Goal: Transaction & Acquisition: Purchase product/service

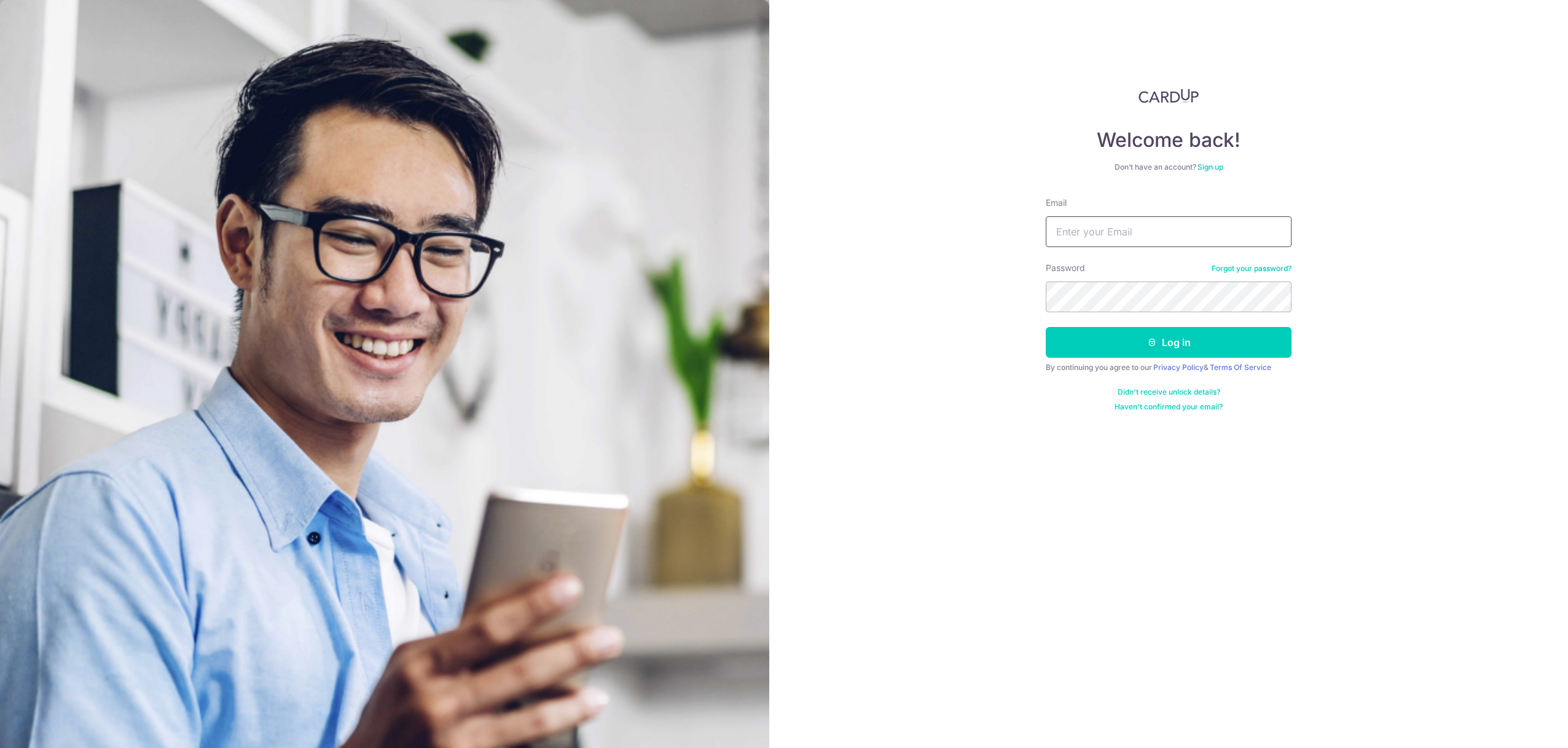
click at [1103, 239] on input "Email" at bounding box center [1169, 232] width 246 height 31
type input "[EMAIL_ADDRESS][DOMAIN_NAME]"
click at [1126, 345] on button "Log in" at bounding box center [1169, 342] width 246 height 31
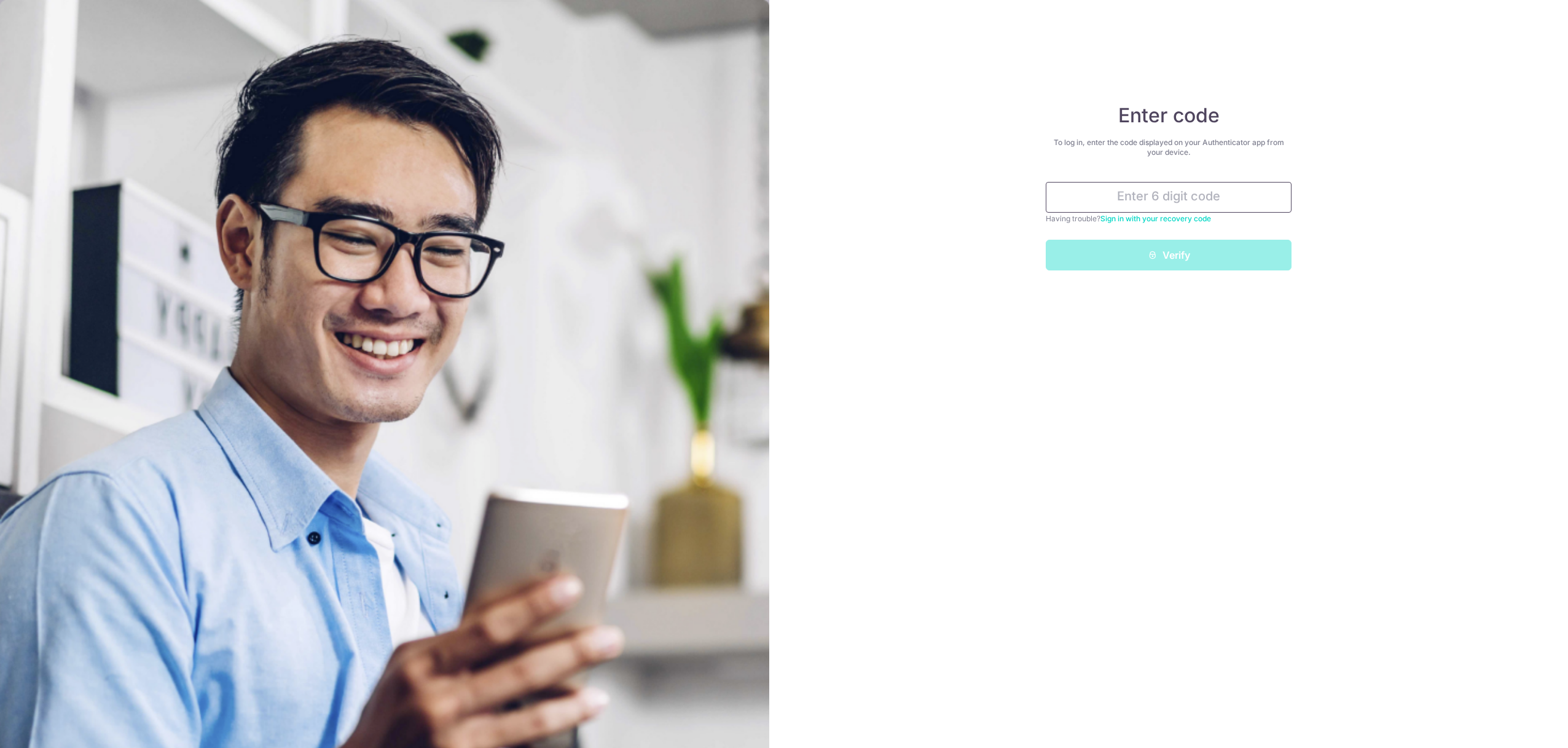
click at [1147, 196] on input "text" at bounding box center [1169, 197] width 246 height 31
type input "255163"
click at [1148, 259] on icon "submit" at bounding box center [1153, 255] width 10 height 10
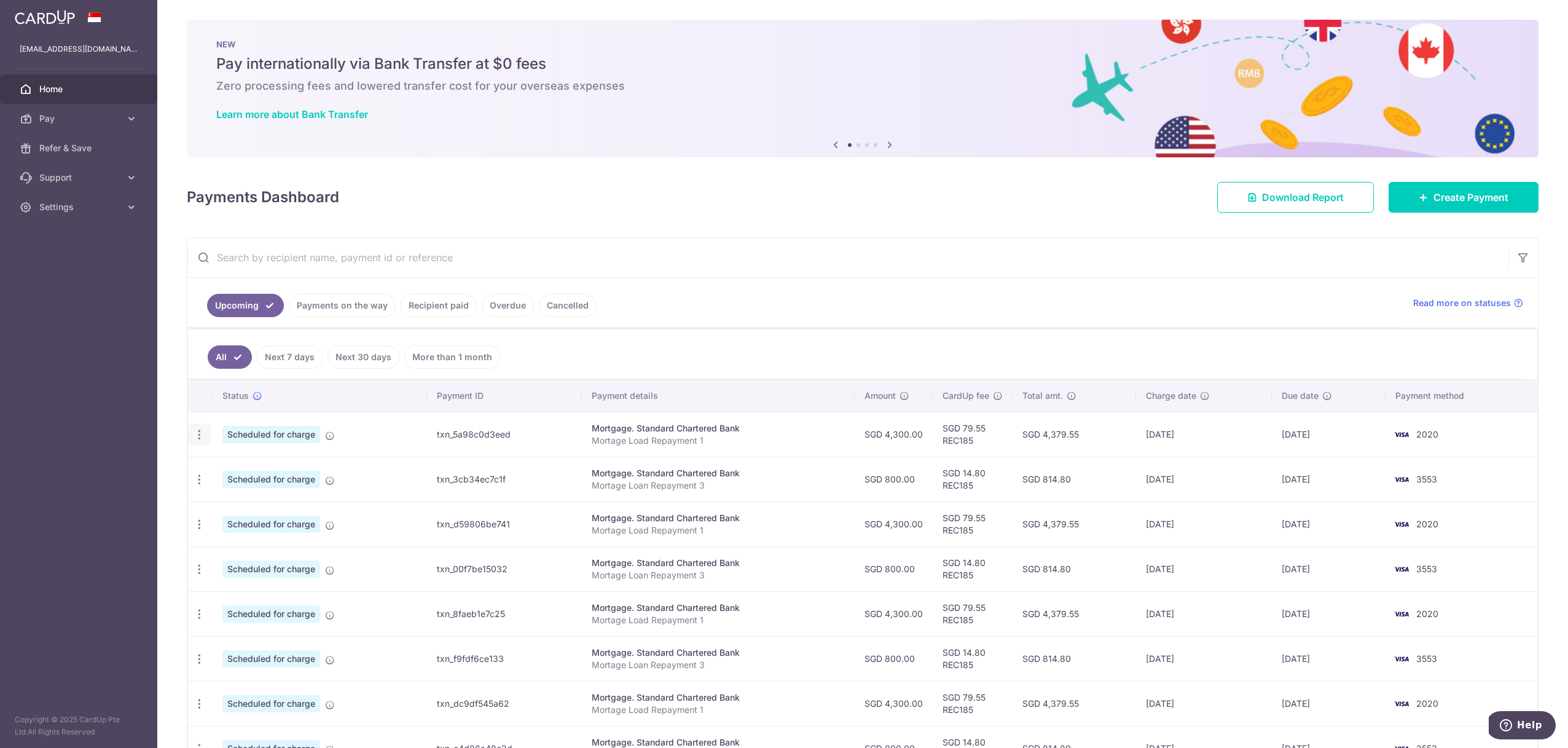
click at [204, 439] on icon "button" at bounding box center [199, 435] width 13 height 13
click at [227, 463] on span "Update payment" at bounding box center [265, 468] width 84 height 15
radio input "true"
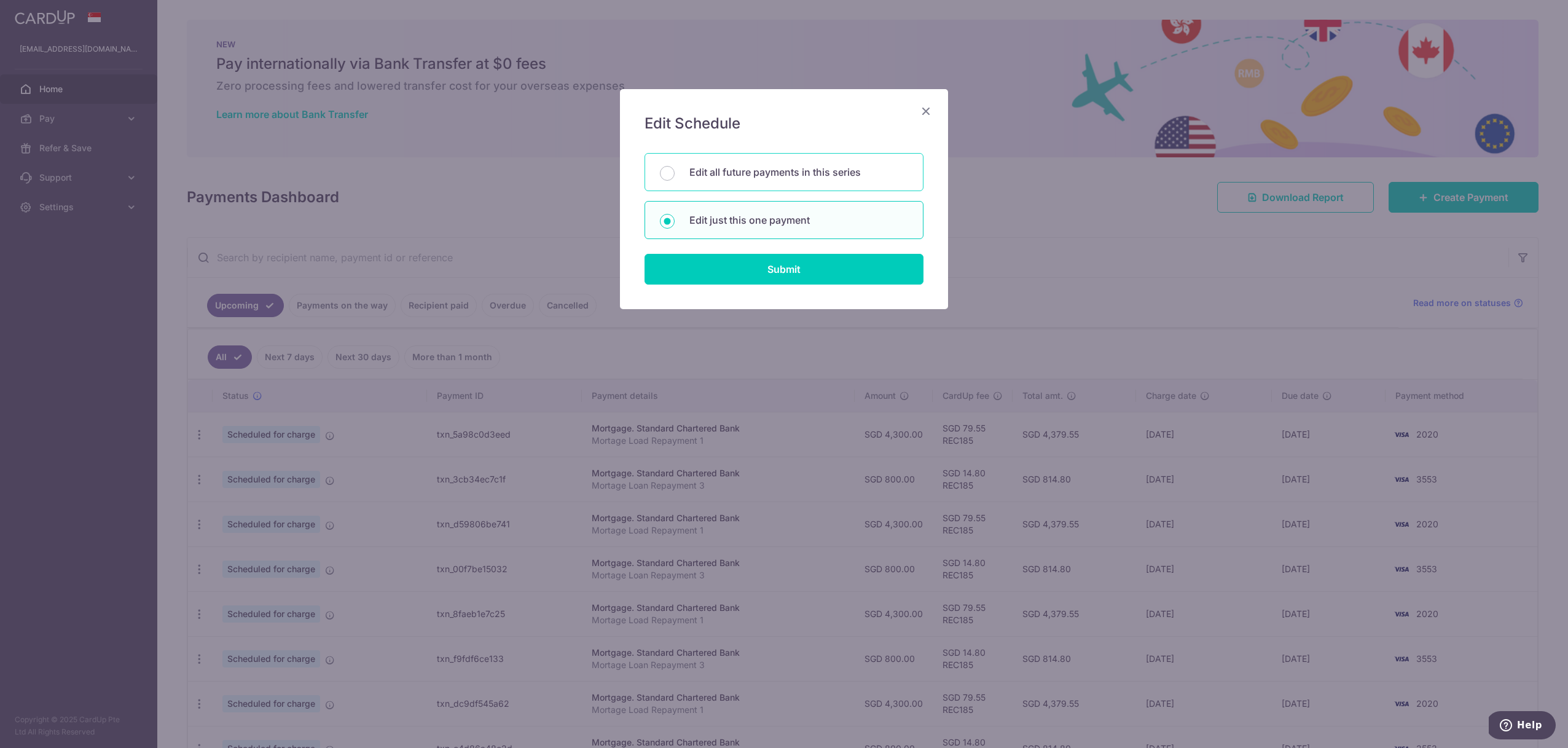
click at [710, 178] on p "Edit all future payments in this series" at bounding box center [799, 172] width 219 height 15
click at [675, 178] on input "Edit all future payments in this series" at bounding box center [667, 174] width 15 height 15
radio input "true"
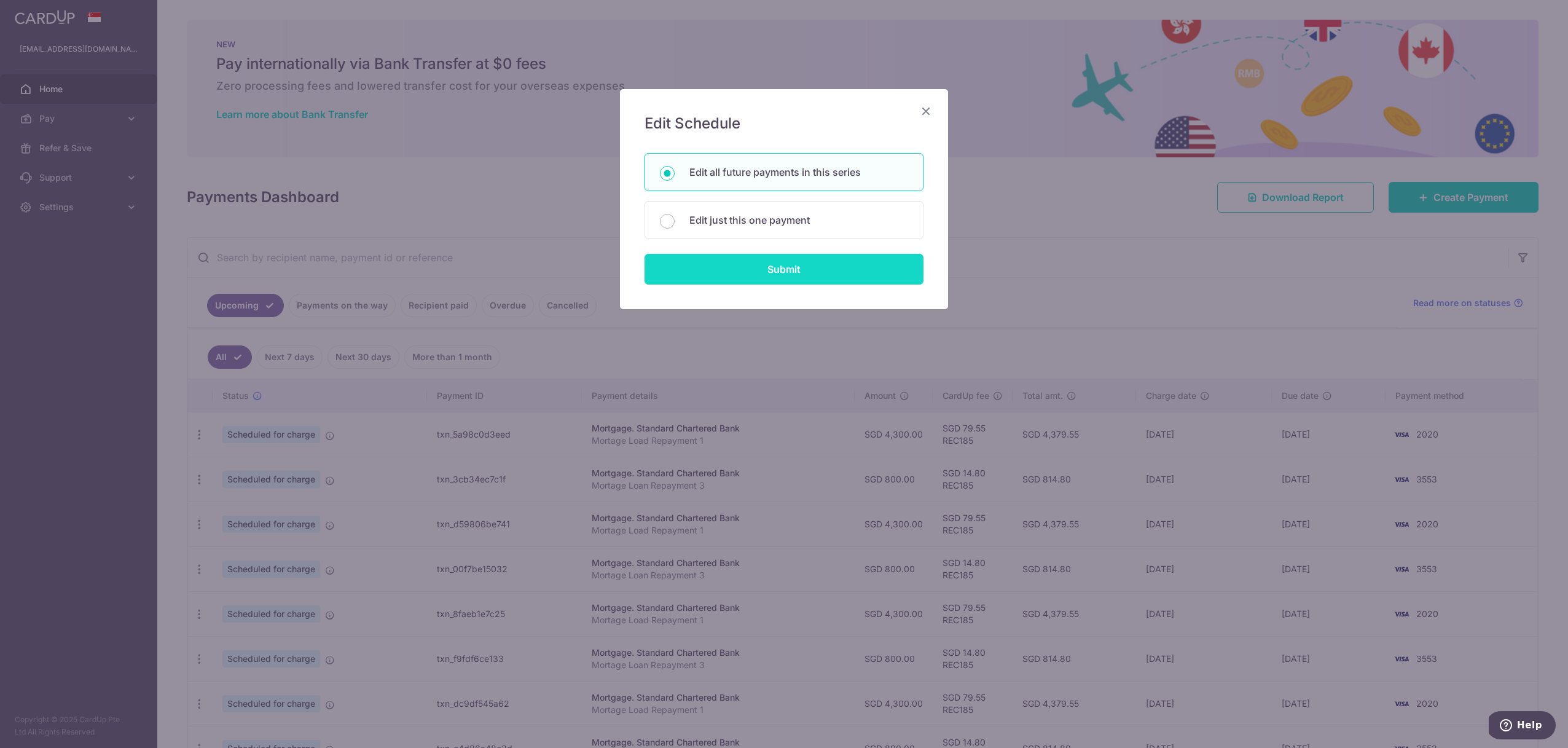
click at [720, 270] on input "Submit" at bounding box center [784, 269] width 279 height 31
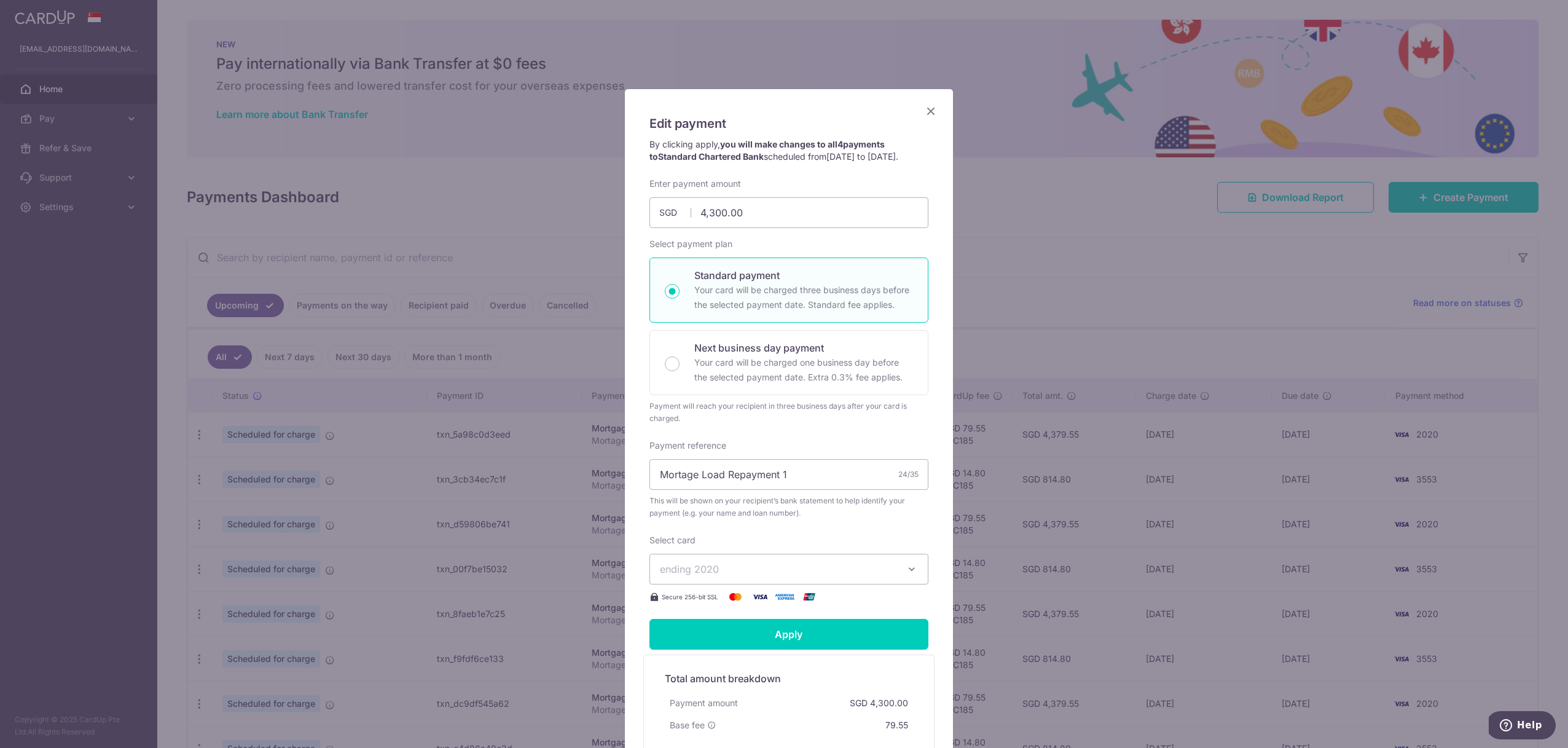
click at [754, 576] on span "ending 2020" at bounding box center [778, 570] width 236 height 15
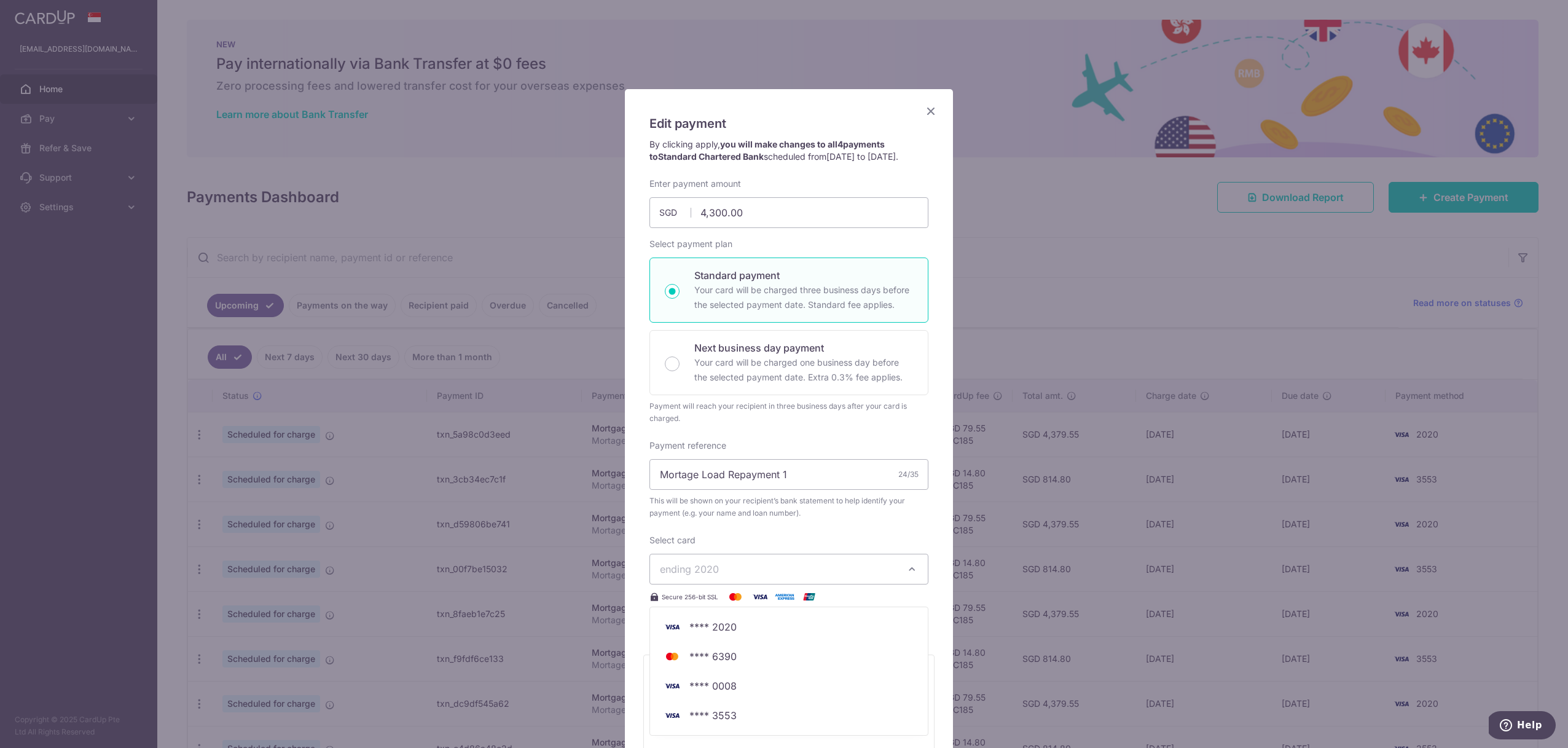
scroll to position [187, 0]
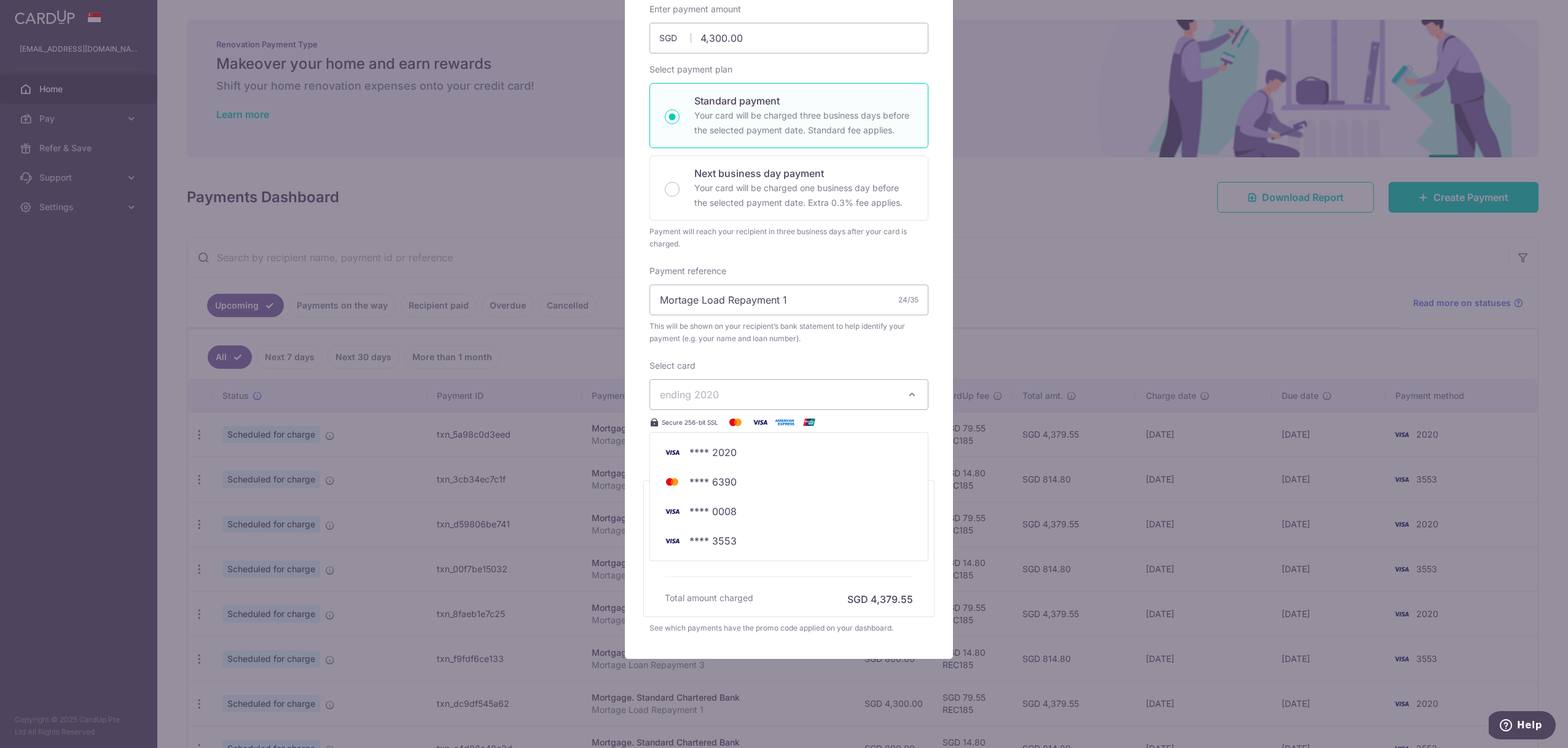
click at [1058, 299] on div "Edit payment By clicking apply, you will make changes to all 4 payments to Stan…" at bounding box center [784, 374] width 1568 height 748
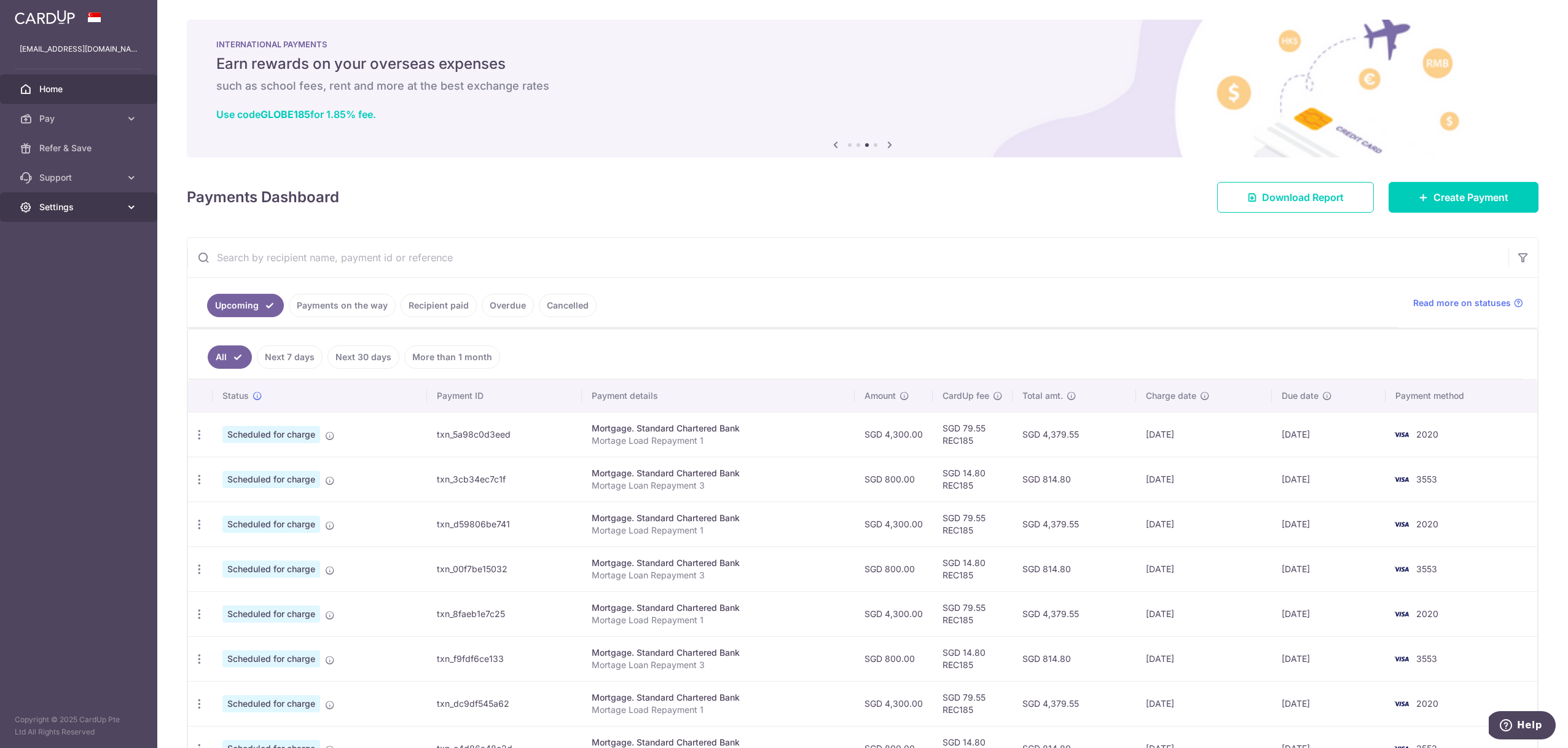
click at [58, 208] on span "Settings" at bounding box center [80, 207] width 81 height 12
click at [72, 127] on link "Pay" at bounding box center [79, 119] width 158 height 30
click at [46, 212] on span "Cards" at bounding box center [80, 207] width 81 height 12
click at [46, 209] on span "Cards" at bounding box center [80, 207] width 81 height 12
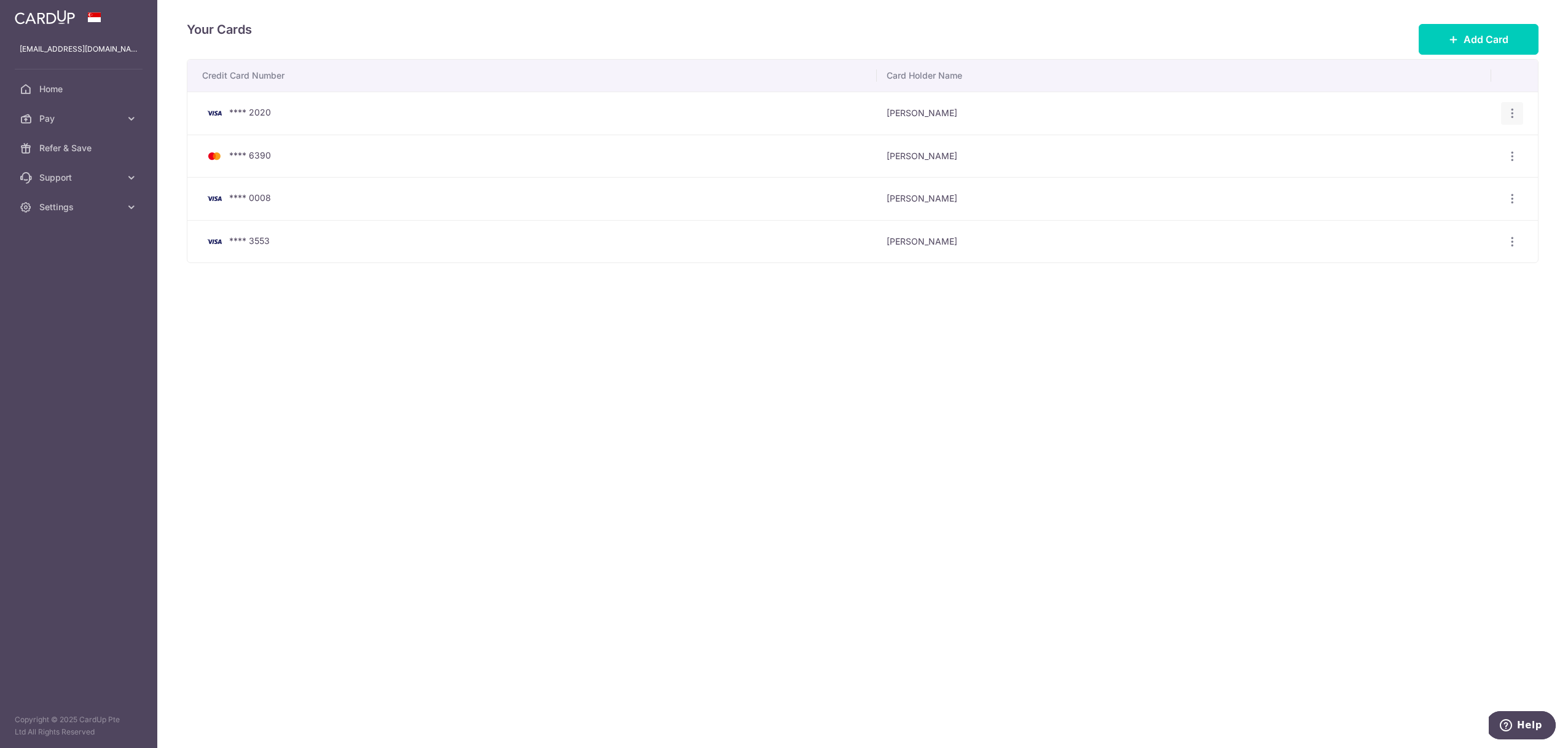
click at [1515, 110] on icon "button" at bounding box center [1513, 114] width 13 height 13
click at [1487, 139] on link "View/Edit" at bounding box center [1459, 148] width 128 height 30
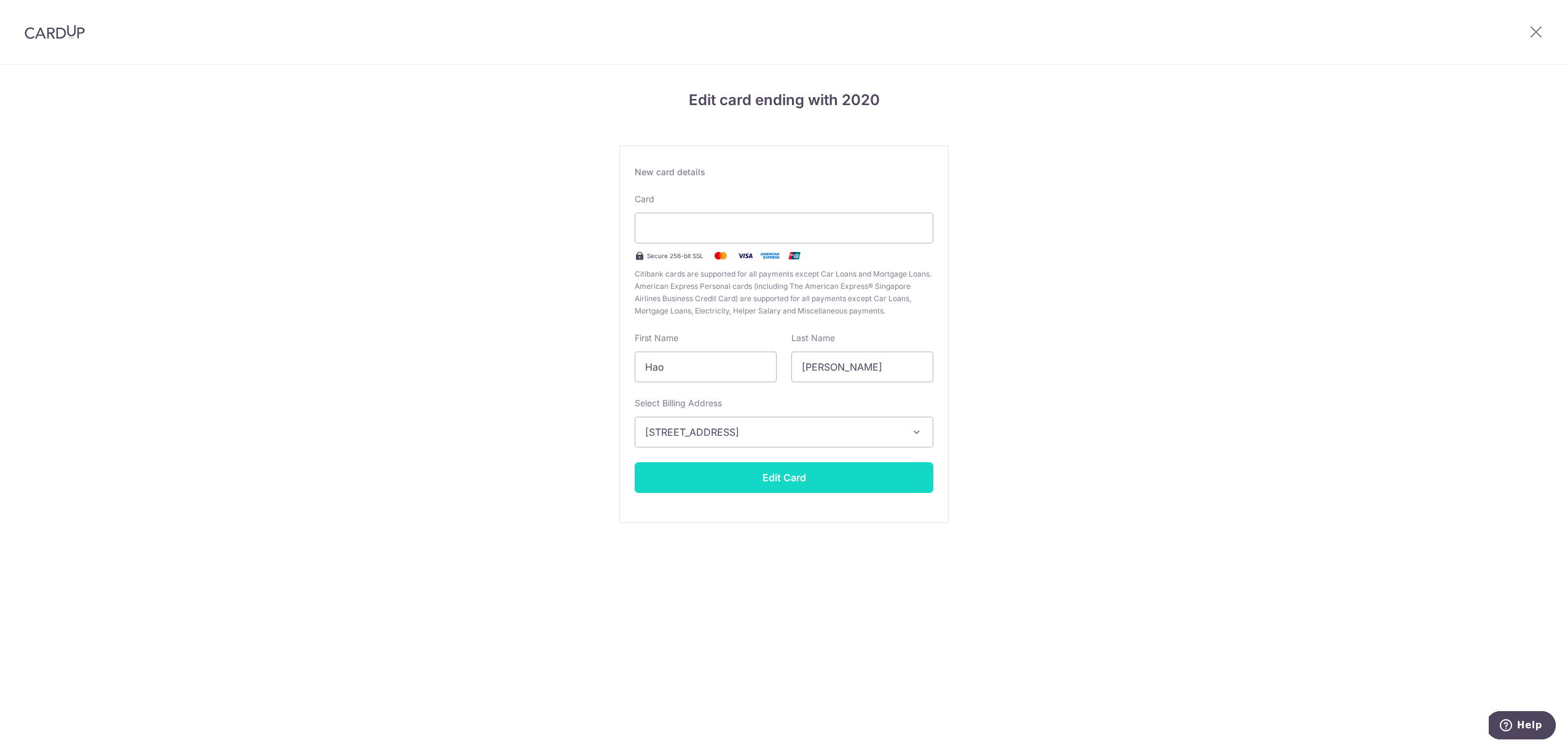
click at [745, 479] on button "Edit Card" at bounding box center [784, 477] width 299 height 31
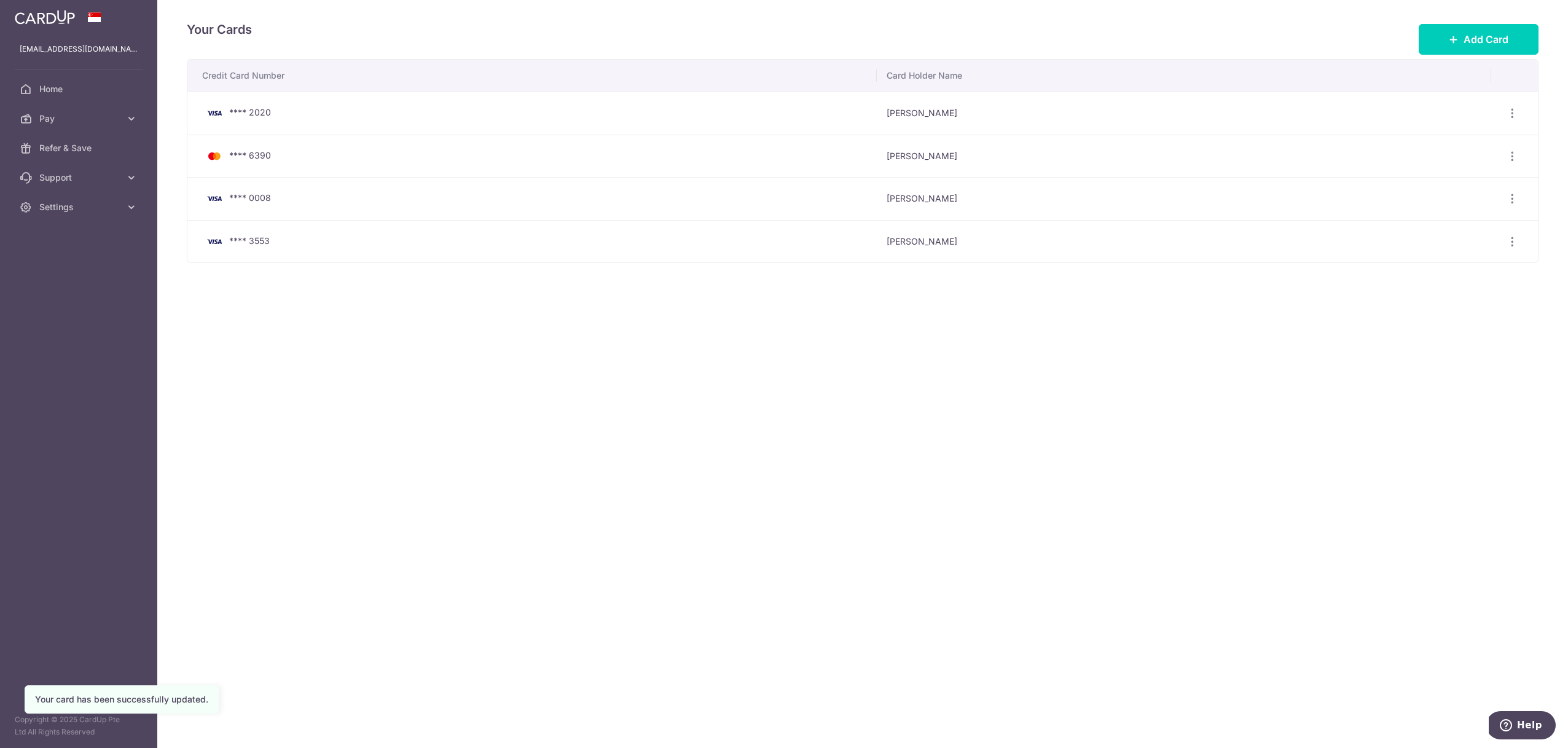
click at [615, 121] on td "**** 2020" at bounding box center [532, 113] width 690 height 43
click at [909, 110] on td "[PERSON_NAME]" at bounding box center [1184, 113] width 614 height 43
click at [70, 94] on span "Home" at bounding box center [80, 89] width 81 height 12
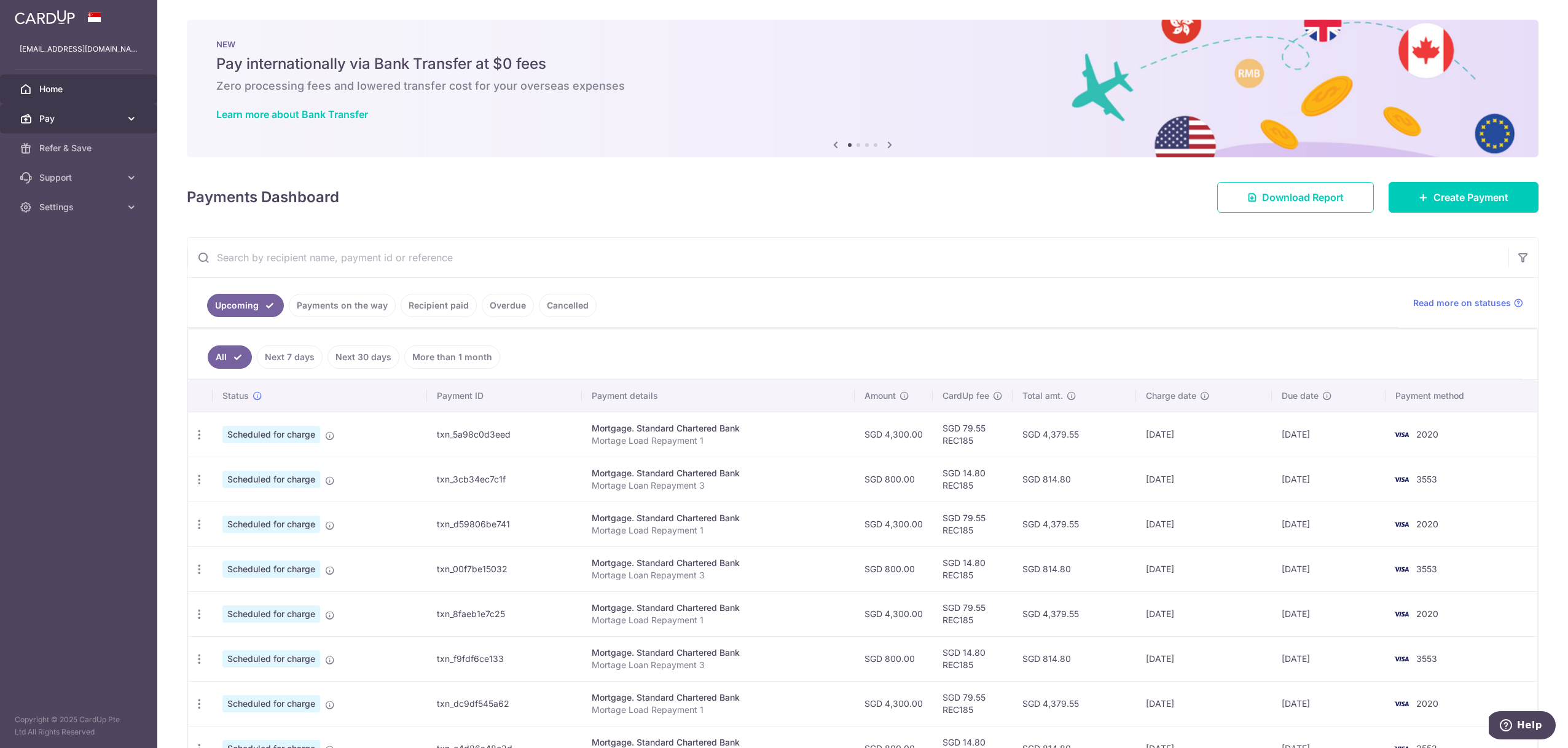
click at [79, 125] on link "Pay" at bounding box center [79, 119] width 158 height 30
click at [61, 202] on span "Cards" at bounding box center [80, 207] width 81 height 12
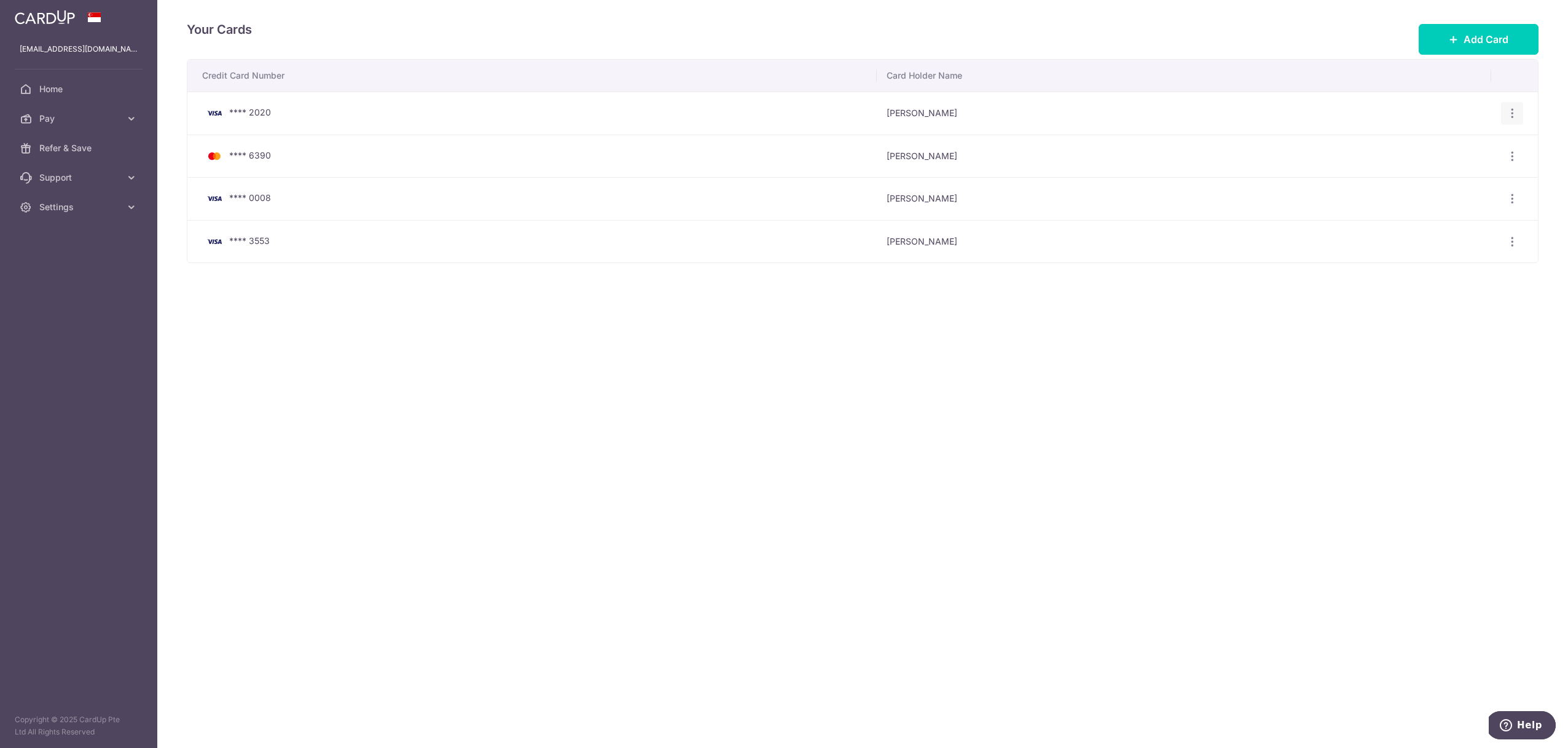
click at [1516, 110] on icon "button" at bounding box center [1513, 114] width 13 height 13
click at [1452, 177] on span "Delete" at bounding box center [1471, 177] width 84 height 15
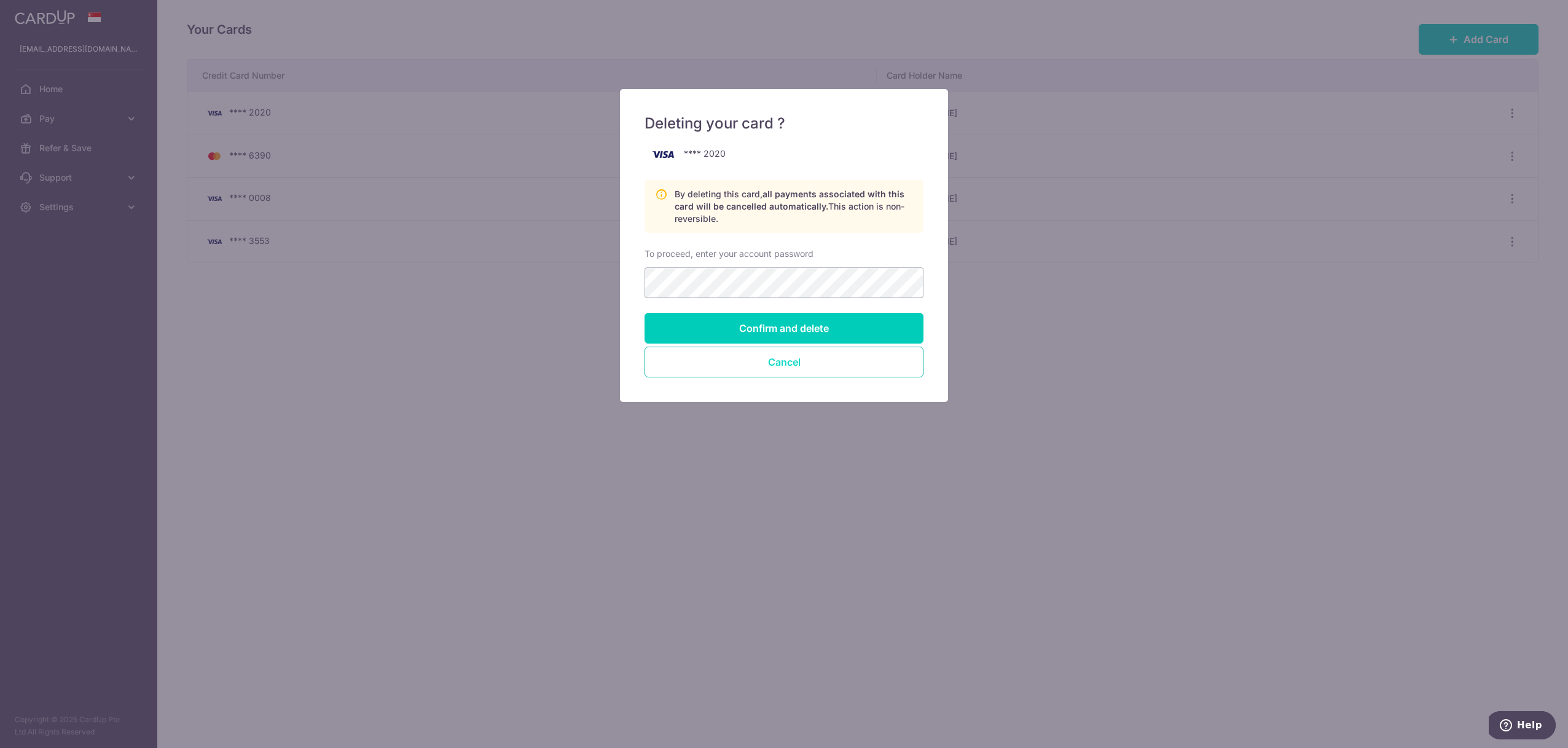
click at [763, 364] on button "Cancel" at bounding box center [784, 362] width 279 height 31
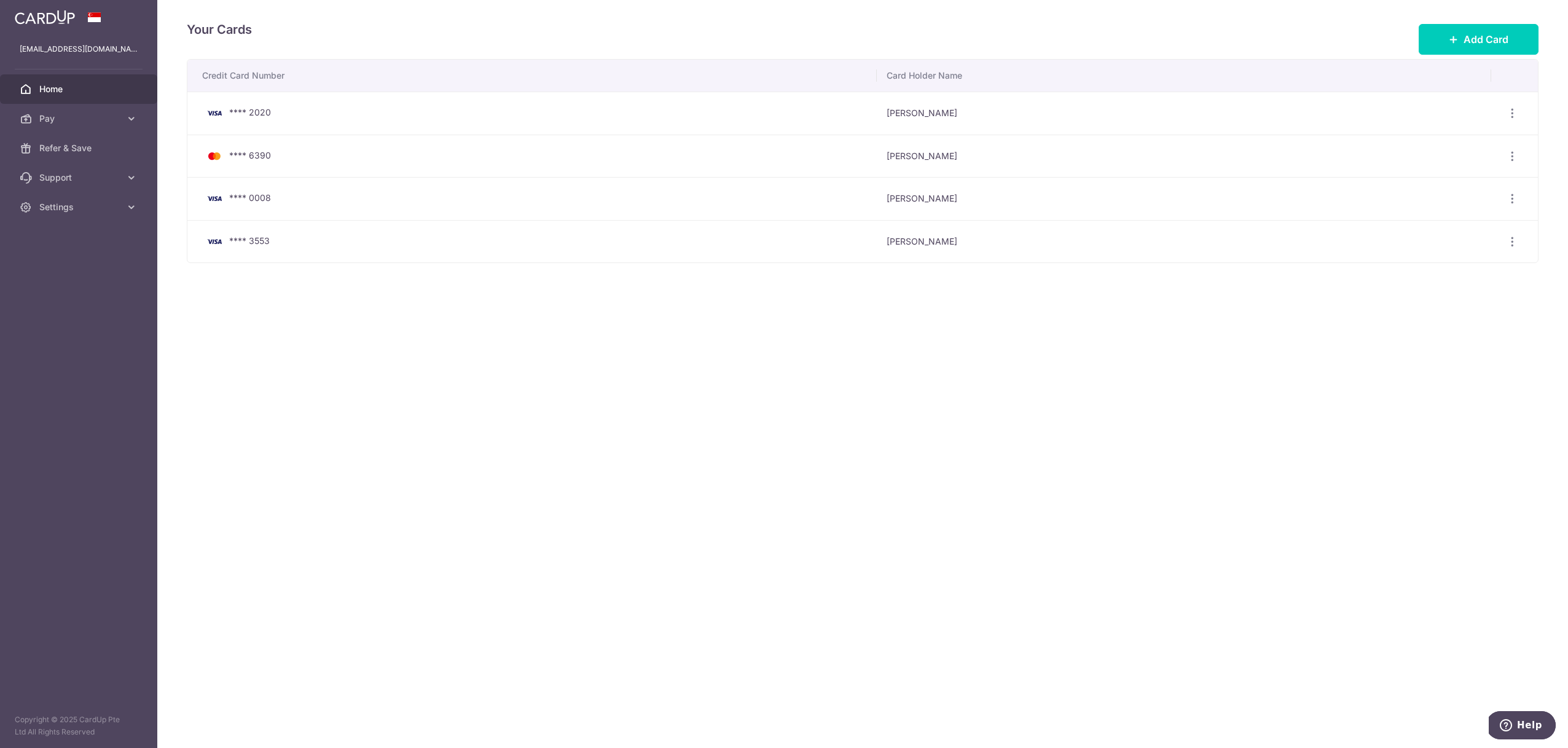
click at [86, 97] on link "Home" at bounding box center [79, 90] width 158 height 30
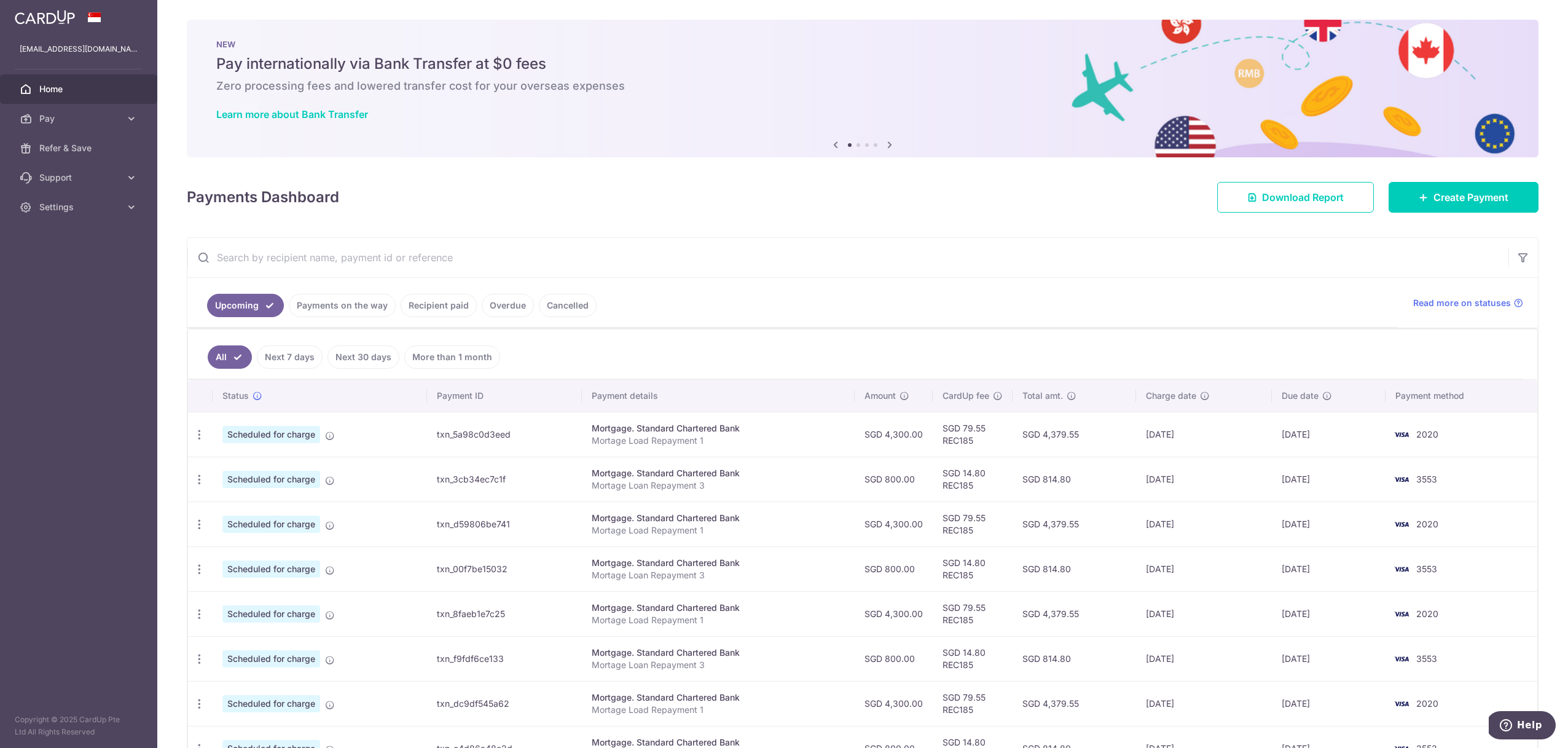
scroll to position [83, 0]
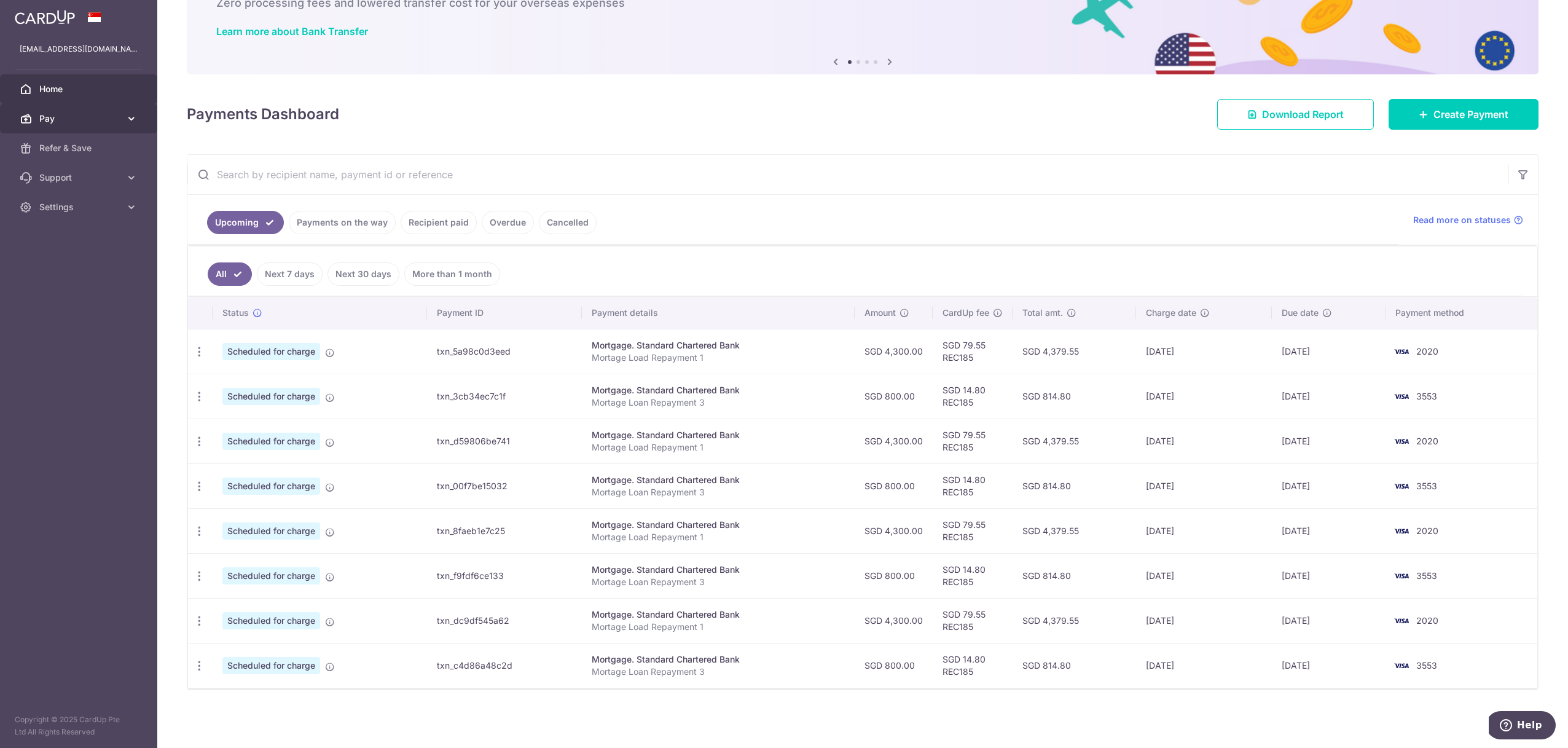
click at [85, 122] on span "Pay" at bounding box center [80, 118] width 81 height 12
click at [84, 203] on span "Cards" at bounding box center [80, 207] width 81 height 12
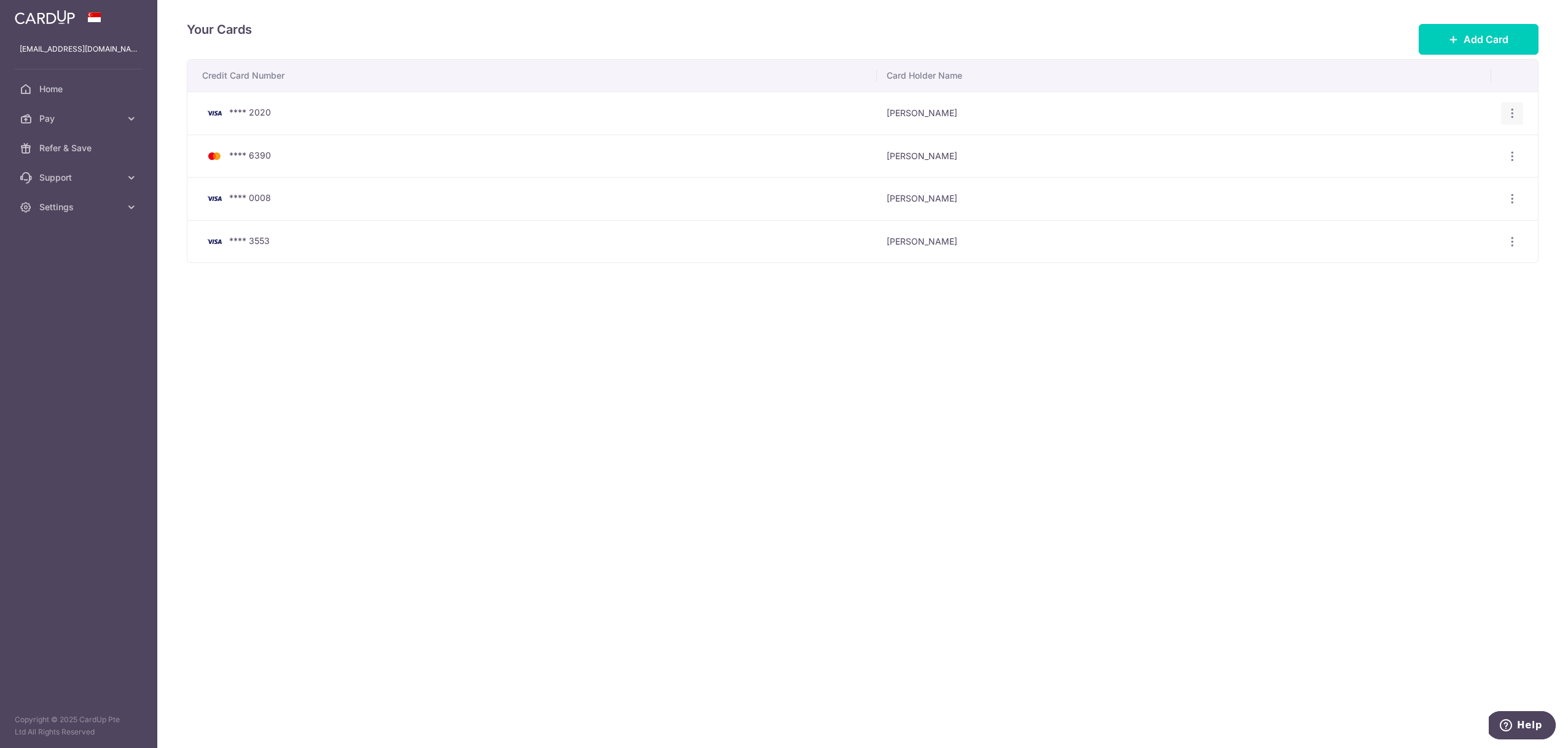
click at [1507, 113] on icon "button" at bounding box center [1513, 114] width 13 height 13
click at [1453, 174] on span "Delete" at bounding box center [1471, 177] width 84 height 15
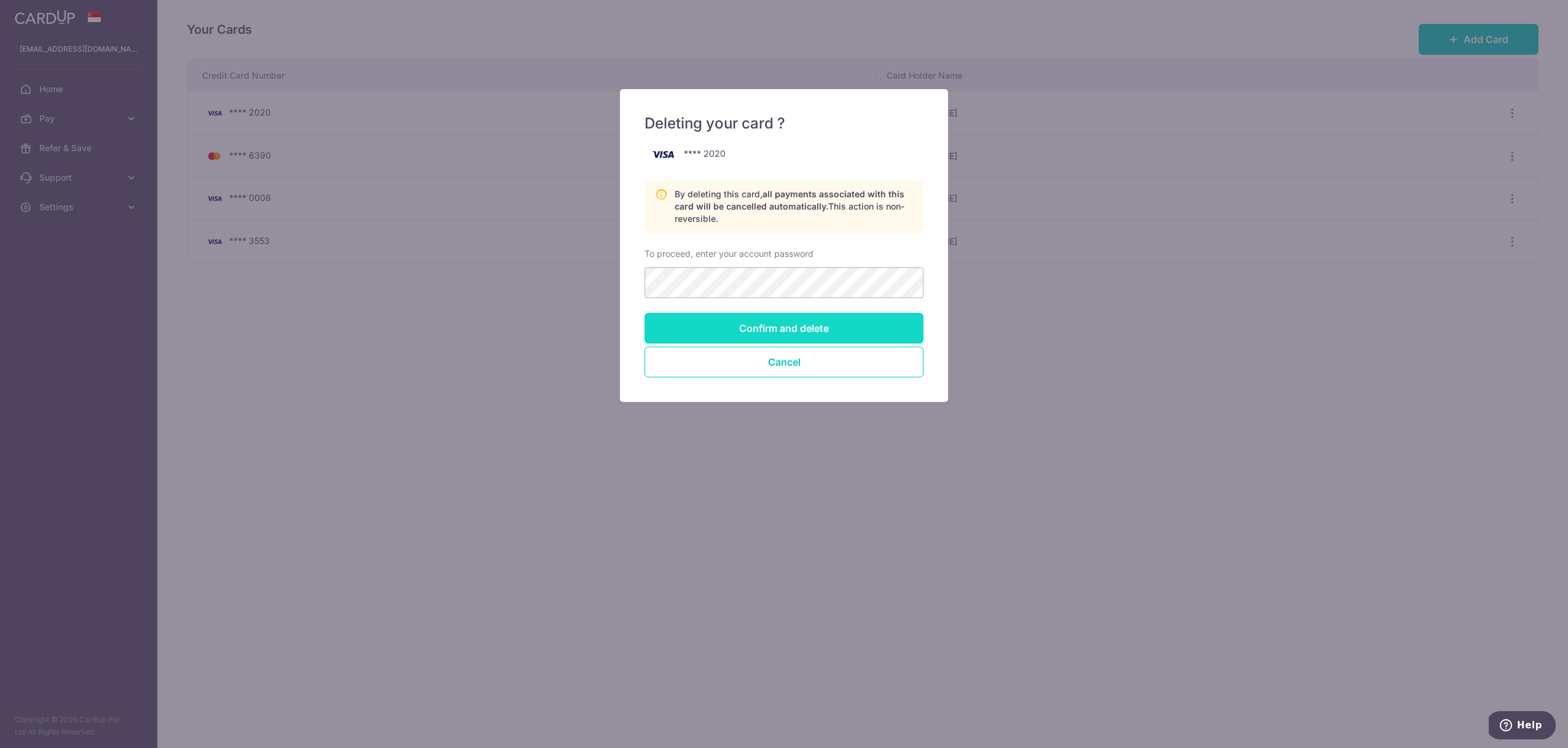
click at [735, 327] on input "Confirm and delete" at bounding box center [784, 328] width 279 height 31
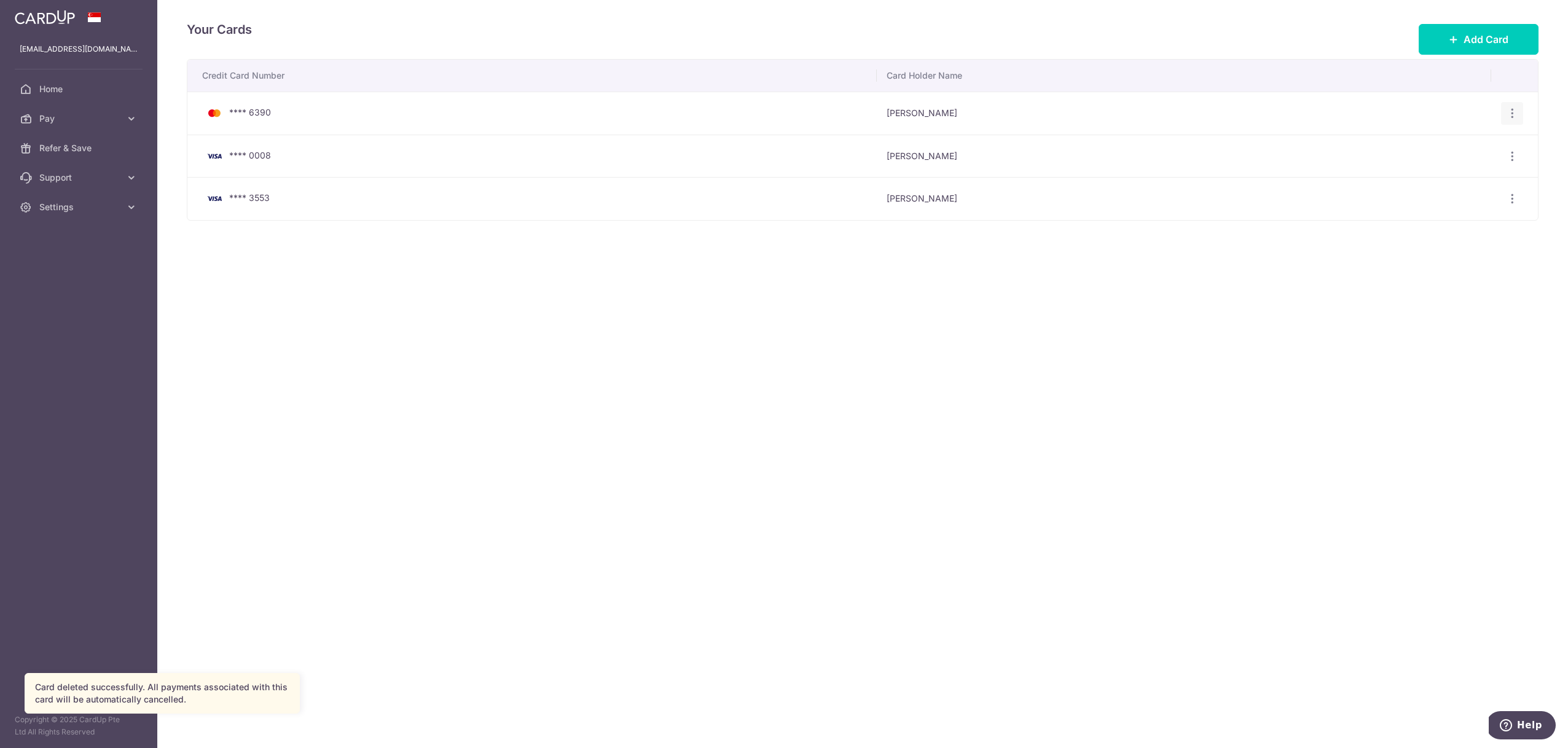
click at [1512, 109] on icon "button" at bounding box center [1513, 114] width 13 height 13
click at [681, 297] on div "Your Cards Add Card Credit Card Number Card Holder Name **** 6390 Hao Chen View…" at bounding box center [863, 374] width 1411 height 748
click at [39, 88] on span "Home" at bounding box center [80, 89] width 81 height 12
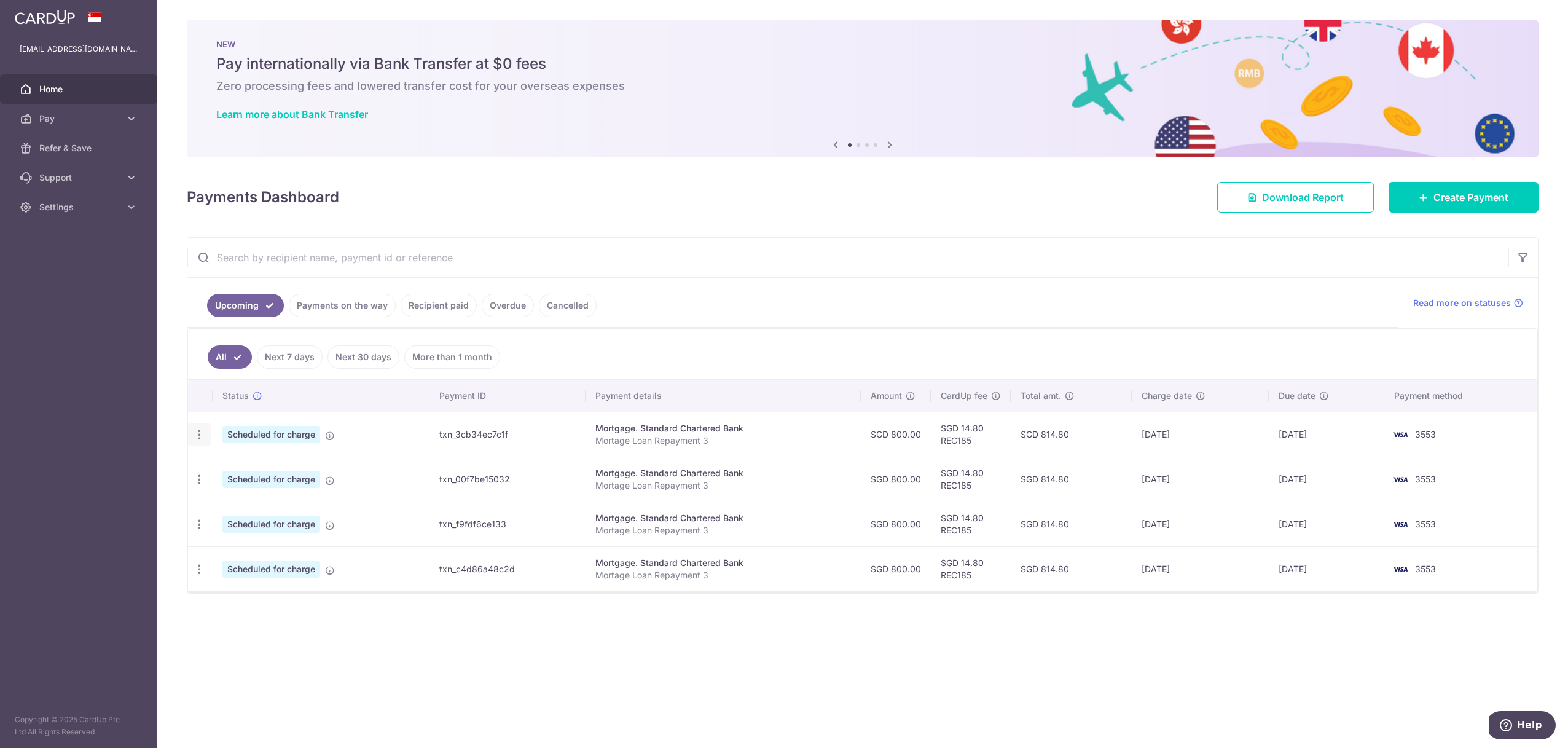
click at [204, 442] on div "Update payment Cancel payment" at bounding box center [199, 434] width 22 height 22
click at [199, 434] on icon "button" at bounding box center [199, 435] width 13 height 13
click at [231, 459] on link "Update payment" at bounding box center [252, 468] width 128 height 30
radio input "true"
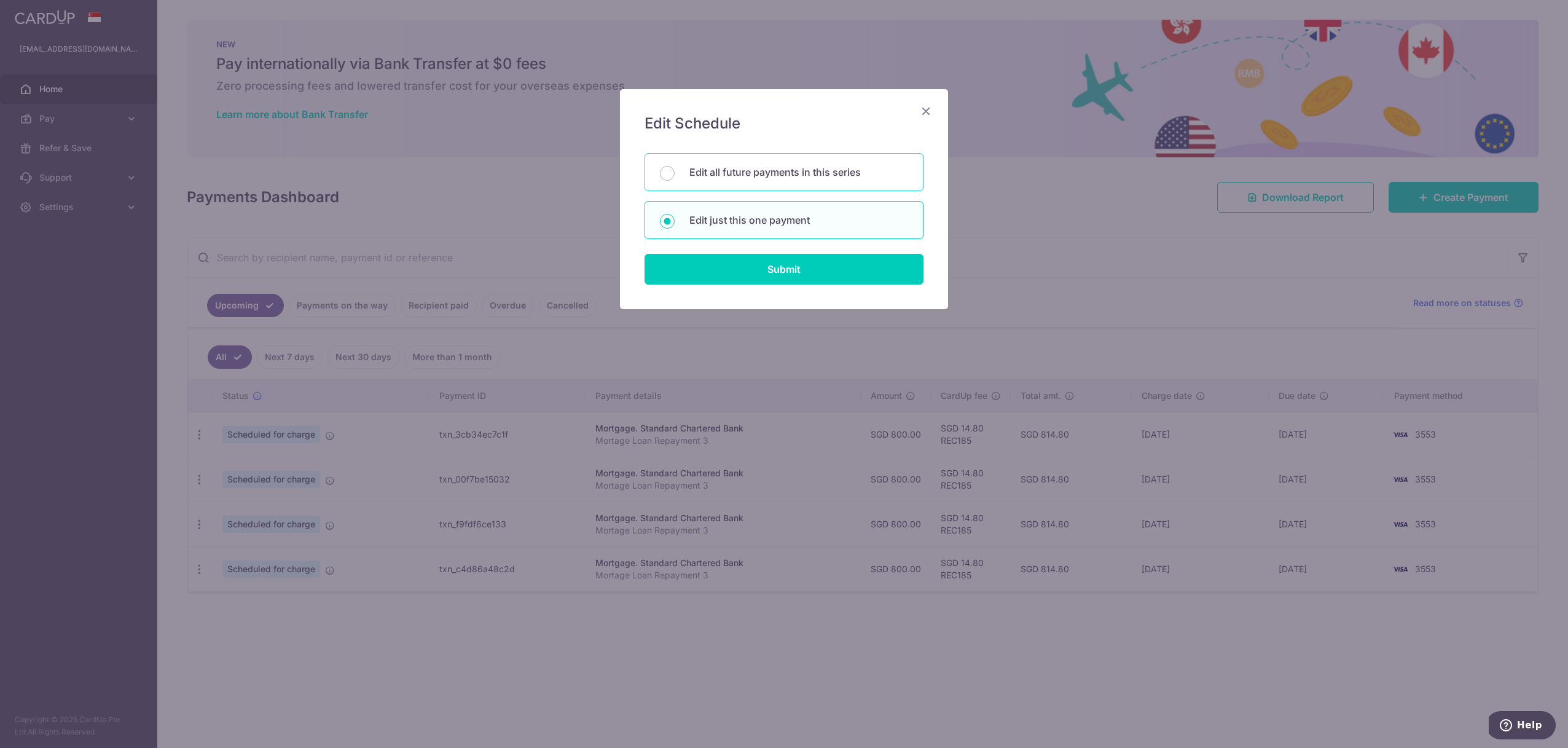
click at [697, 188] on div "Edit all future payments in this series" at bounding box center [784, 172] width 279 height 38
radio input "true"
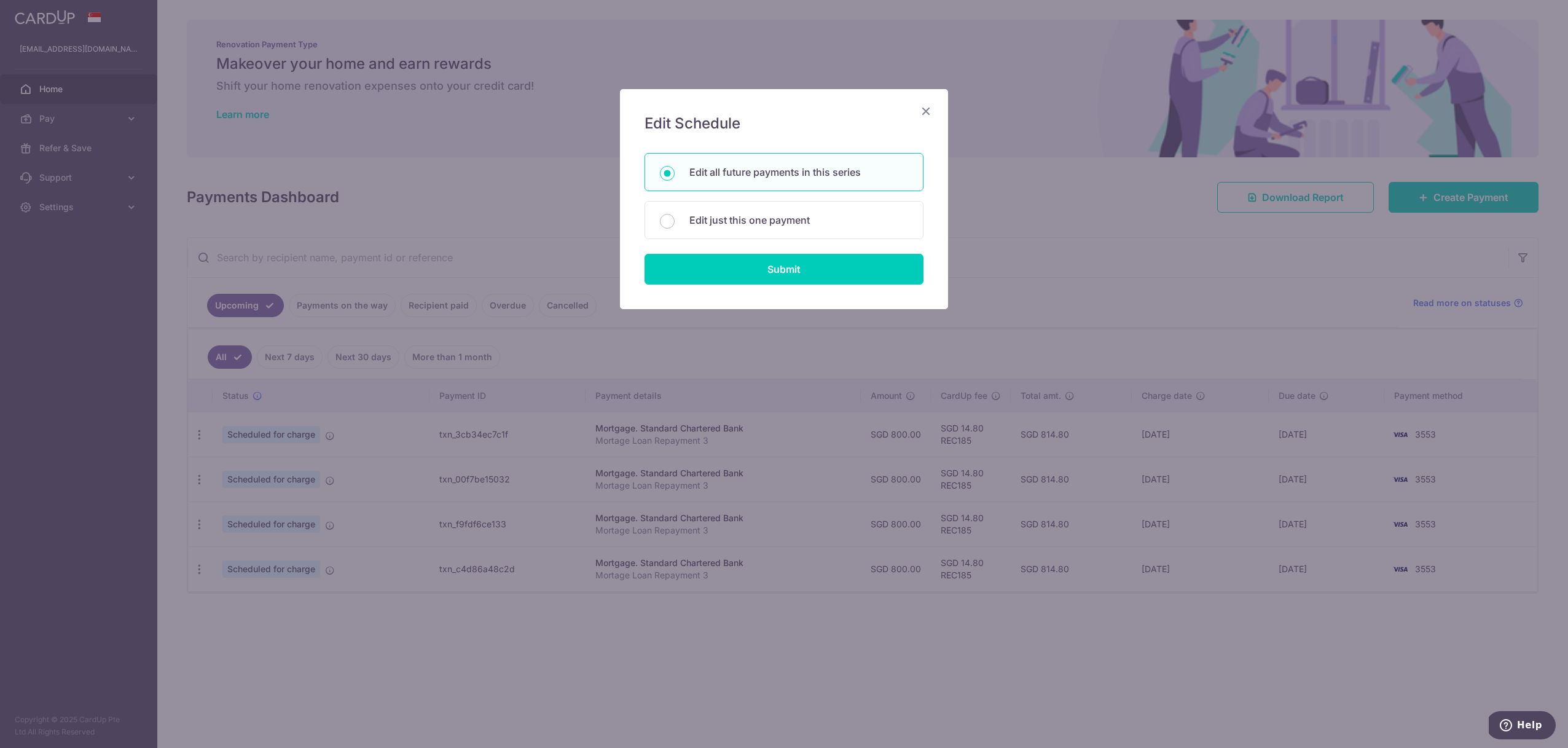
click at [926, 112] on icon "Close" at bounding box center [926, 110] width 15 height 16
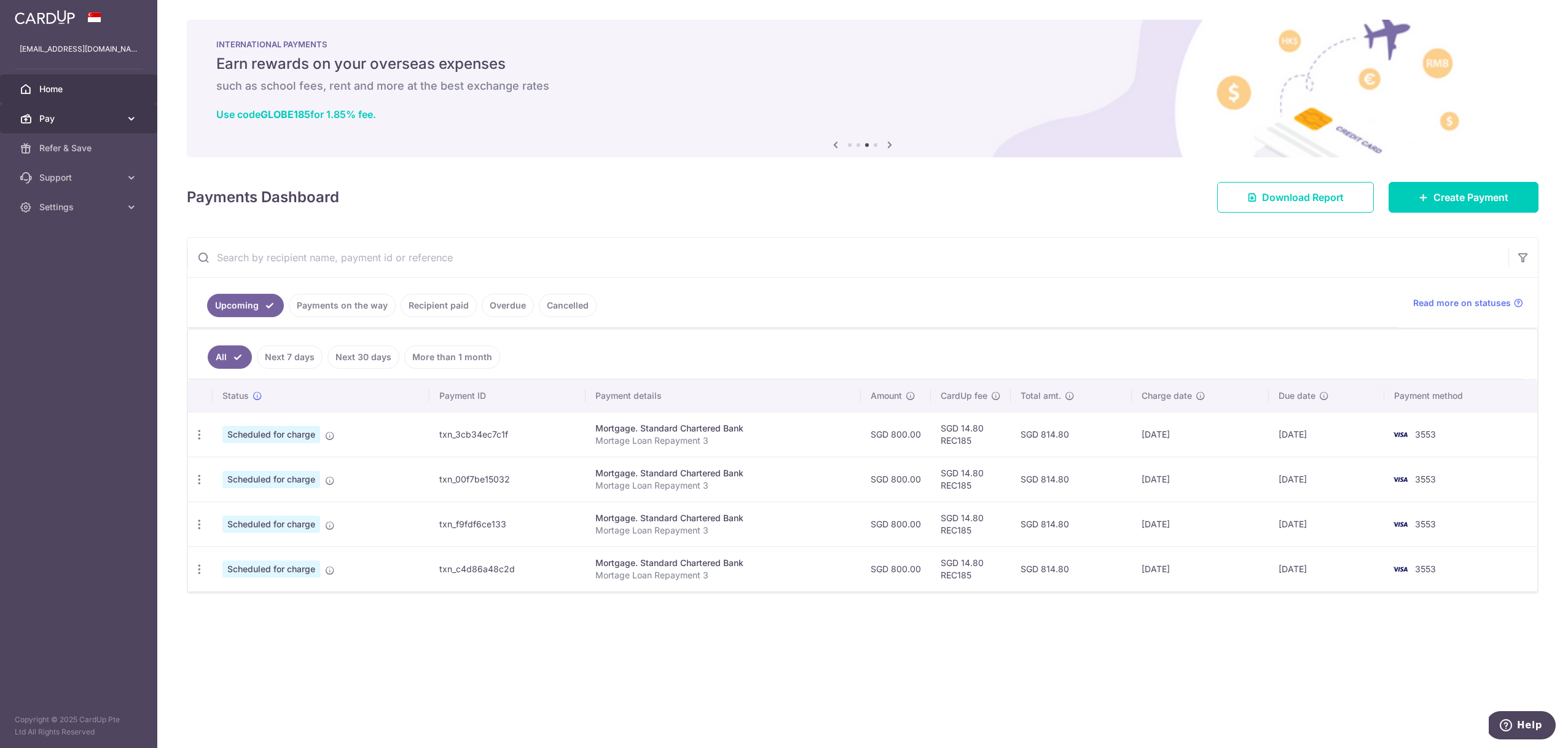
click at [120, 125] on link "Pay" at bounding box center [79, 119] width 158 height 30
click at [59, 213] on link "Cards" at bounding box center [79, 208] width 158 height 30
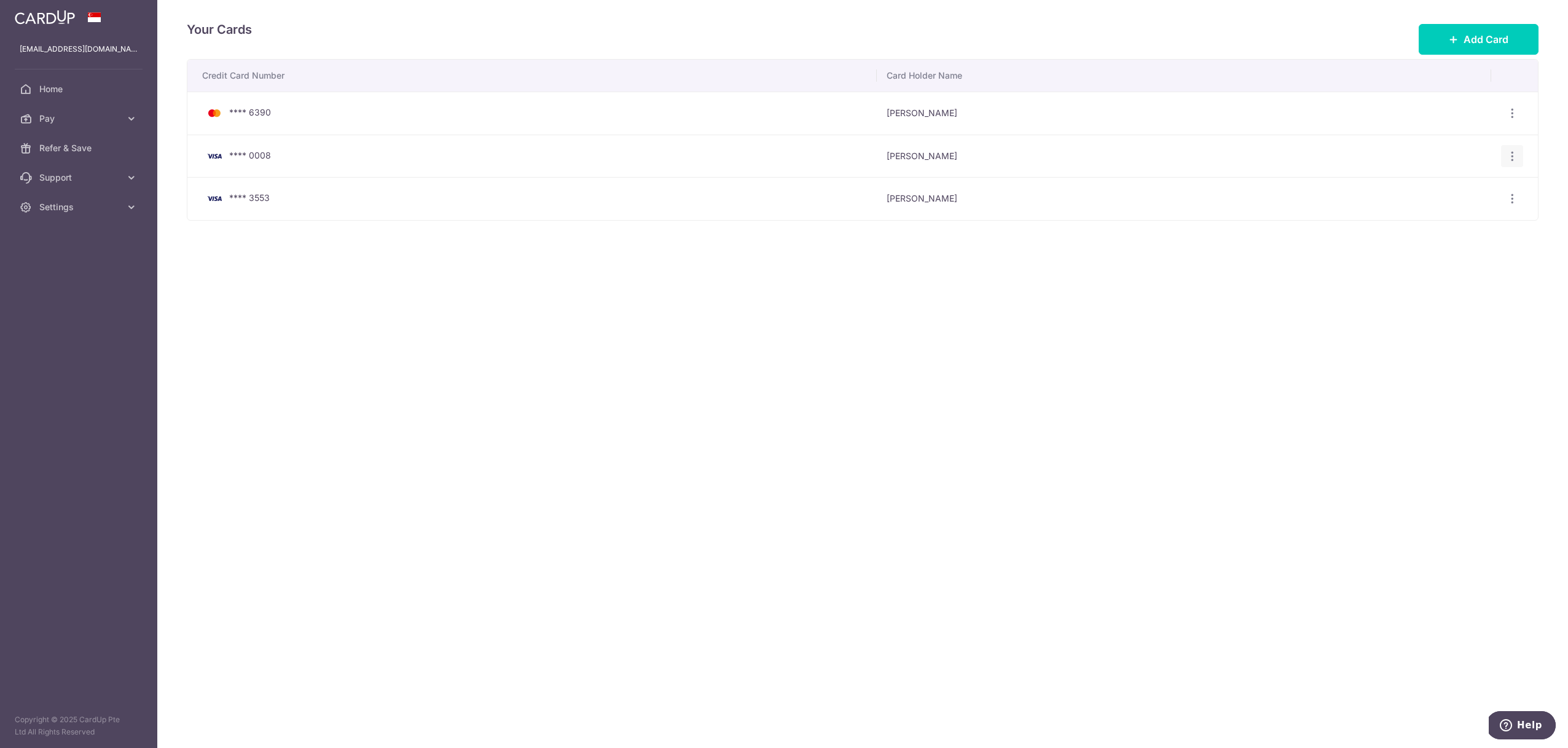
click at [1507, 120] on icon "button" at bounding box center [1513, 114] width 13 height 13
click at [1449, 219] on span "Delete" at bounding box center [1471, 219] width 84 height 15
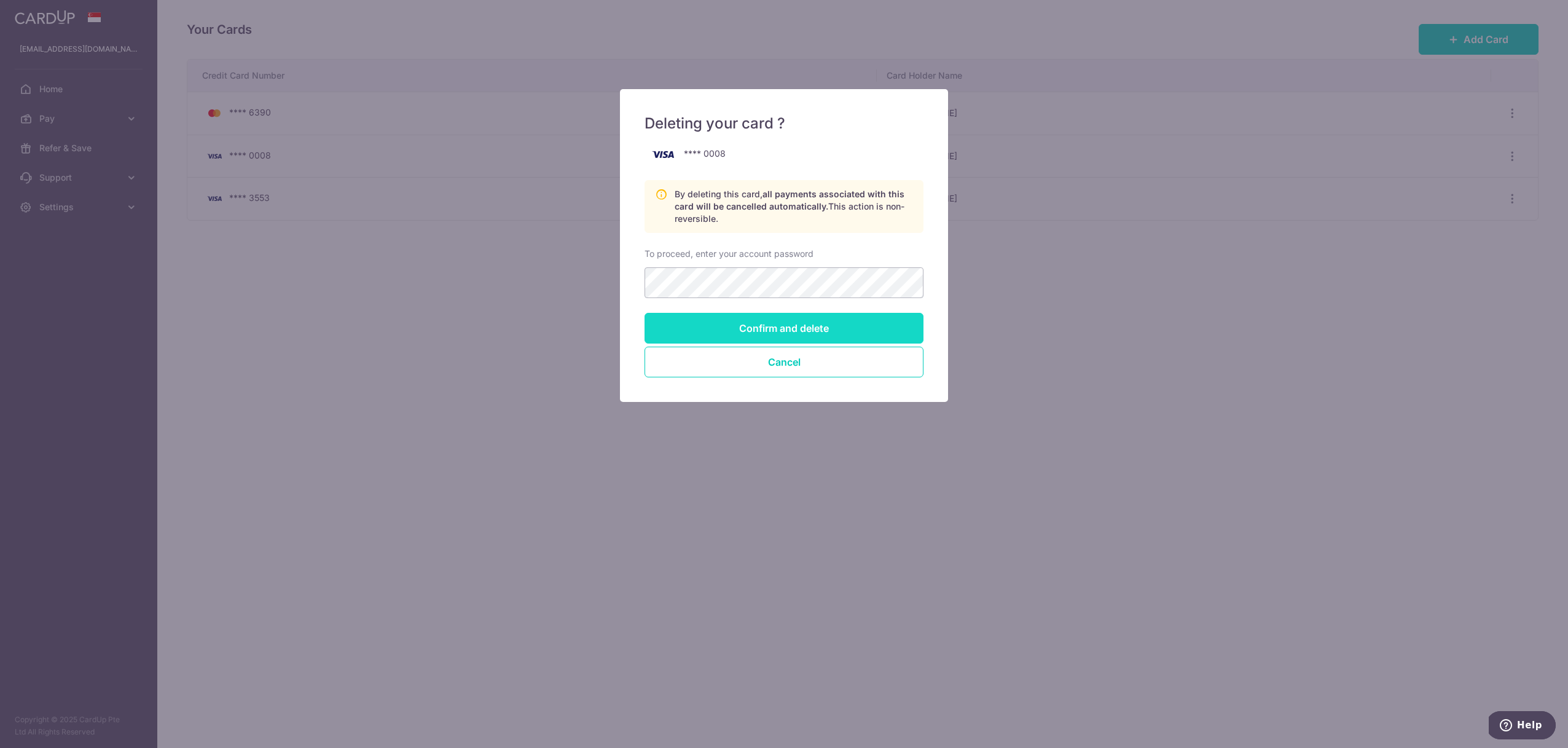
click at [761, 327] on input "Confirm and delete" at bounding box center [784, 328] width 279 height 31
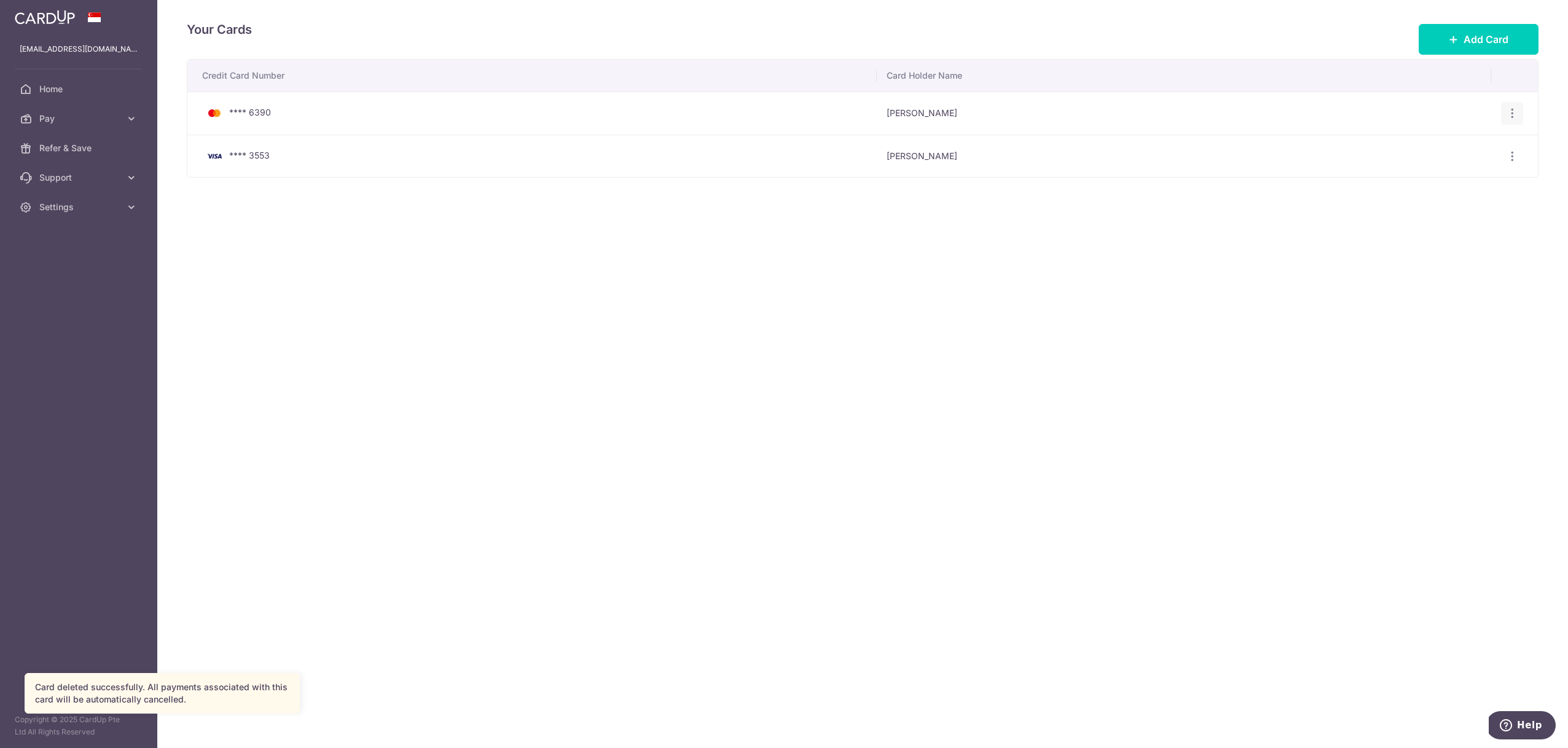
click at [1510, 112] on icon "button" at bounding box center [1513, 114] width 13 height 13
click at [1441, 174] on span "Delete" at bounding box center [1471, 177] width 84 height 15
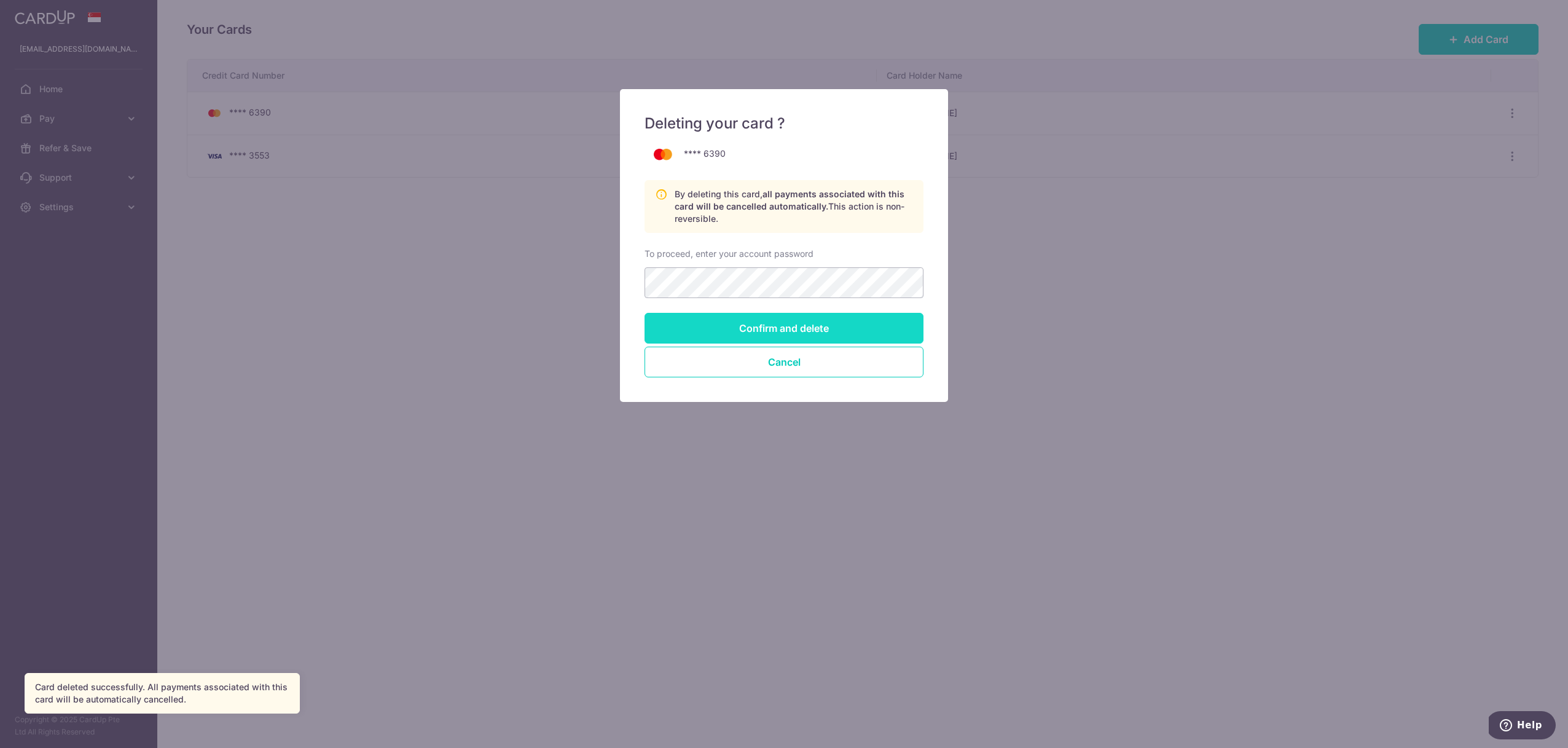
click at [719, 339] on input "Confirm and delete" at bounding box center [784, 328] width 279 height 31
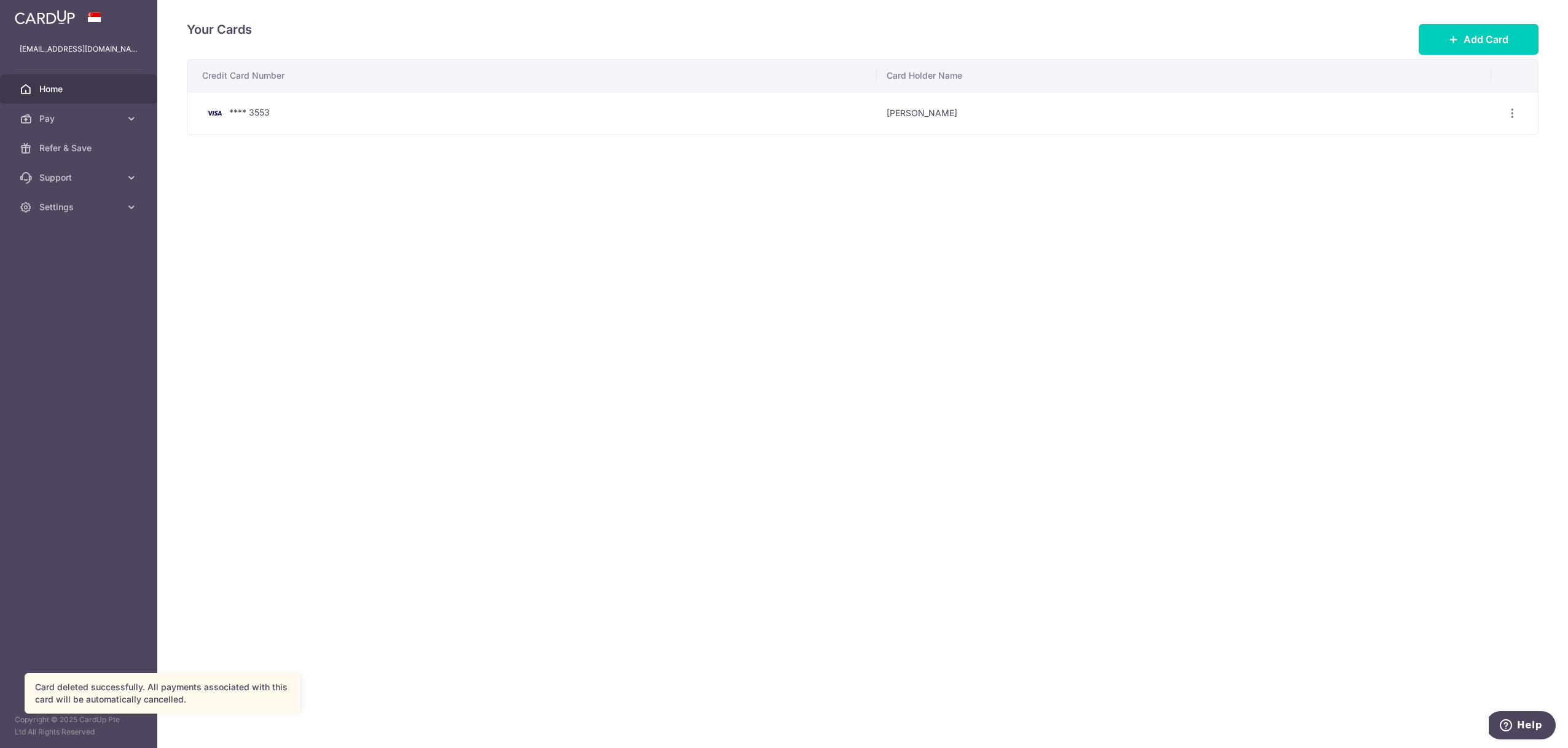
click at [71, 94] on span "Home" at bounding box center [80, 89] width 81 height 12
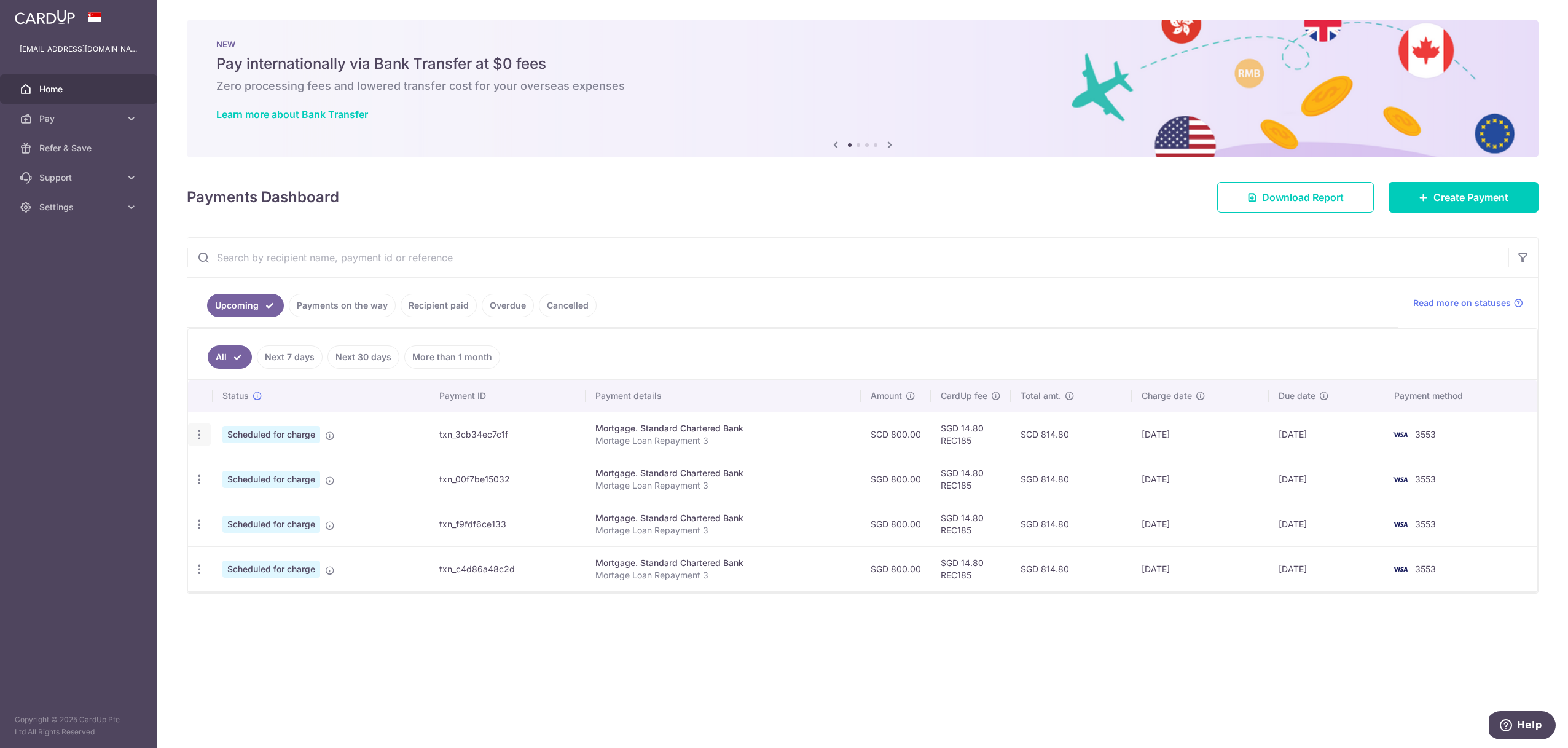
click at [205, 438] on div "Update payment Cancel payment" at bounding box center [199, 434] width 22 height 22
click at [200, 438] on icon "button" at bounding box center [199, 435] width 13 height 13
click at [234, 496] on span "Cancel payment" at bounding box center [264, 499] width 82 height 15
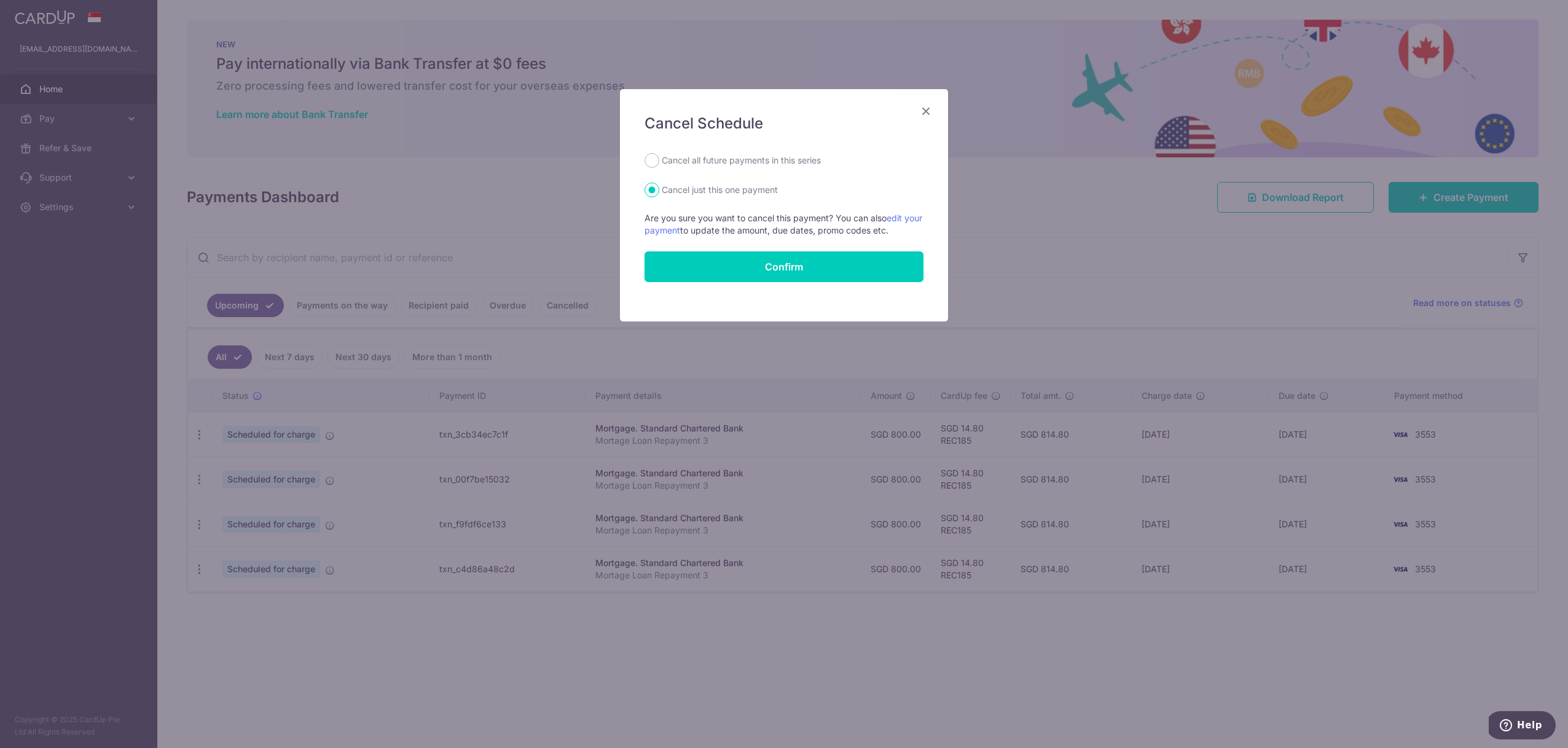
click at [706, 163] on label "Cancel all future payments in this series" at bounding box center [741, 160] width 159 height 15
click at [659, 163] on input "Cancel all future payments in this series" at bounding box center [652, 160] width 15 height 15
radio input "true"
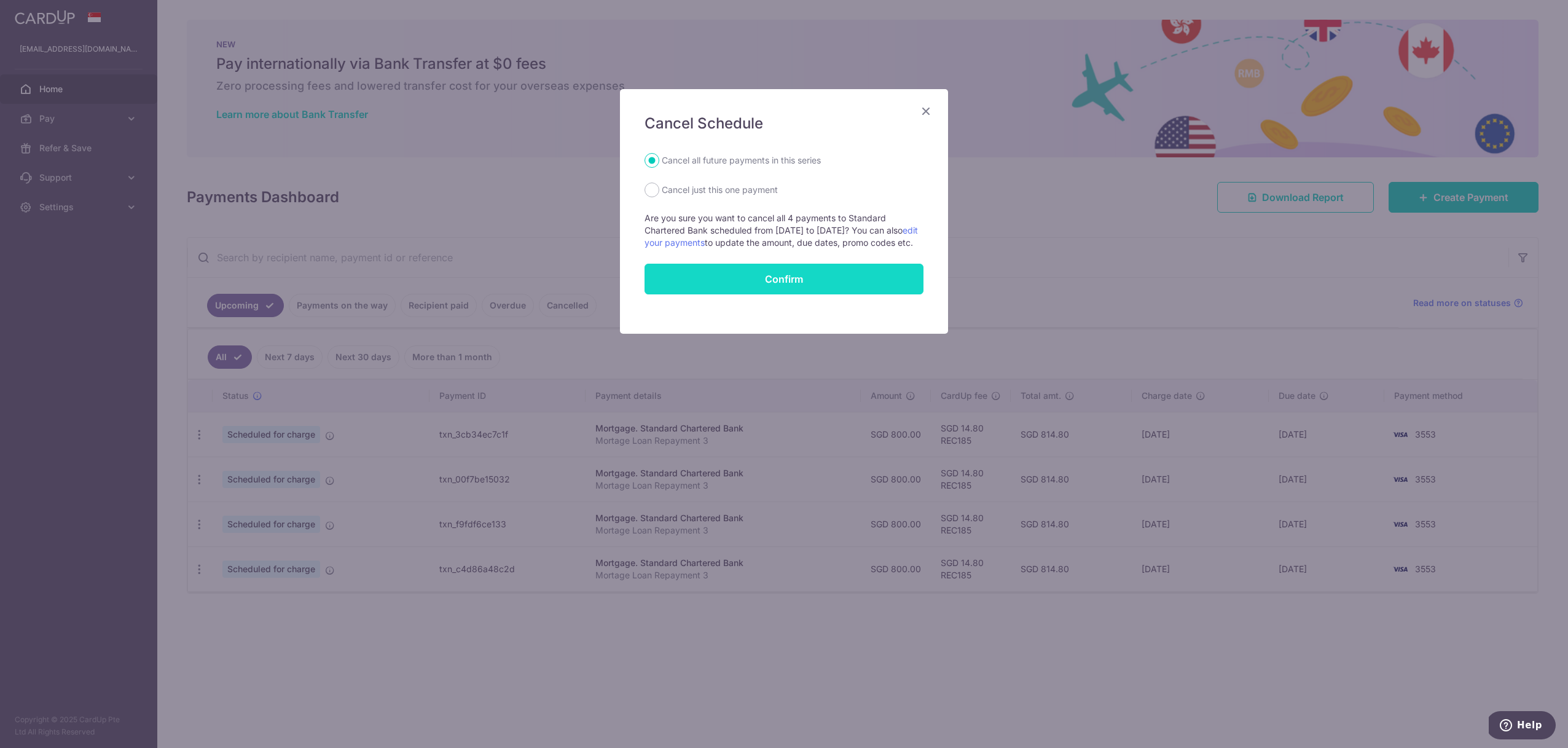
click at [720, 295] on input "Confirm" at bounding box center [784, 279] width 279 height 31
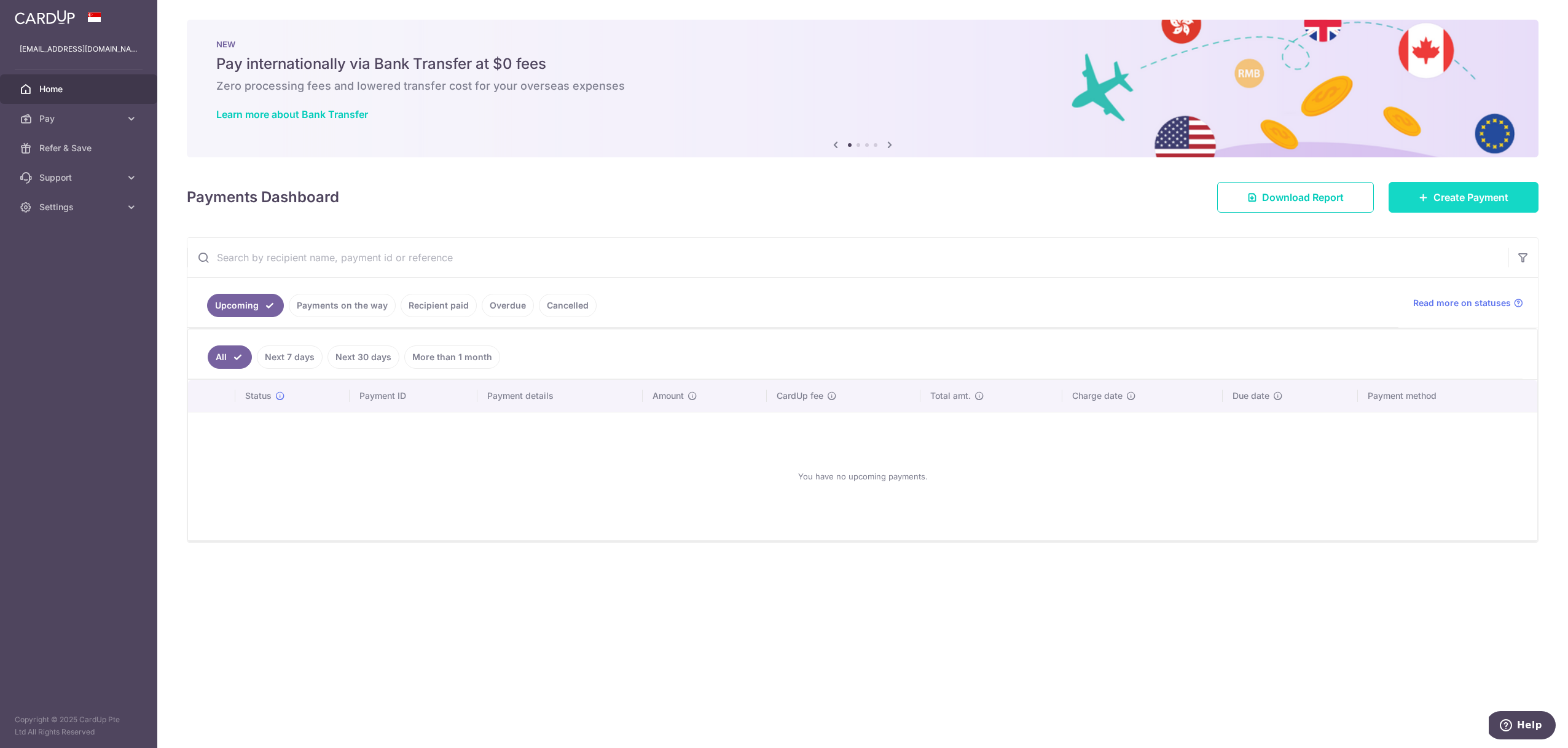
click at [1436, 210] on link "Create Payment" at bounding box center [1463, 197] width 150 height 31
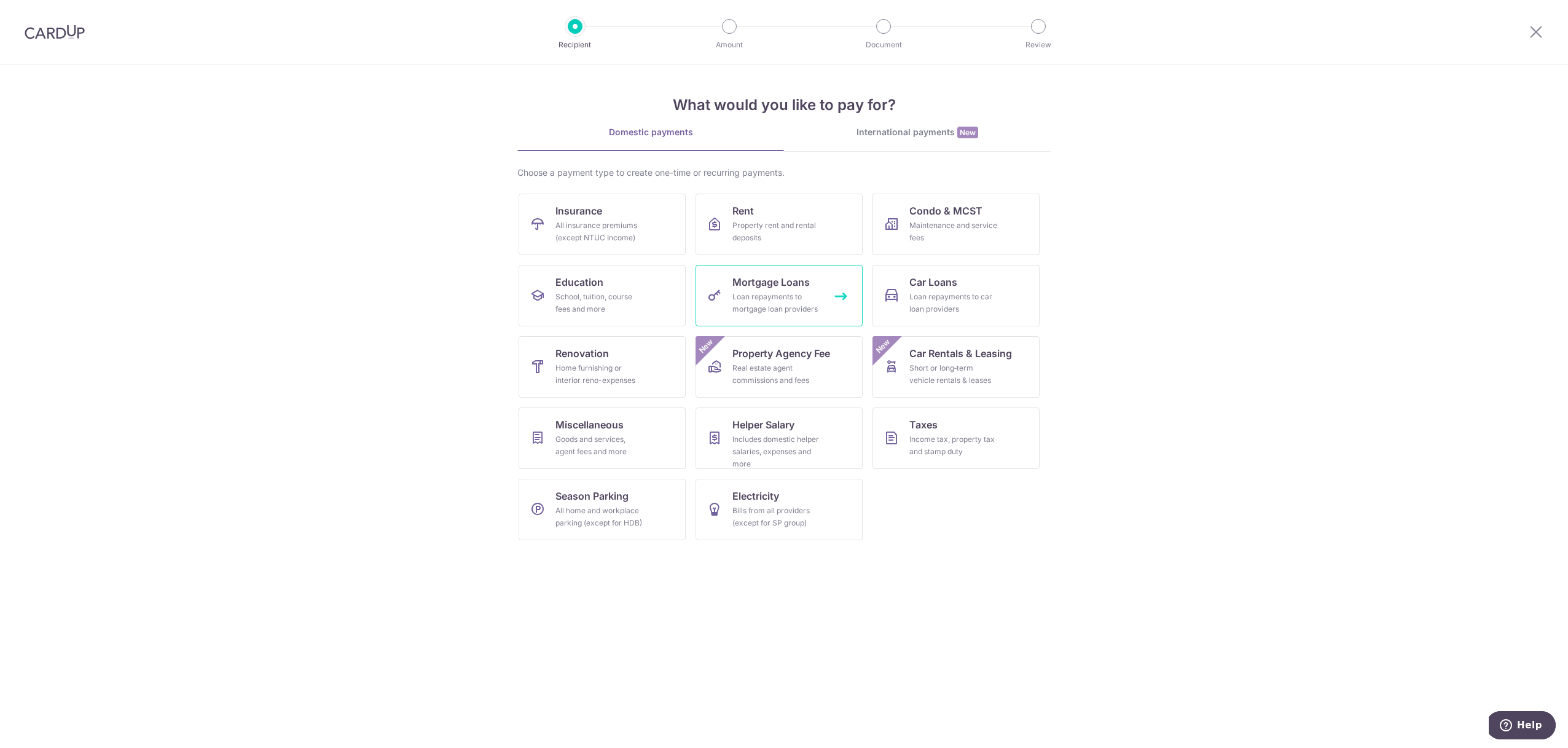
click at [796, 287] on span "Mortgage Loans" at bounding box center [770, 282] width 77 height 15
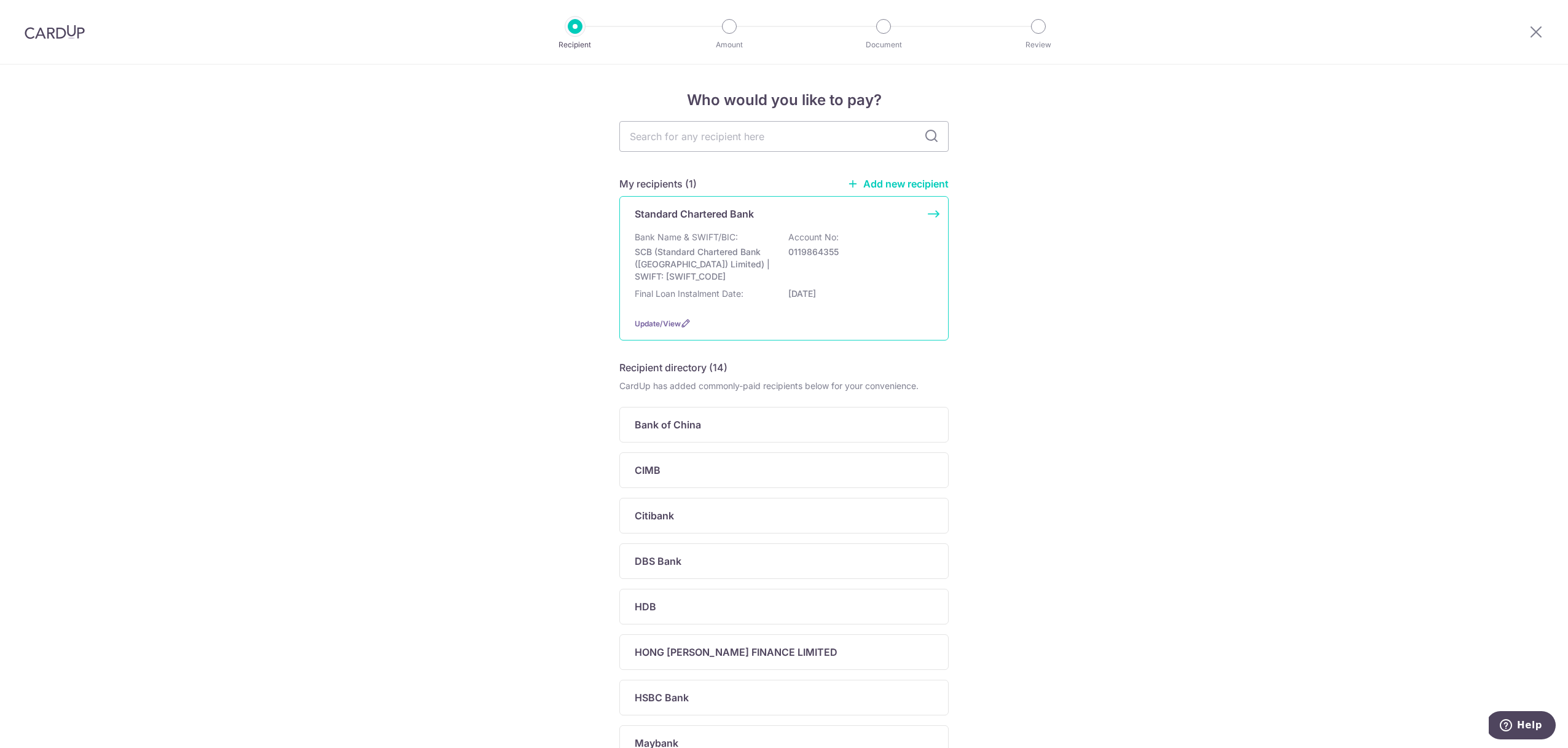
click at [668, 255] on p "SCB (Standard Chartered Bank ([GEOGRAPHIC_DATA]) Limited) | SWIFT: [SWIFT_CODE]" at bounding box center [704, 264] width 138 height 37
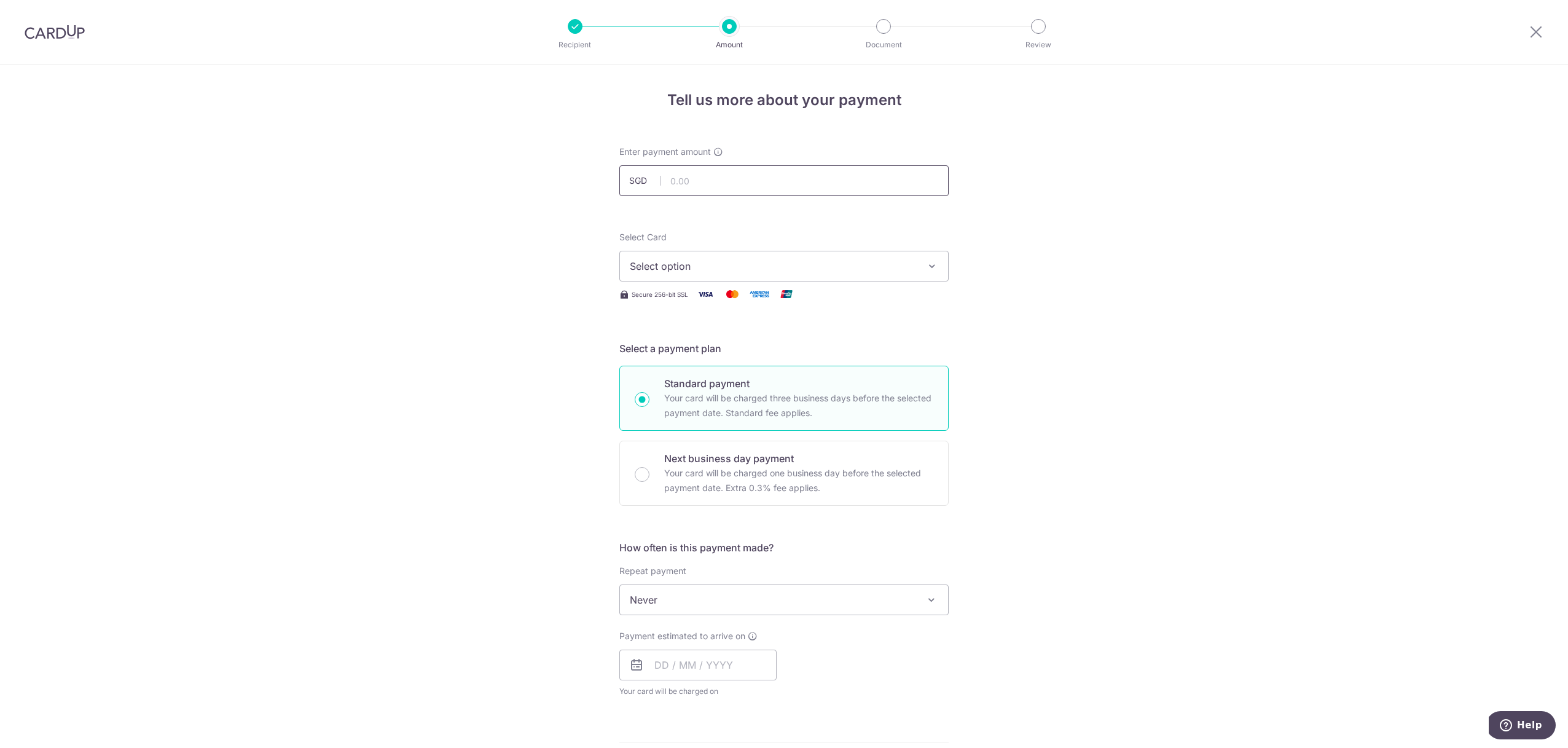
click at [682, 180] on input "text" at bounding box center [784, 180] width 330 height 31
type input "4,300.00"
click at [727, 274] on button "Select option" at bounding box center [784, 266] width 330 height 31
click at [458, 316] on div "Tell us more about your payment Enter payment amount SGD 4,300.00 4300.00 Selec…" at bounding box center [784, 620] width 1568 height 1112
click at [42, 26] on img at bounding box center [55, 32] width 61 height 15
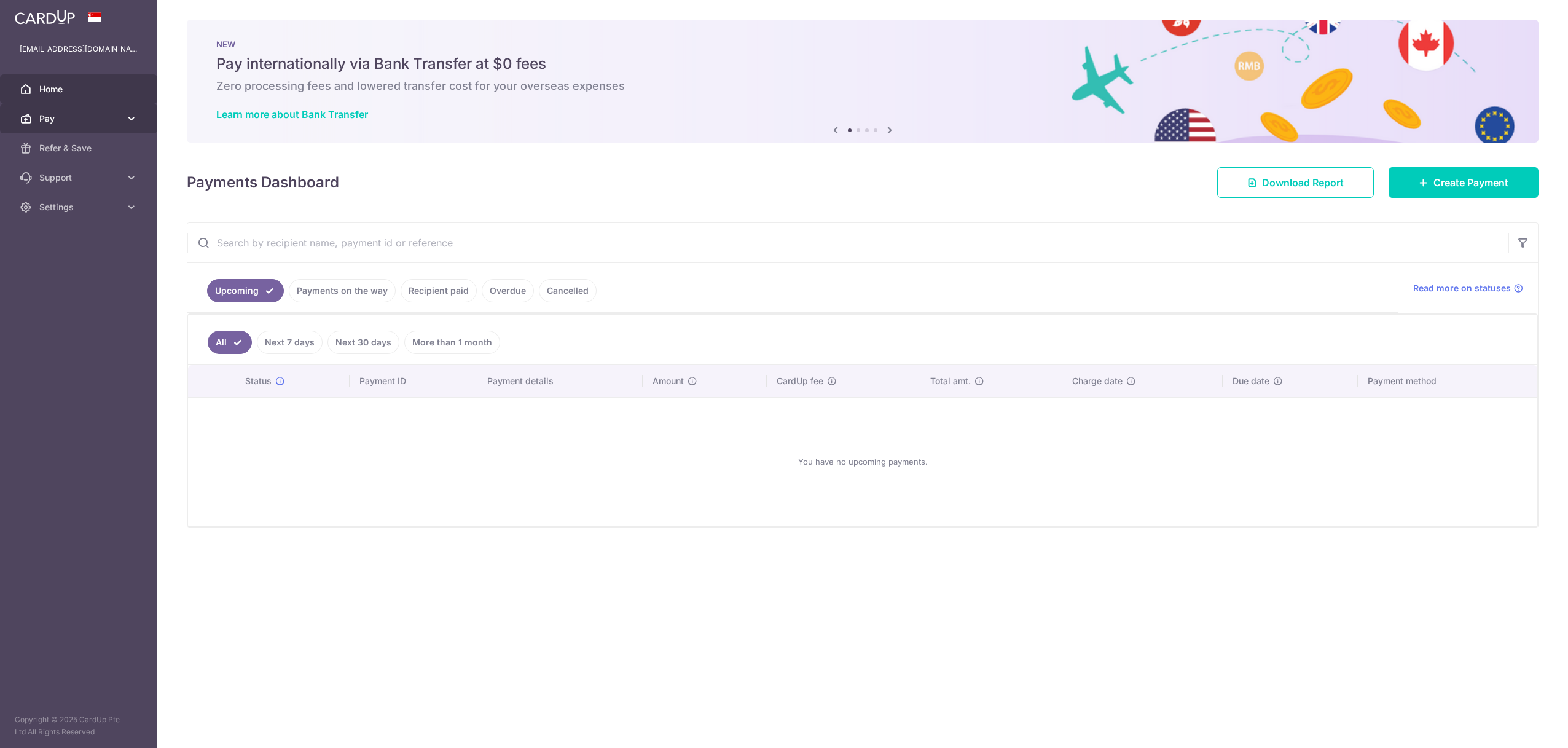
click at [94, 115] on span "Pay" at bounding box center [80, 118] width 81 height 12
click at [80, 150] on span "Payments" at bounding box center [80, 148] width 81 height 12
click at [82, 125] on link "Pay" at bounding box center [79, 119] width 158 height 30
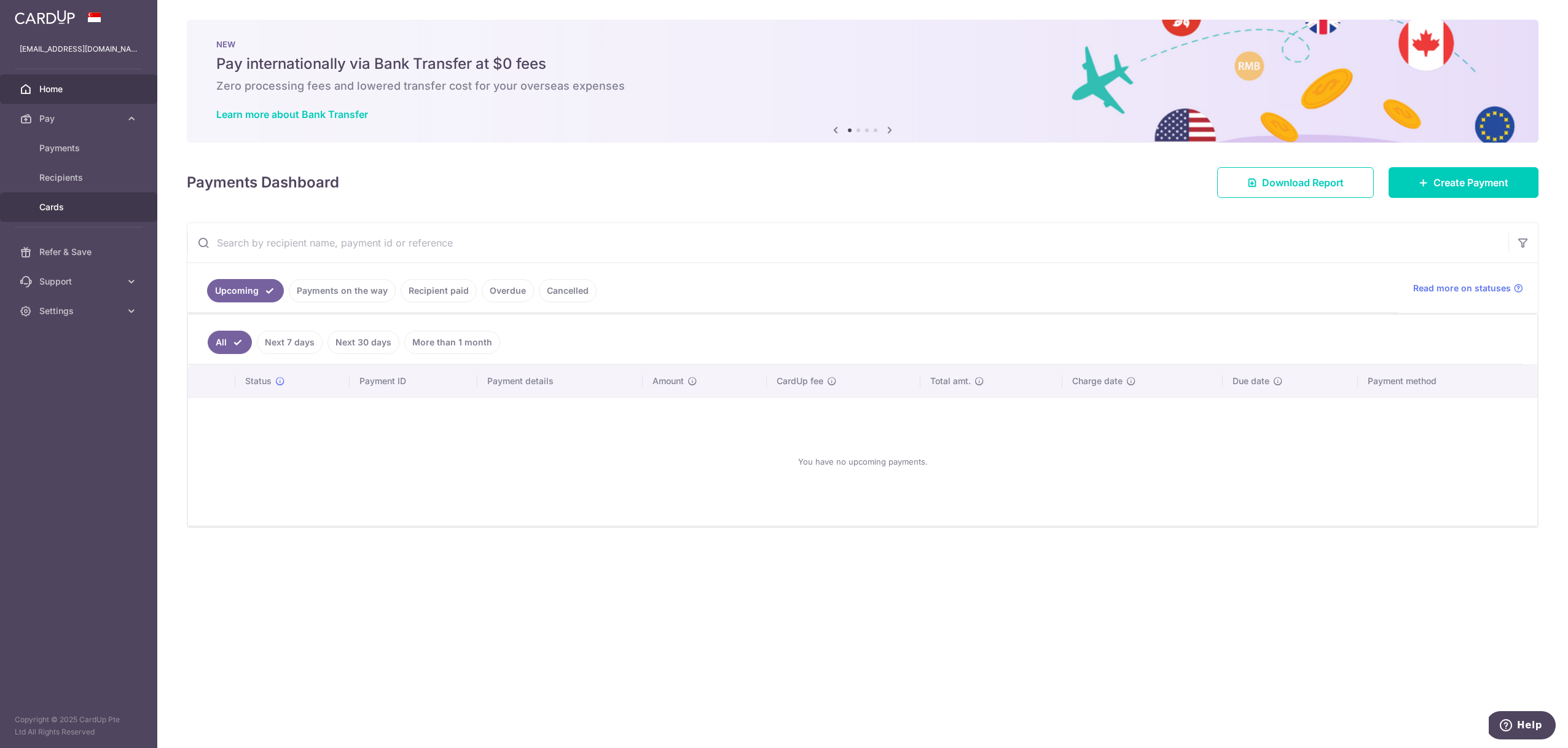
click at [61, 208] on span "Cards" at bounding box center [80, 207] width 81 height 12
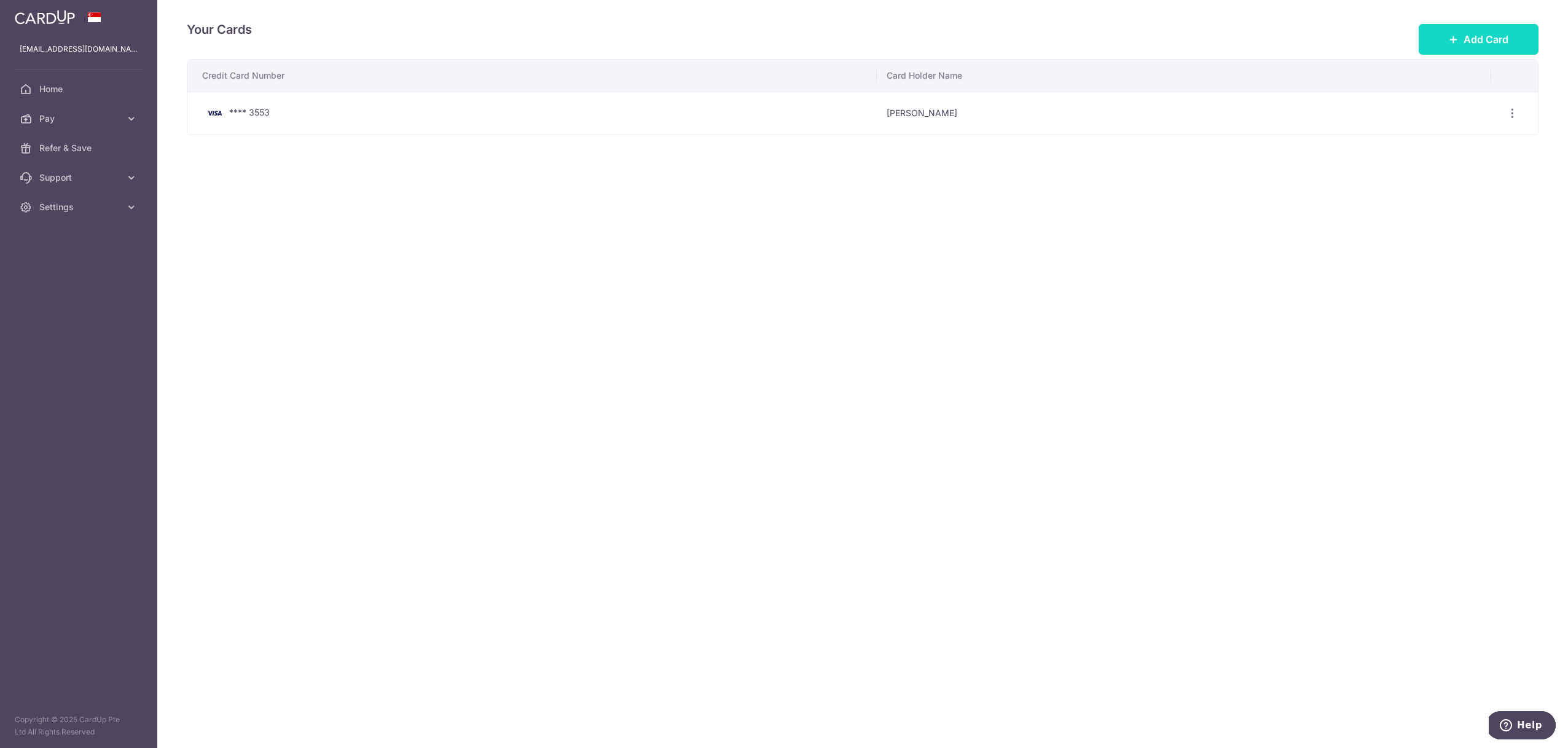
click at [1464, 49] on button "Add Card" at bounding box center [1478, 39] width 120 height 31
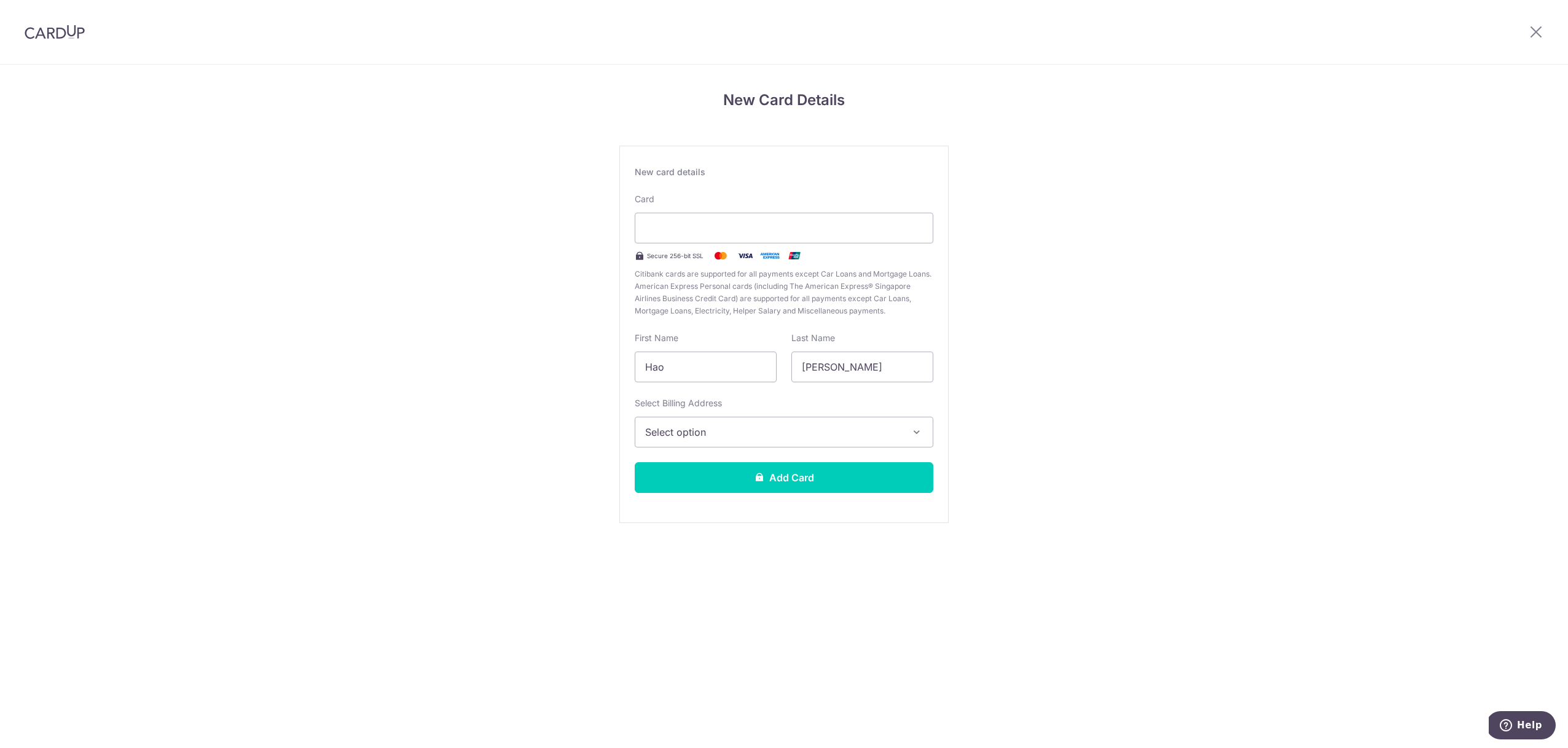
click at [716, 450] on div "New card details Card Secure 256-bit SSL Citibank cards are supported for all p…" at bounding box center [784, 334] width 330 height 378
click at [716, 444] on button "Select option" at bounding box center [784, 432] width 299 height 31
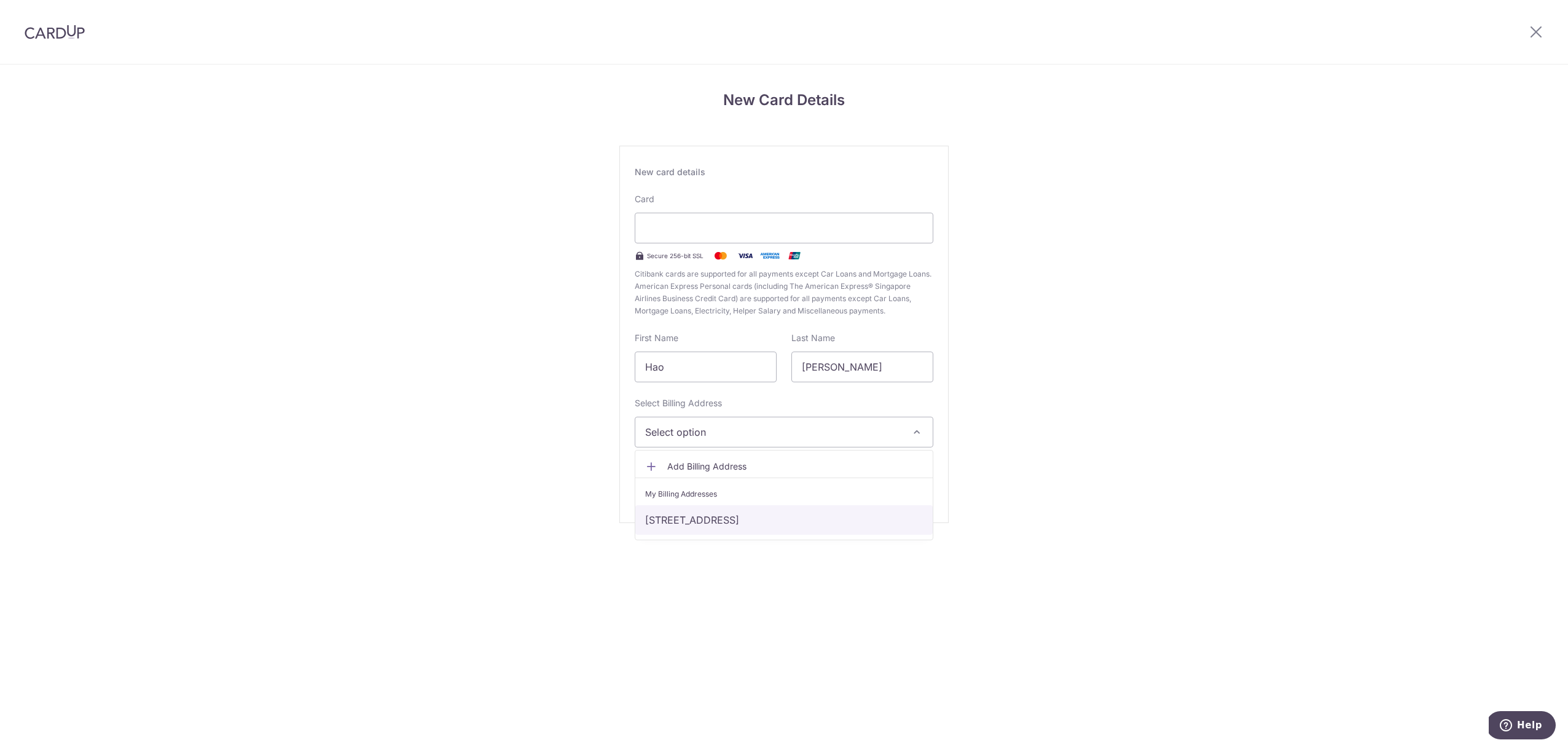
click at [711, 511] on link "[STREET_ADDRESS]" at bounding box center [784, 521] width 297 height 30
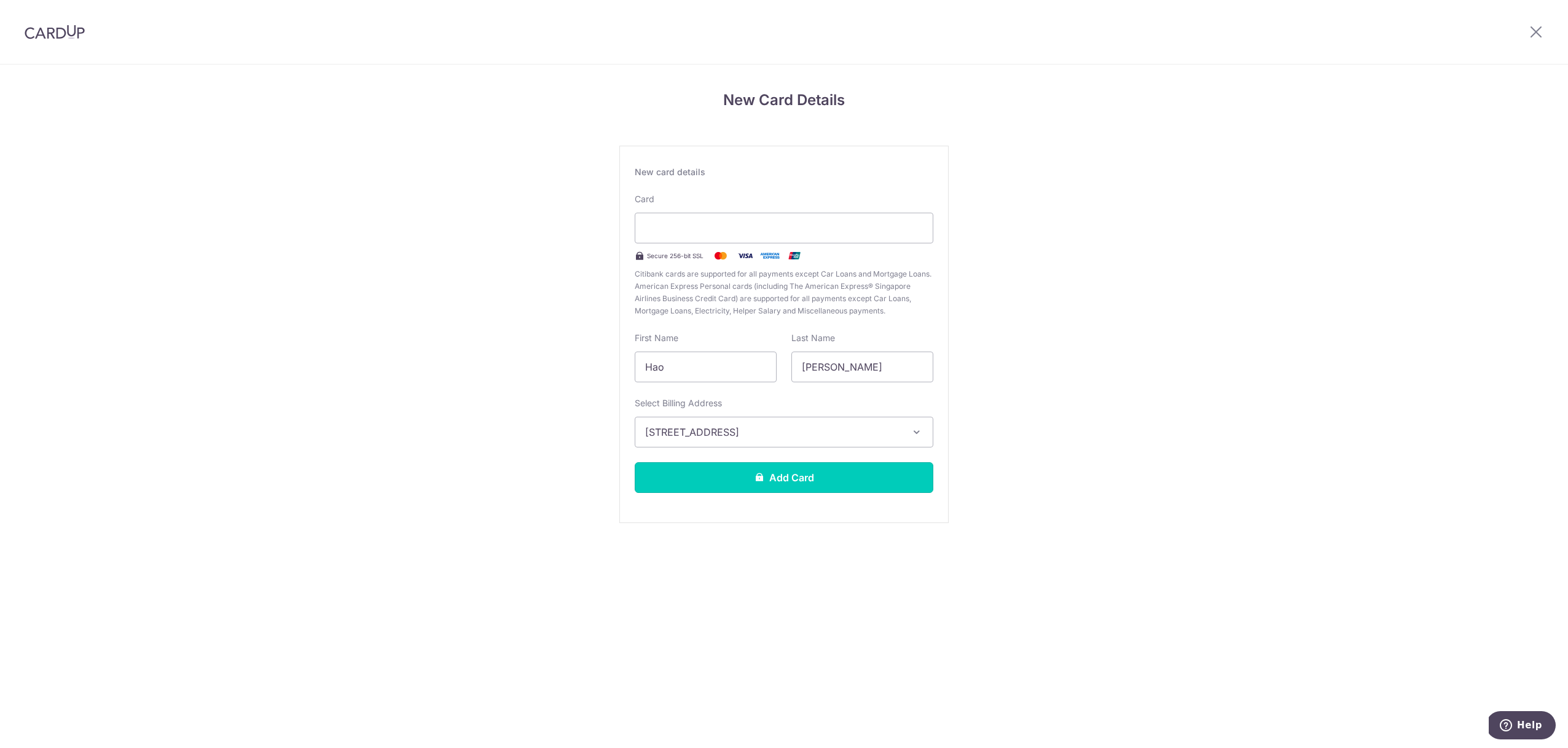
drag, startPoint x: 697, startPoint y: 476, endPoint x: 676, endPoint y: 473, distance: 21.2
click at [697, 477] on button "Add Card" at bounding box center [784, 477] width 299 height 31
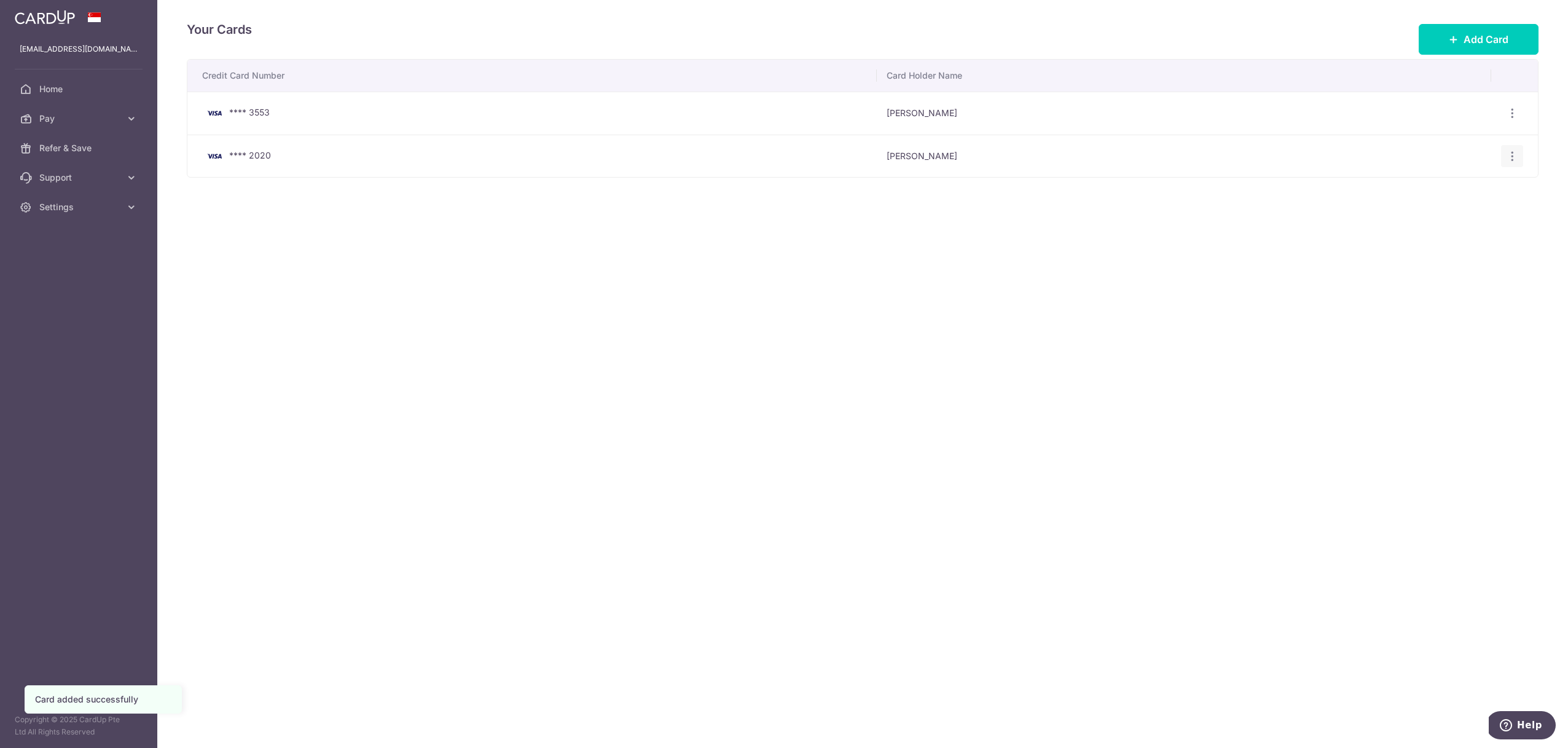
click at [1509, 120] on icon "button" at bounding box center [1513, 114] width 13 height 13
click at [1060, 252] on div "Credit Card Number Card Holder Name **** 3553 [PERSON_NAME] View/Edit [GEOGRAPH…" at bounding box center [862, 156] width 1352 height 195
click at [62, 88] on span "Home" at bounding box center [80, 89] width 81 height 12
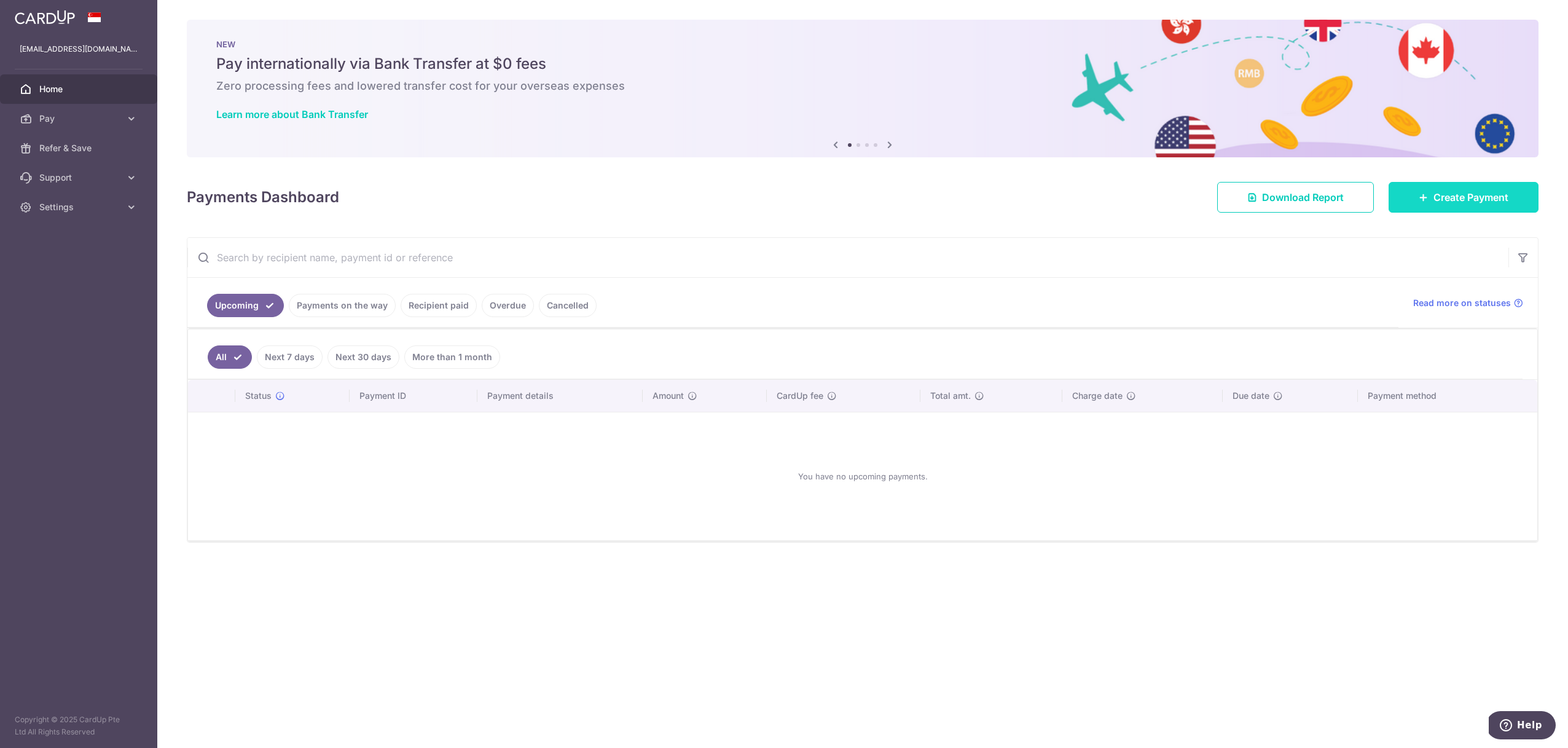
click at [1443, 203] on span "Create Payment" at bounding box center [1471, 198] width 75 height 15
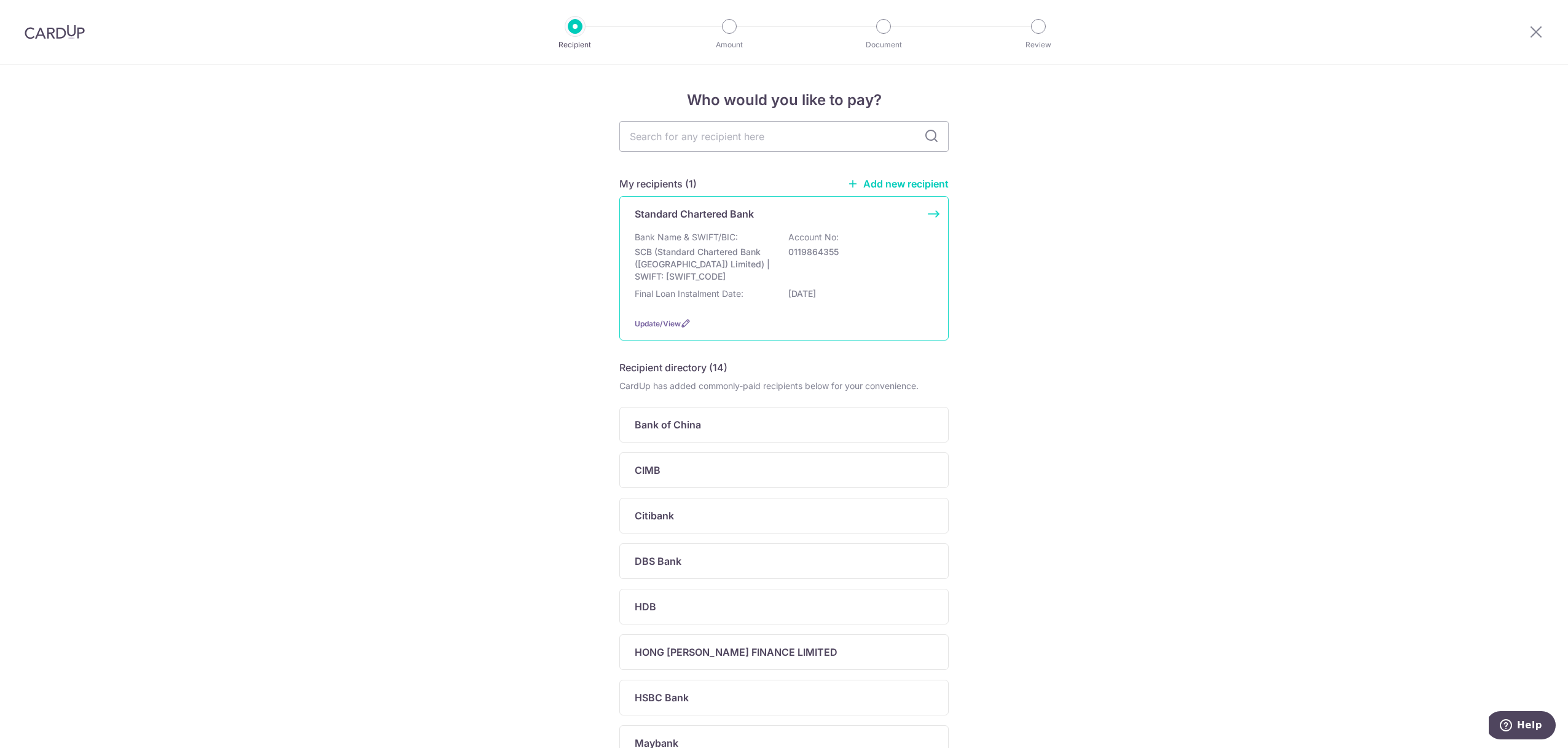
click at [697, 267] on p "SCB (Standard Chartered Bank (Singapore) Limited) | SWIFT: SCBLSG22XXX" at bounding box center [704, 264] width 138 height 37
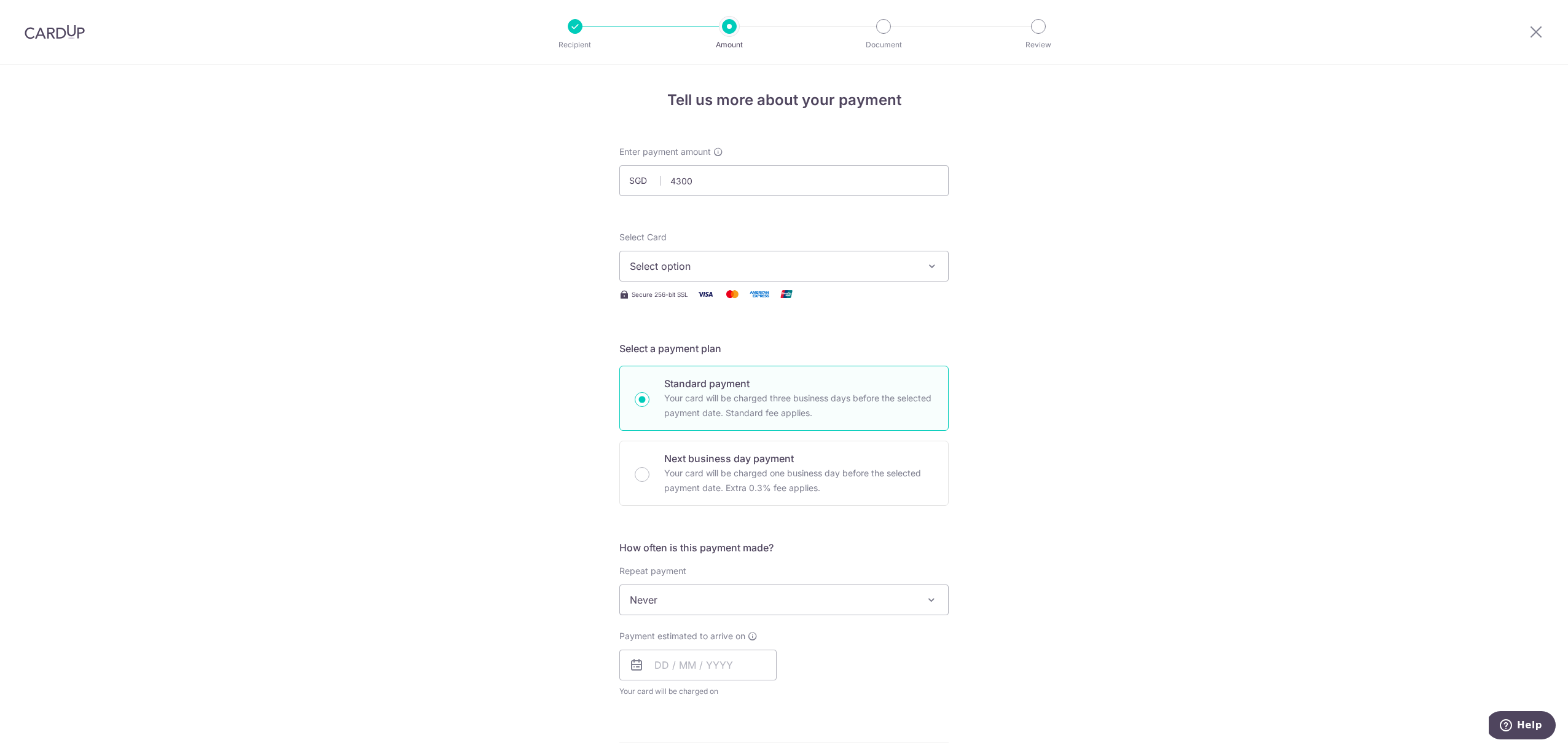
type input "4,300.00"
click at [773, 271] on span "Select option" at bounding box center [773, 266] width 286 height 15
click at [744, 387] on span "**** 2020" at bounding box center [784, 384] width 309 height 15
click at [740, 389] on p "Standard payment" at bounding box center [799, 384] width 269 height 15
click at [650, 392] on input "Standard payment Your card will be charged three business days before the selec…" at bounding box center [642, 399] width 15 height 15
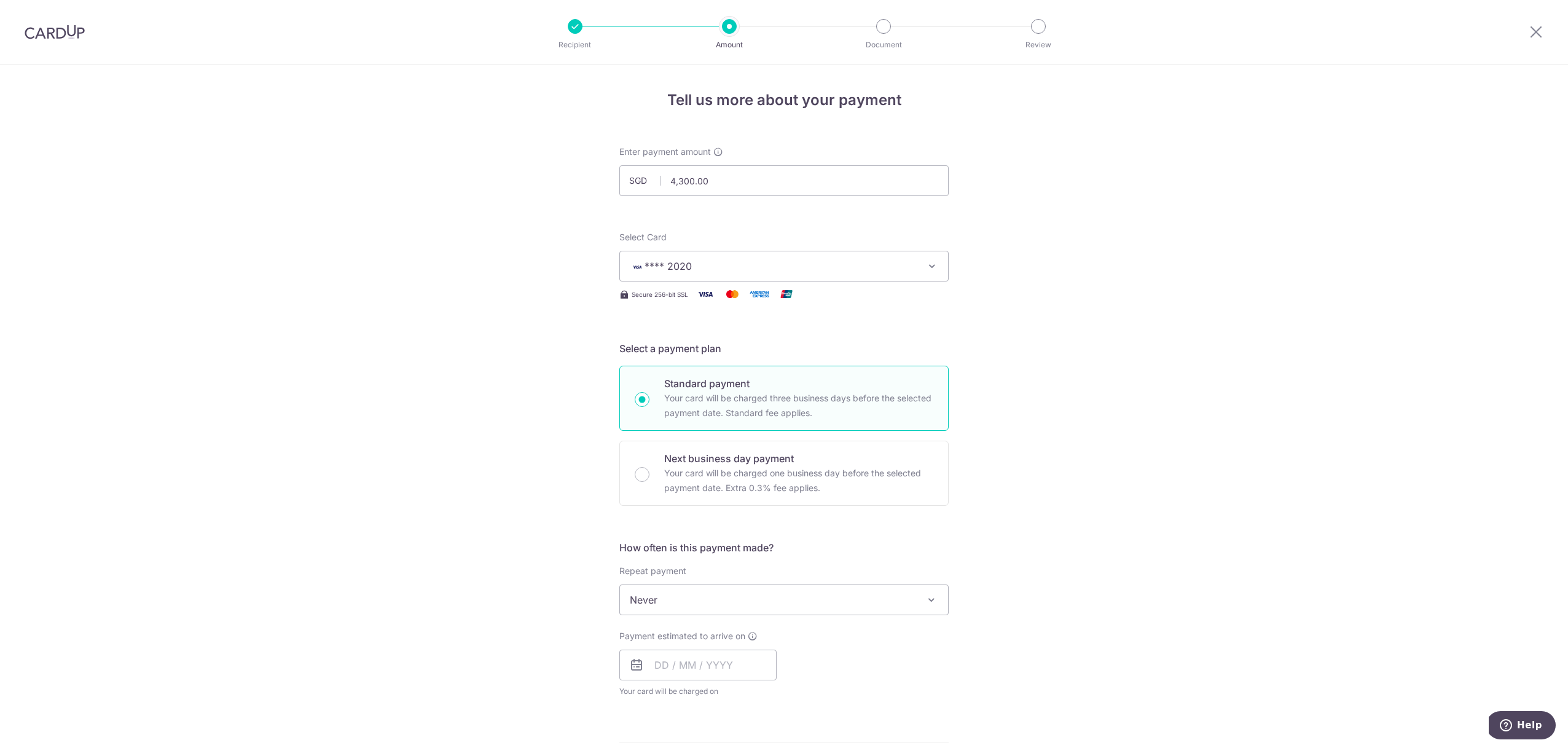
radio input "true"
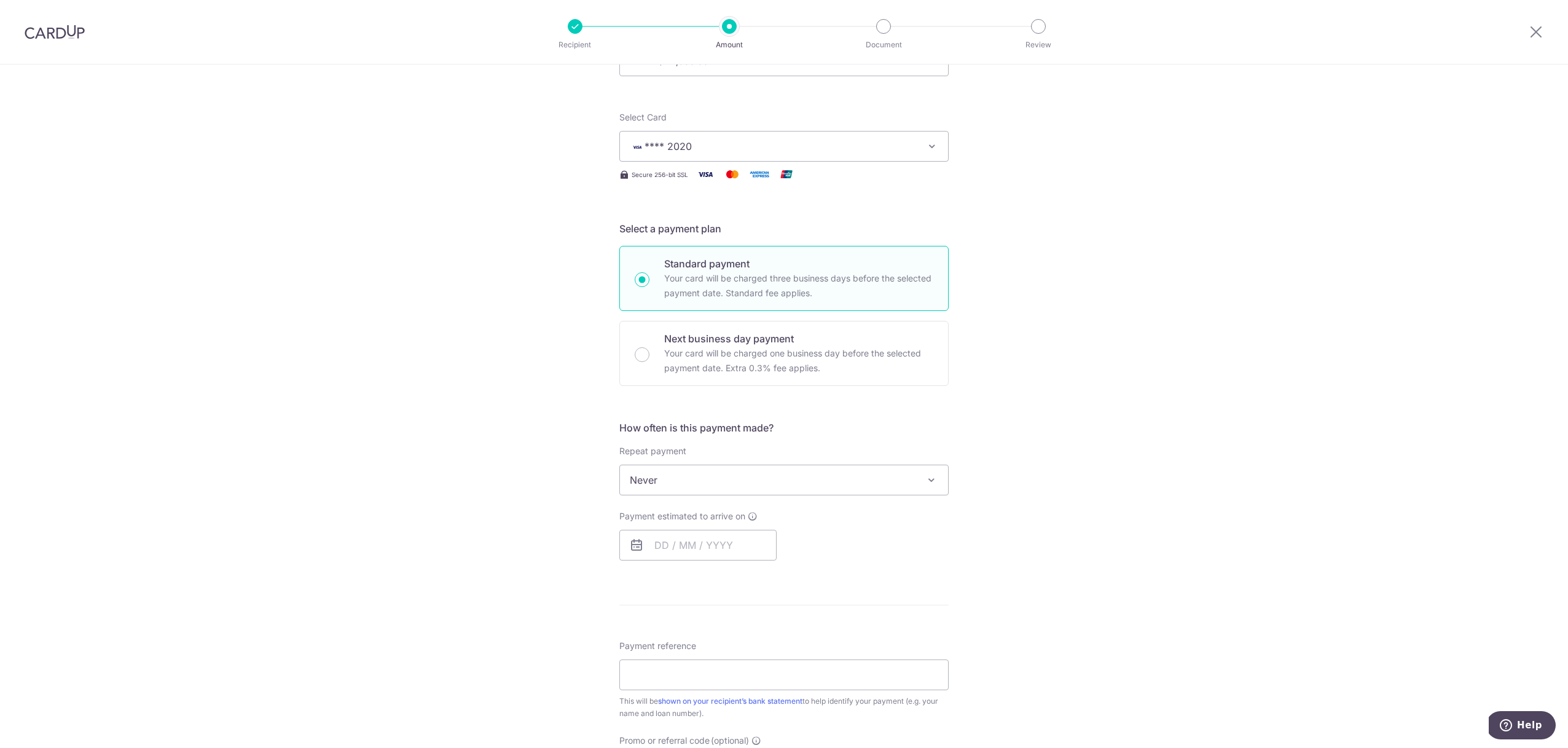
click at [679, 489] on span "Never" at bounding box center [784, 480] width 328 height 30
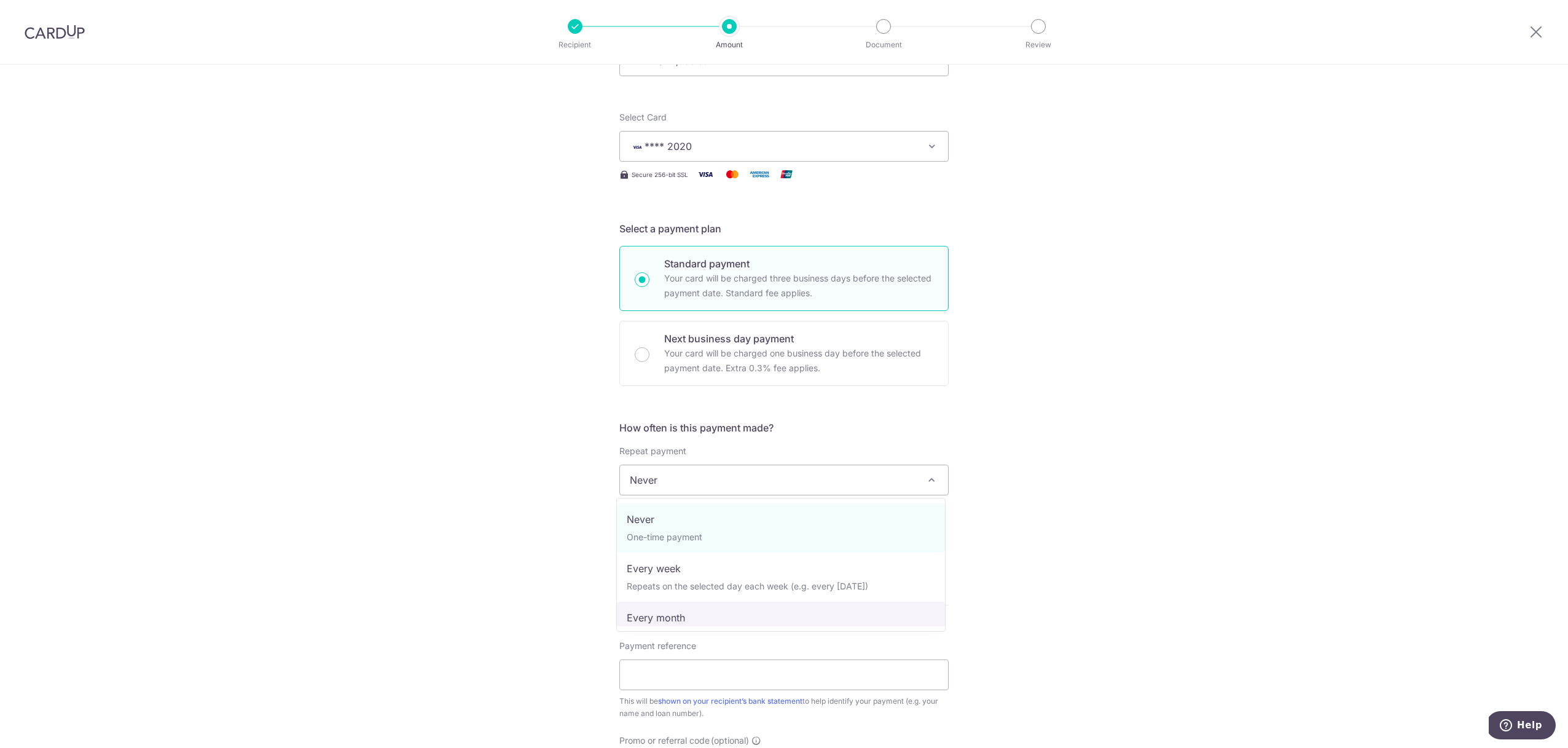
select select "3"
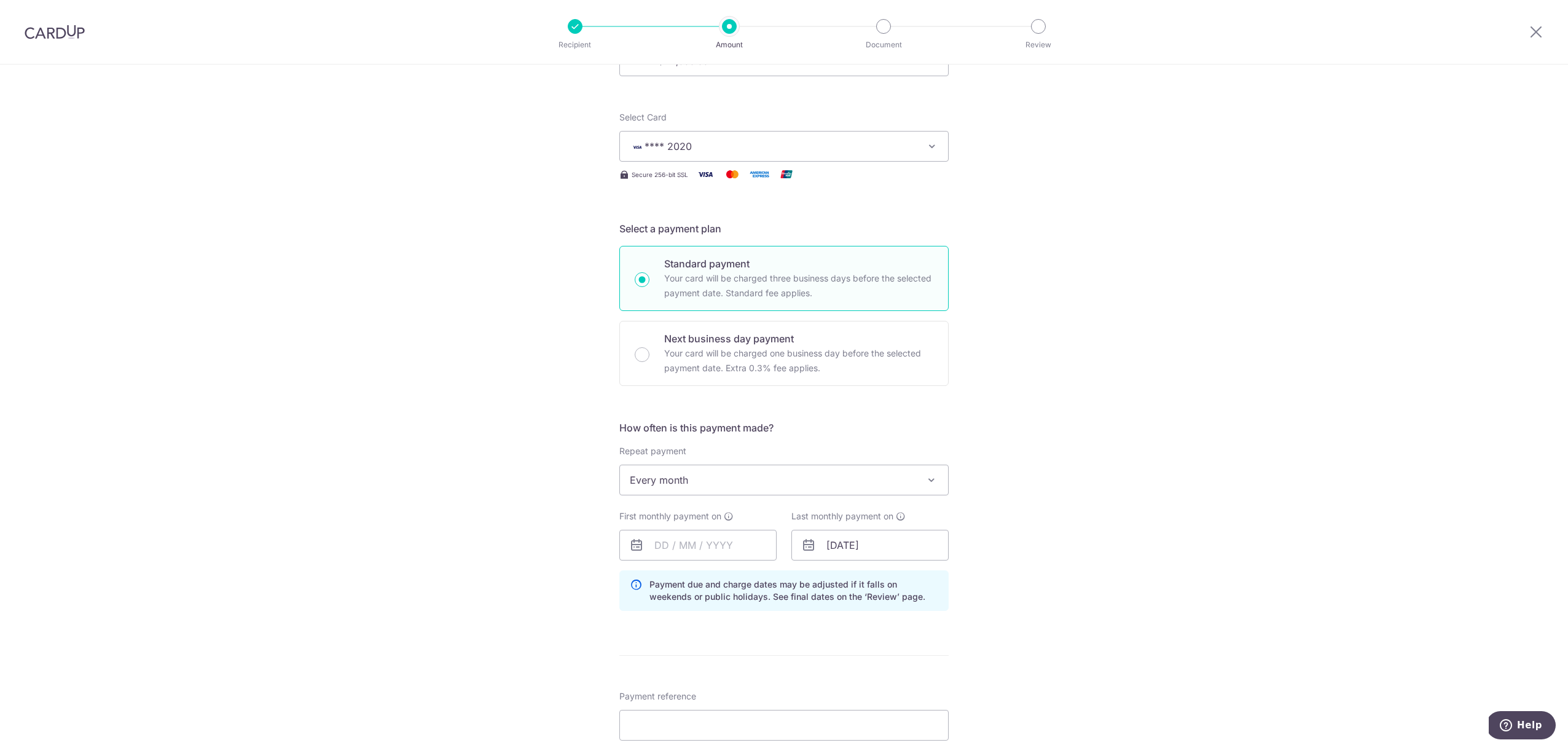
scroll to position [233, 0]
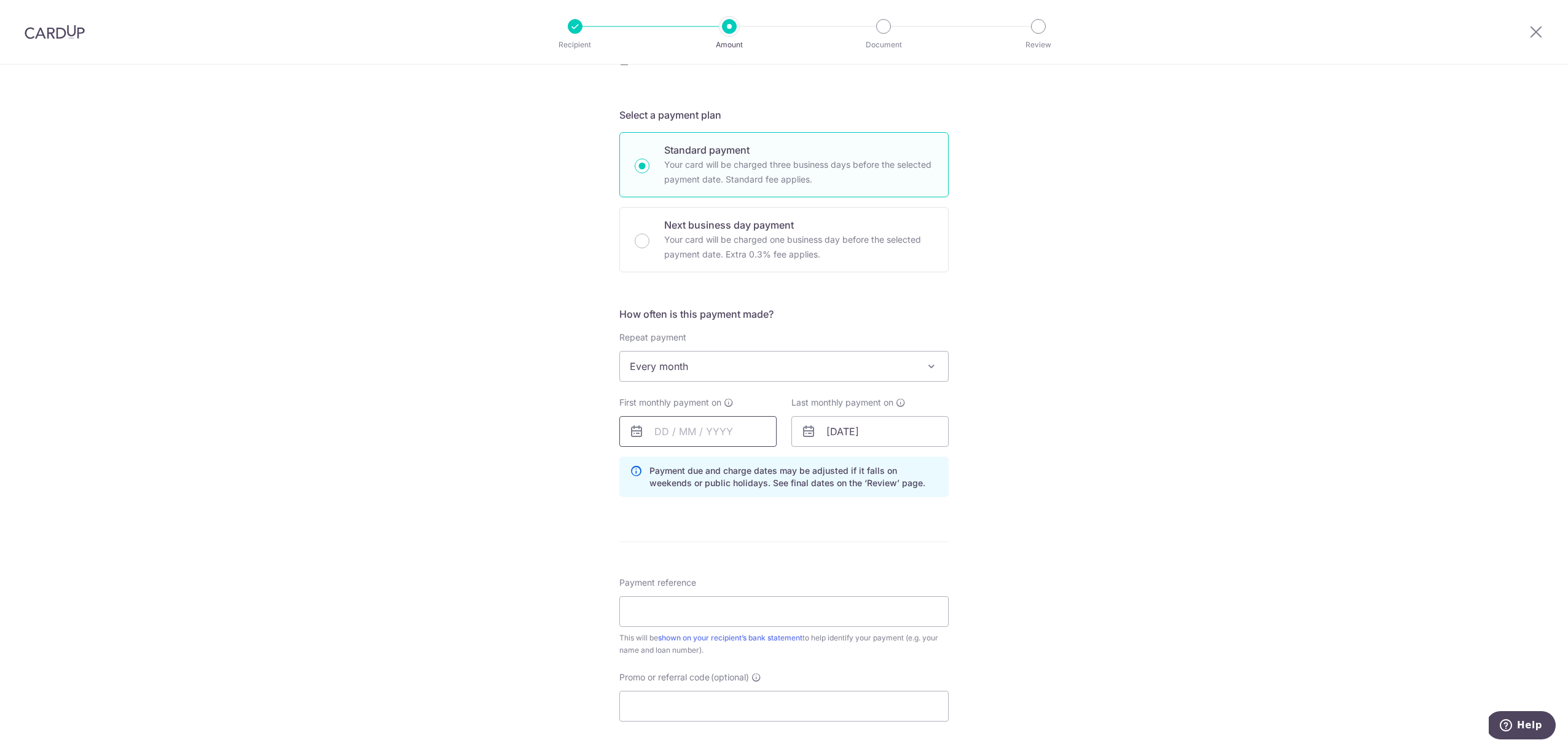
click at [651, 439] on input "text" at bounding box center [698, 431] width 158 height 31
click at [758, 617] on link "29" at bounding box center [768, 617] width 20 height 20
type input "[DATE]"
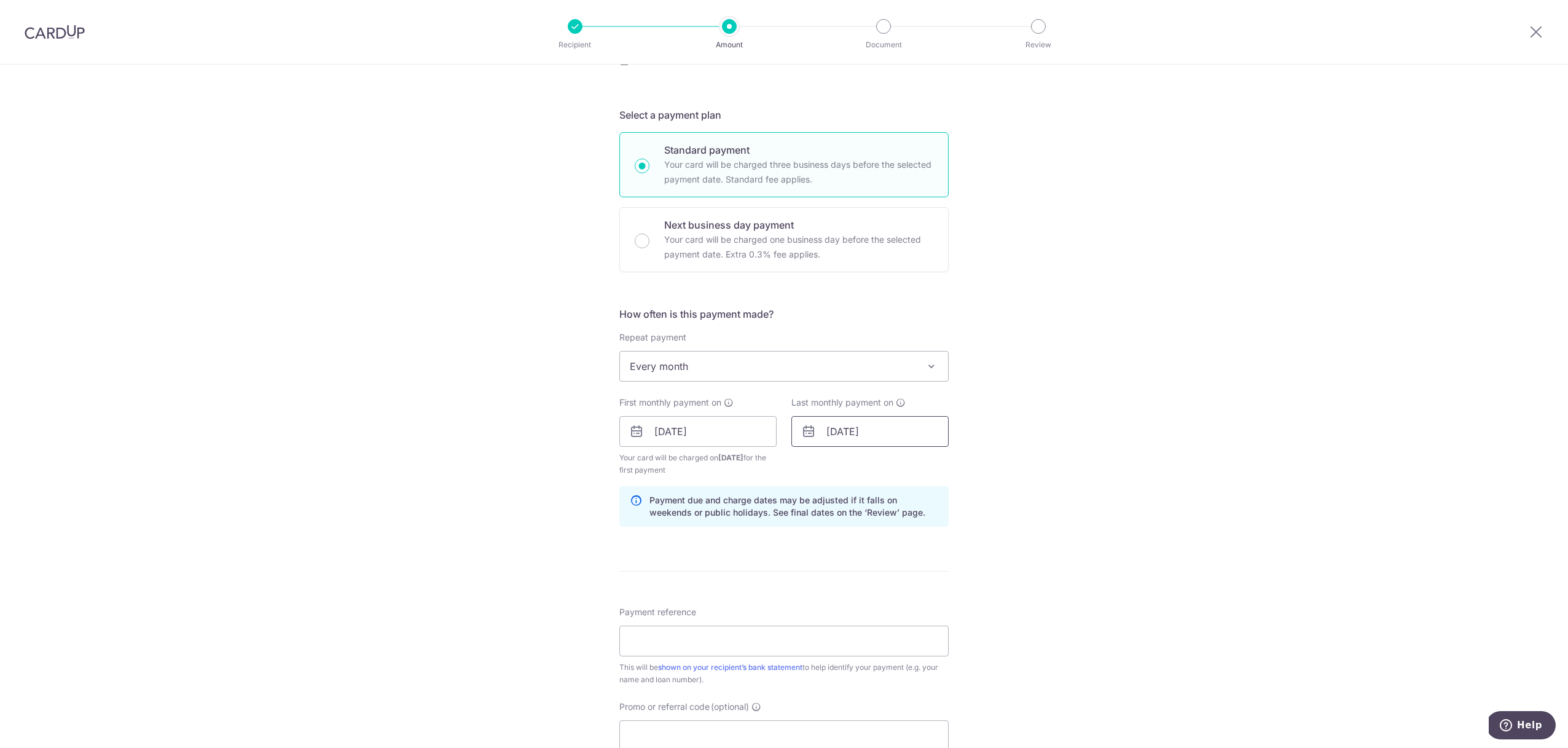
click at [829, 437] on input "01/01/2052" at bounding box center [871, 431] width 158 height 31
click at [906, 465] on select "2024 2025 2026 2027 2028 2029 2030 2031 2032 2033 2034 2035" at bounding box center [918, 465] width 32 height 10
click at [902, 460] on select "2024 2025 2026 2027 2028 2029 2030 2031 2032 2033 2034 2035" at bounding box center [918, 465] width 32 height 10
click at [868, 436] on input "01/01/2052" at bounding box center [871, 431] width 158 height 31
click at [856, 467] on select "Jan Feb Mar Apr May Jun Jul Aug Sep Oct Nov Dec" at bounding box center [861, 465] width 32 height 10
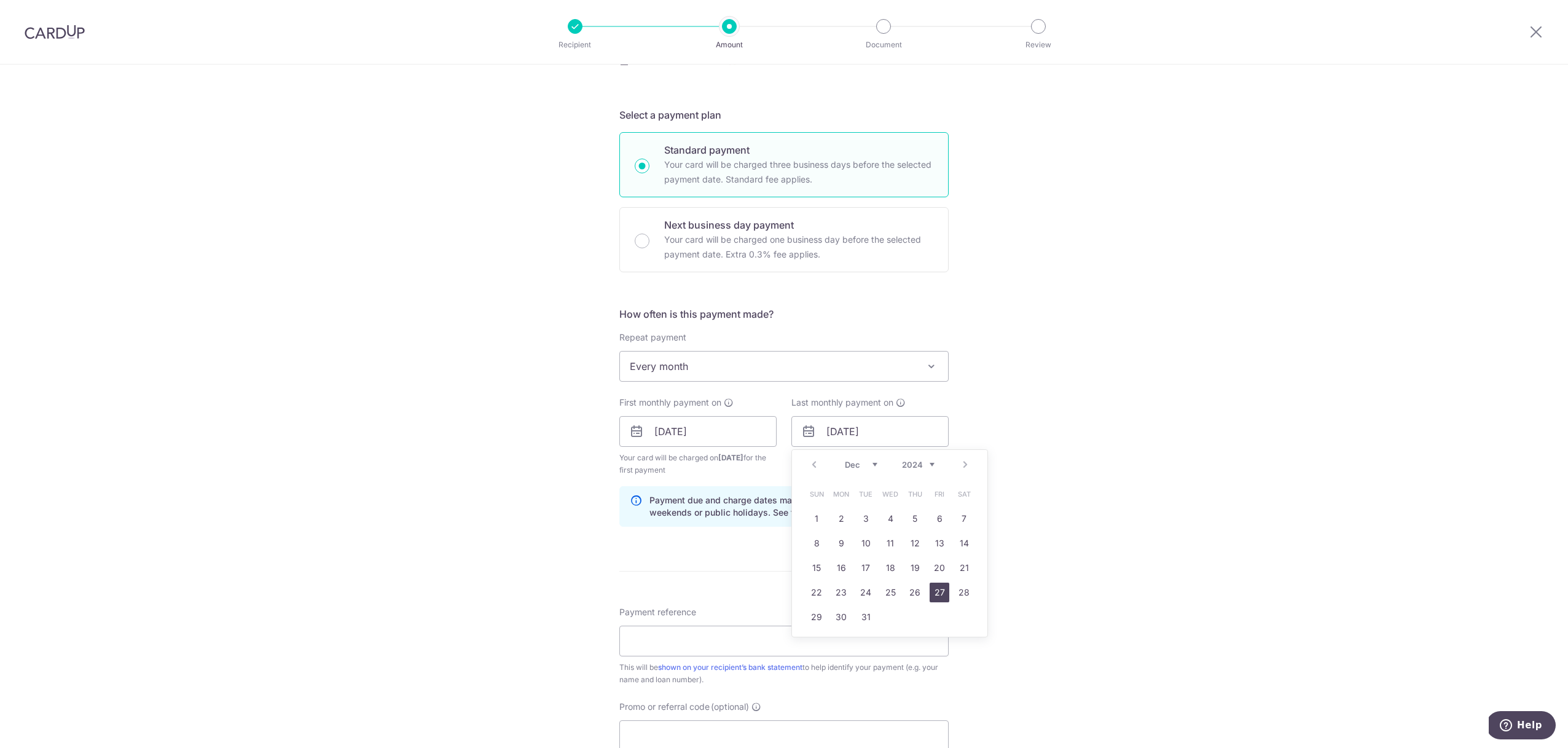
click at [944, 598] on link "27" at bounding box center [940, 593] width 20 height 20
click at [872, 436] on input "27/12/2052" at bounding box center [871, 431] width 158 height 31
click at [915, 462] on select "2024 2025 2026 2027 2028 2029 2030 2031 2032 2033 2034 2035" at bounding box center [918, 465] width 32 height 10
click at [902, 460] on select "2024 2025 2026 2027 2028 2029 2030 2031 2032 2033 2034 2035" at bounding box center [918, 465] width 32 height 10
drag, startPoint x: 866, startPoint y: 430, endPoint x: 891, endPoint y: 432, distance: 25.1
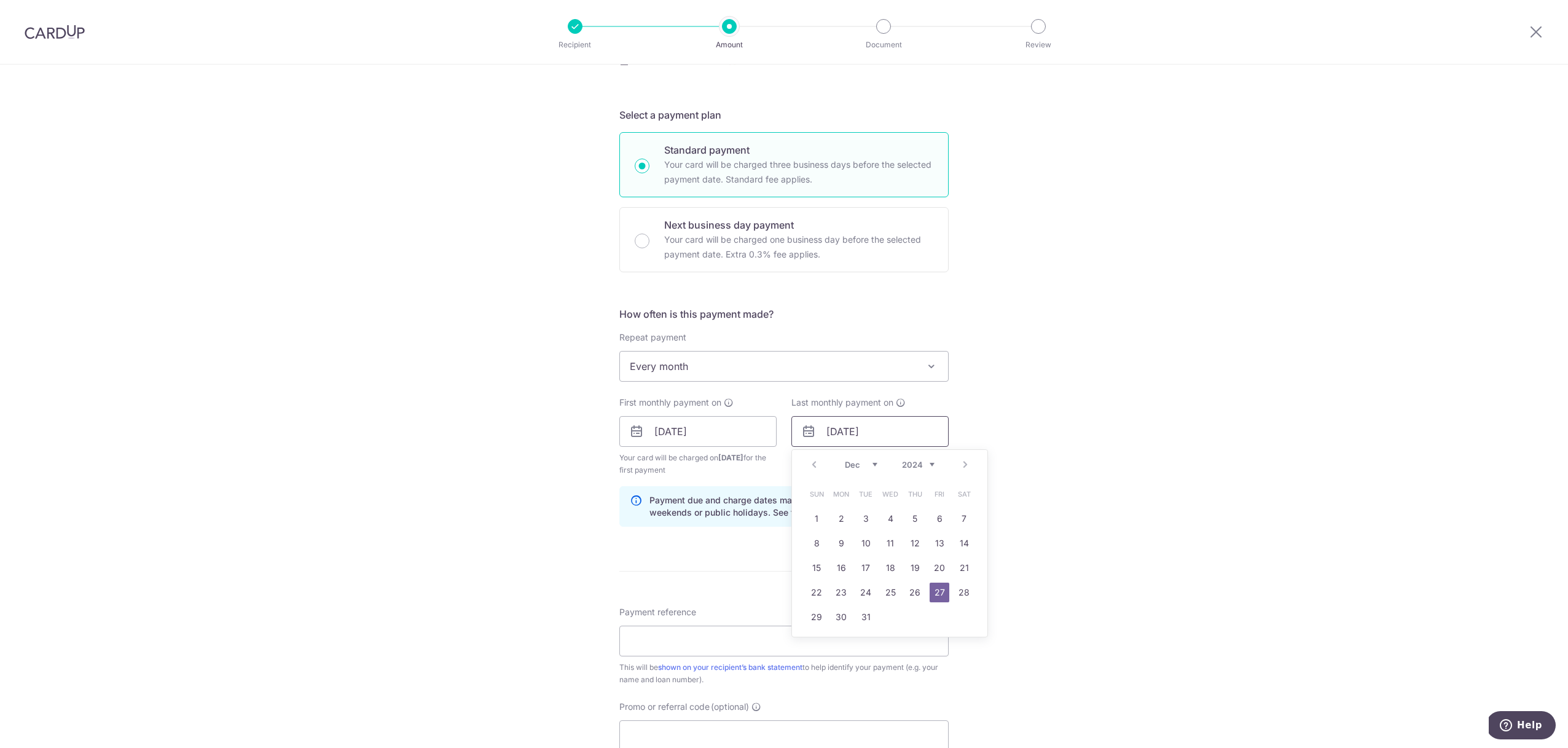
click at [891, 432] on input "27/12/2052" at bounding box center [871, 431] width 158 height 31
click at [904, 462] on select "2024 2025 2026 2027 2028 2029 2030 2031 2032 2033 2034 2035" at bounding box center [918, 465] width 32 height 10
click at [1031, 414] on div "Tell us more about your payment Enter payment amount SGD 4,300.00 4300.00 Selec…" at bounding box center [784, 418] width 1568 height 1175
click at [530, 501] on div "Tell us more about your payment Enter payment amount SGD 4,300.00 4300.00 Selec…" at bounding box center [784, 418] width 1568 height 1175
click at [676, 429] on input "[DATE]" at bounding box center [698, 431] width 158 height 31
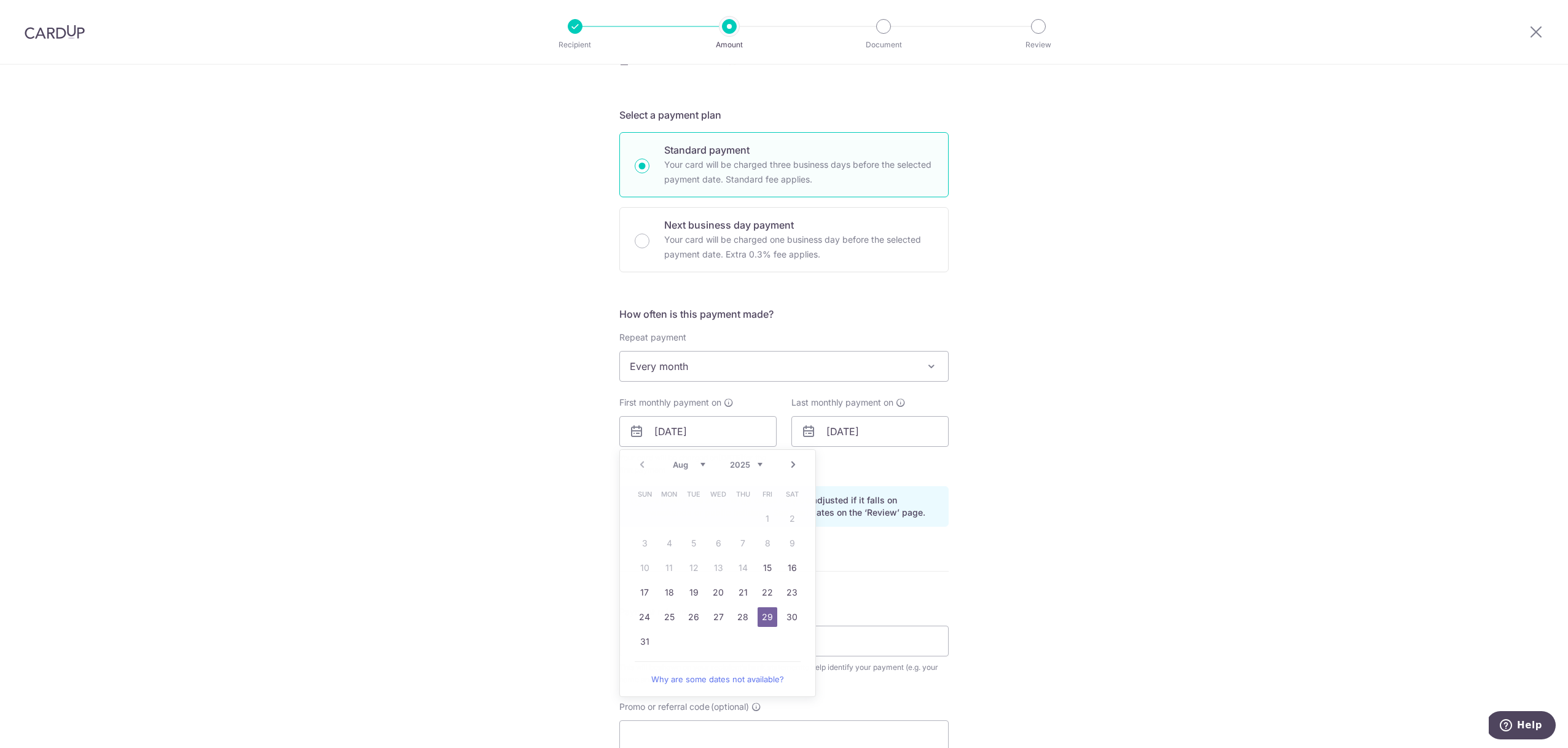
click at [554, 442] on div "Tell us more about your payment Enter payment amount SGD 4,300.00 4300.00 Selec…" at bounding box center [784, 418] width 1568 height 1175
click at [839, 438] on input "27/12/2025" at bounding box center [871, 431] width 158 height 31
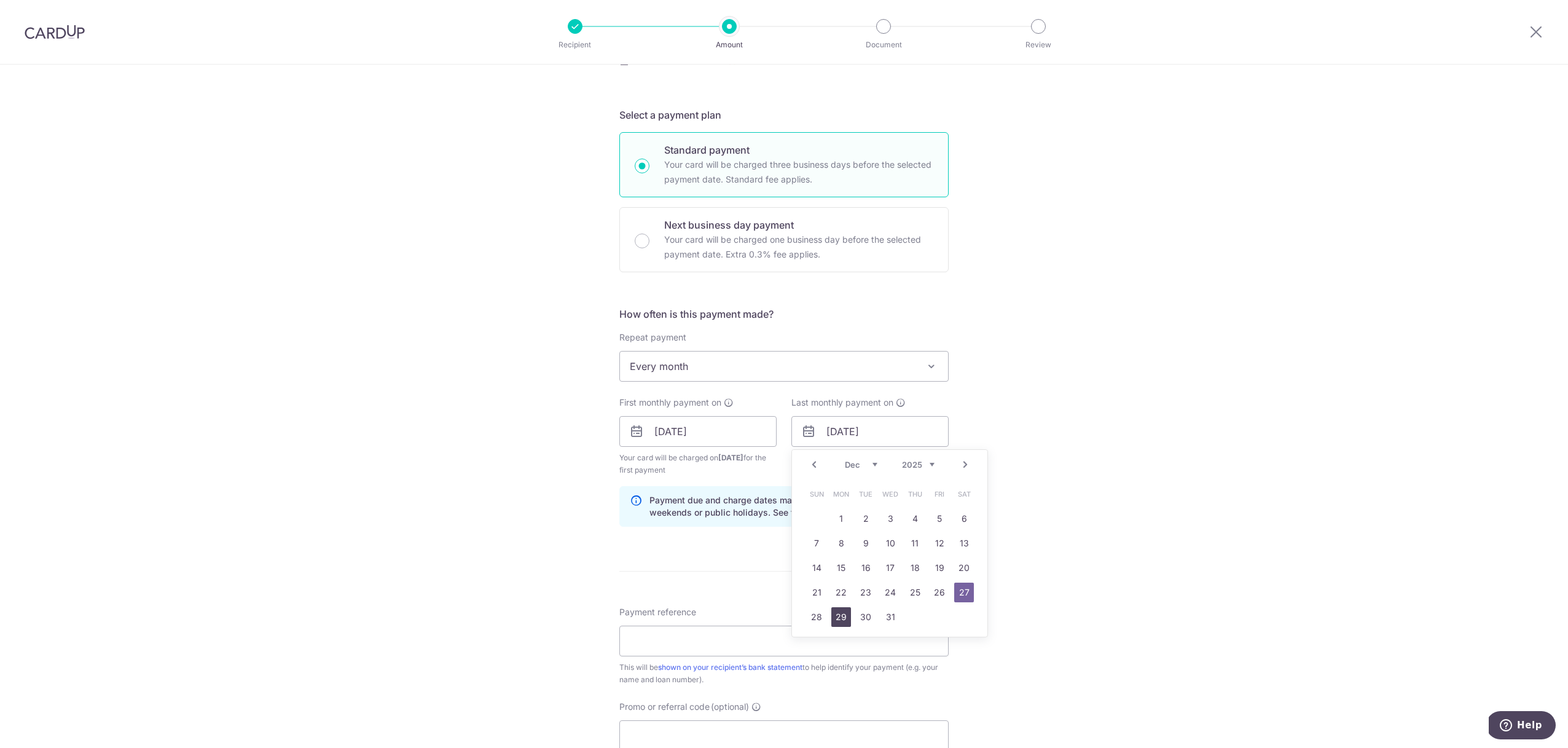
click at [832, 617] on link "29" at bounding box center [842, 617] width 20 height 20
type input "[DATE]"
click at [446, 477] on div "Tell us more about your payment Enter payment amount SGD 4,300.00 4300.00 Selec…" at bounding box center [784, 418] width 1568 height 1175
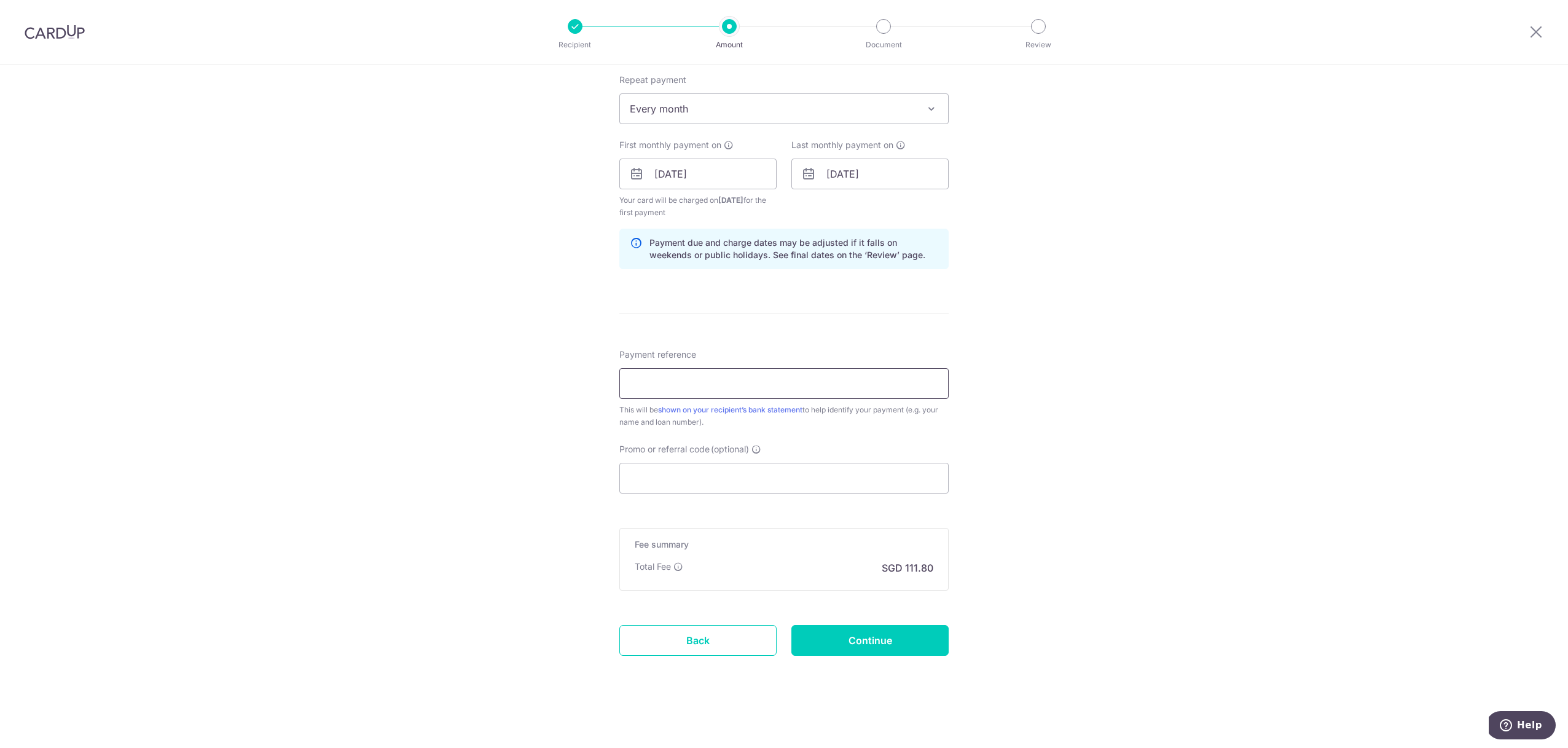
click at [664, 387] on input "Payment reference" at bounding box center [784, 383] width 330 height 31
type input "Payment 1"
click at [696, 491] on input "Promo or referral code (optional)" at bounding box center [784, 477] width 330 height 31
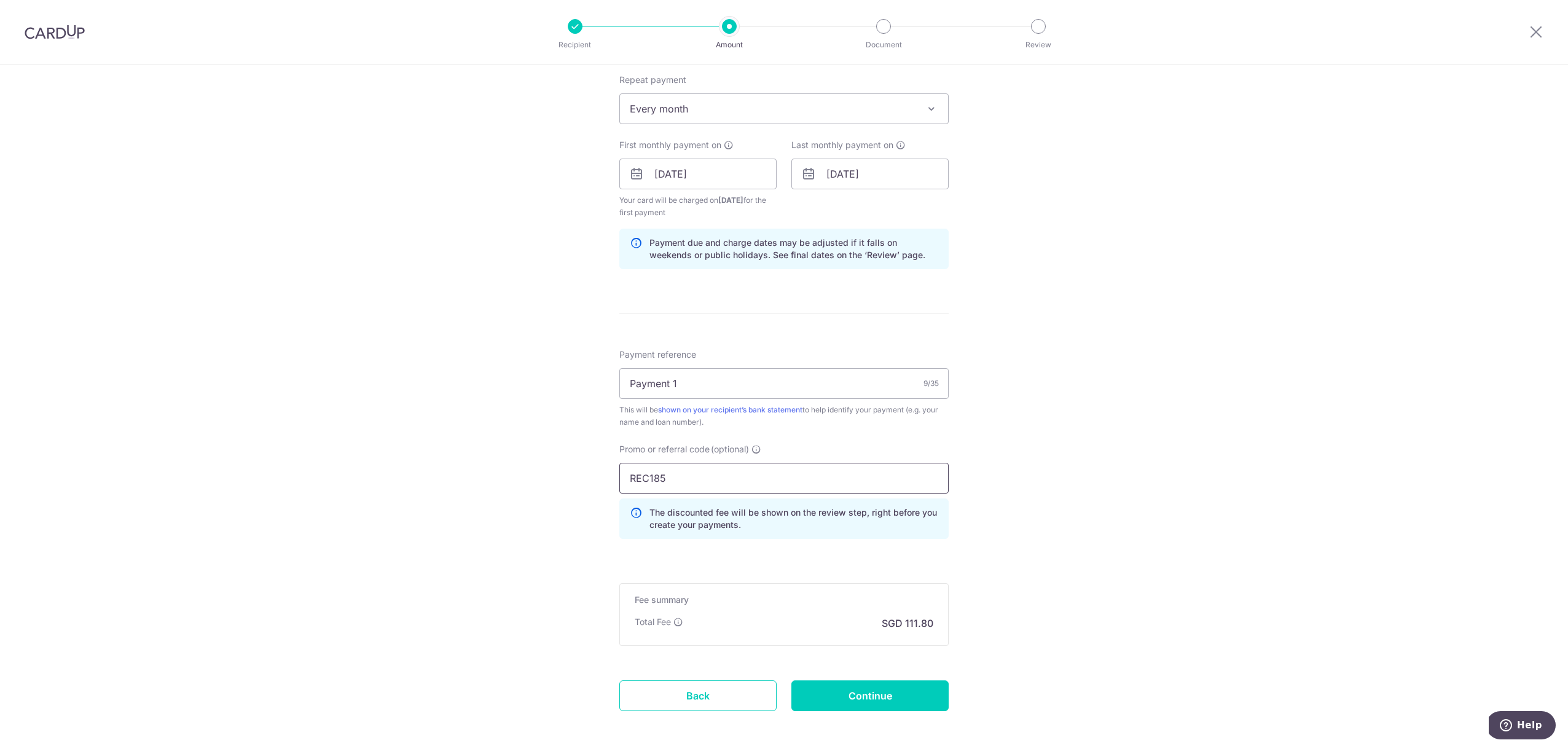
type input "REC185"
click at [529, 539] on div "Tell us more about your payment Enter payment amount SGD 4,300.00 4300.00 Selec…" at bounding box center [784, 188] width 1568 height 1230
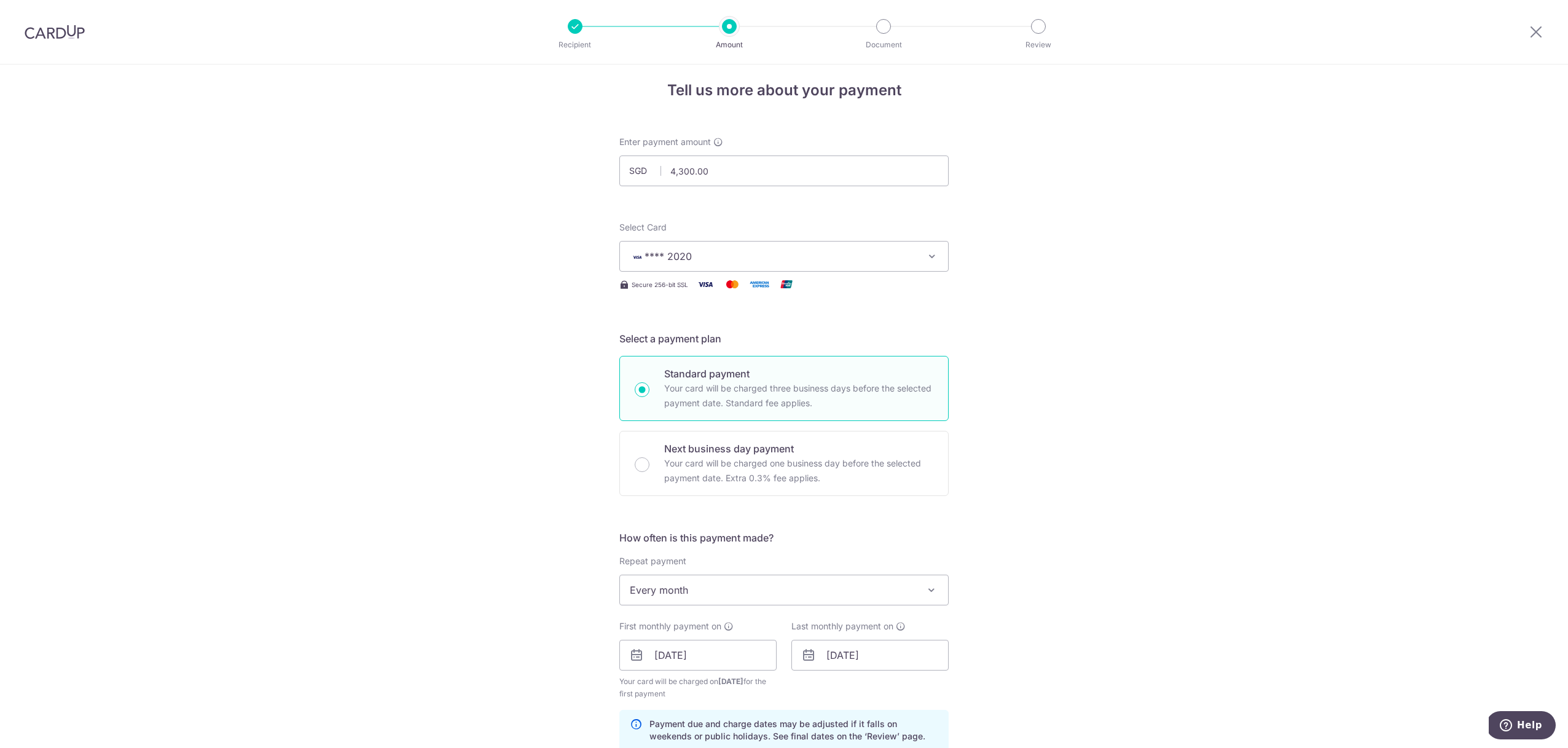
scroll to position [467, 0]
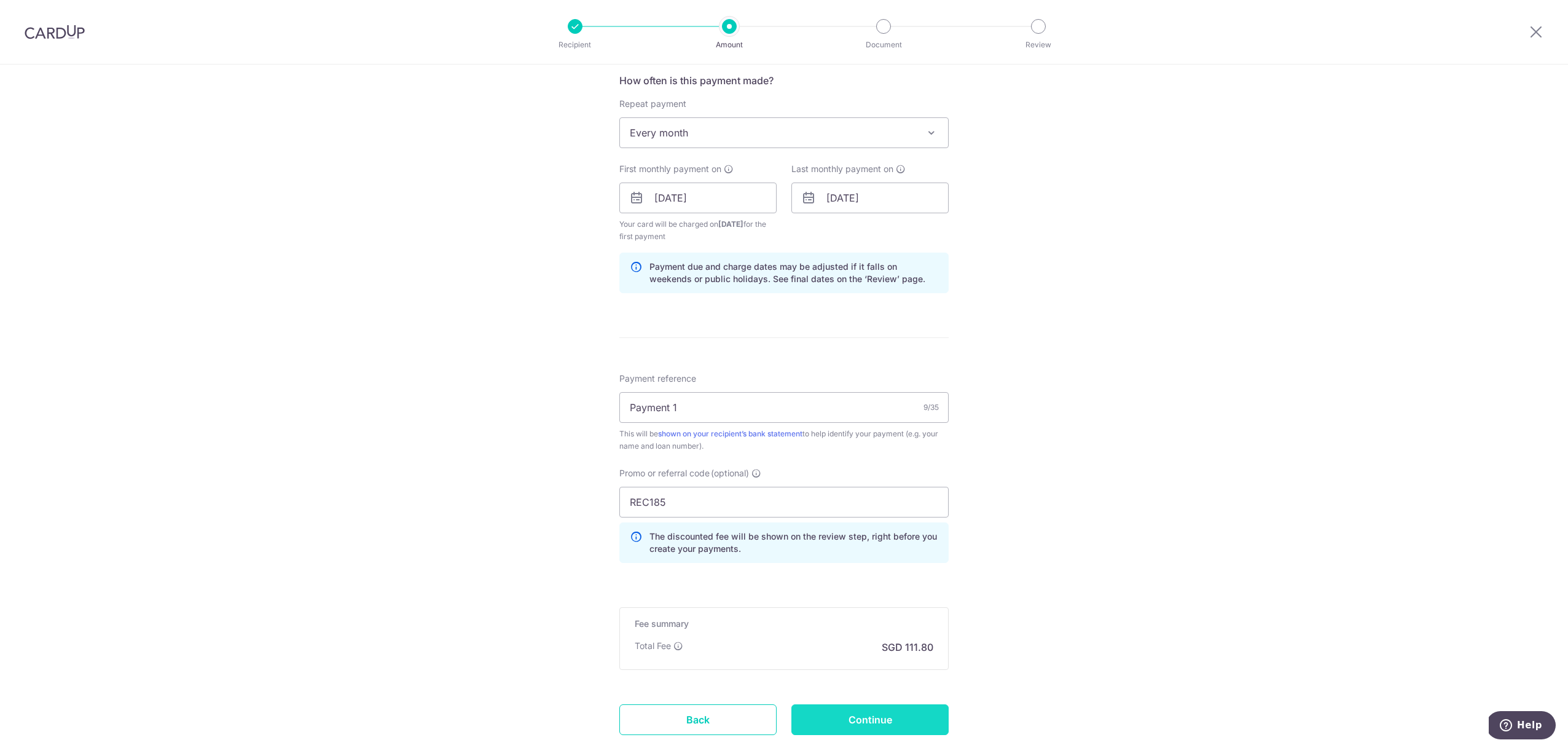
click at [834, 725] on input "Continue" at bounding box center [871, 719] width 158 height 31
type input "Create Schedule"
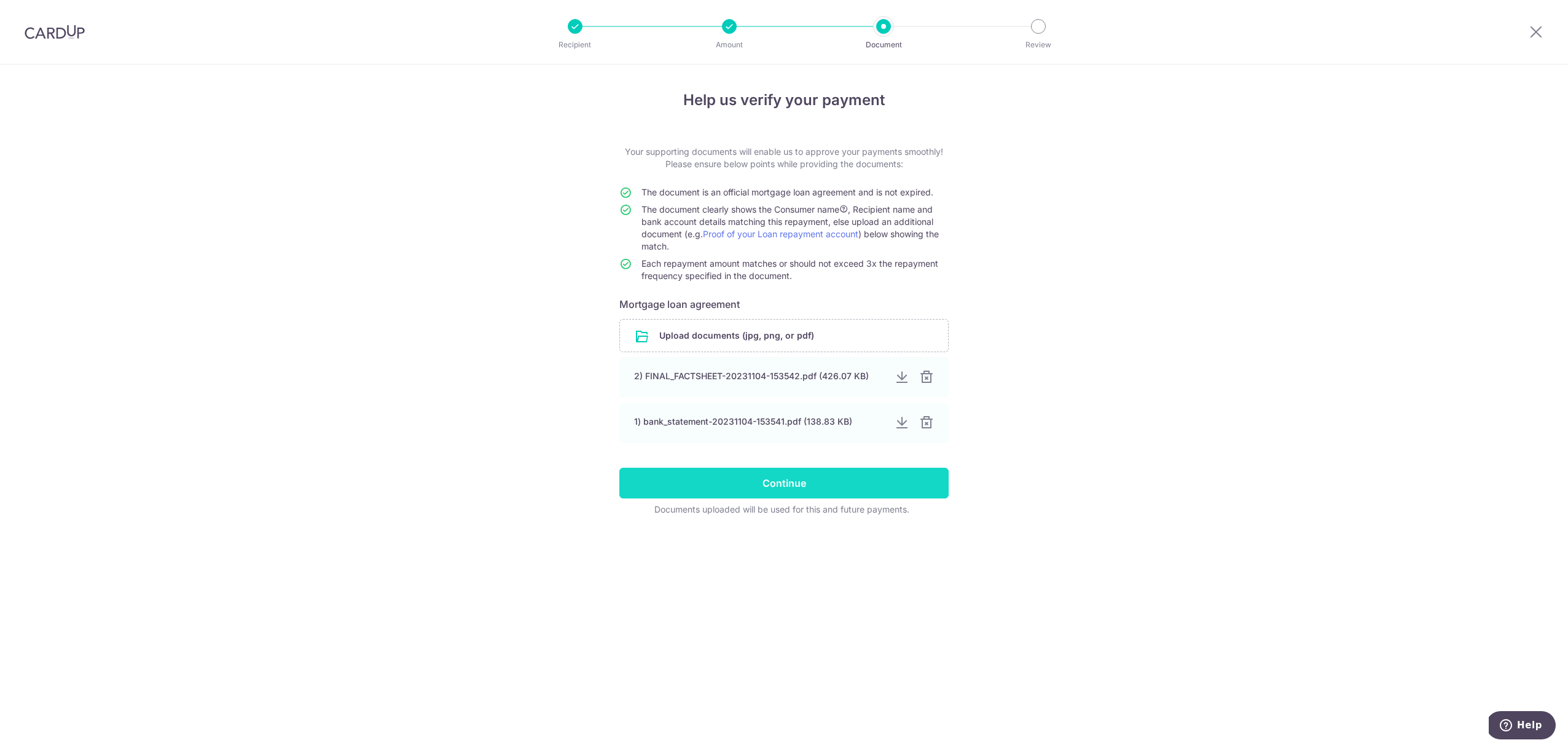
click at [775, 483] on input "Continue" at bounding box center [784, 482] width 330 height 31
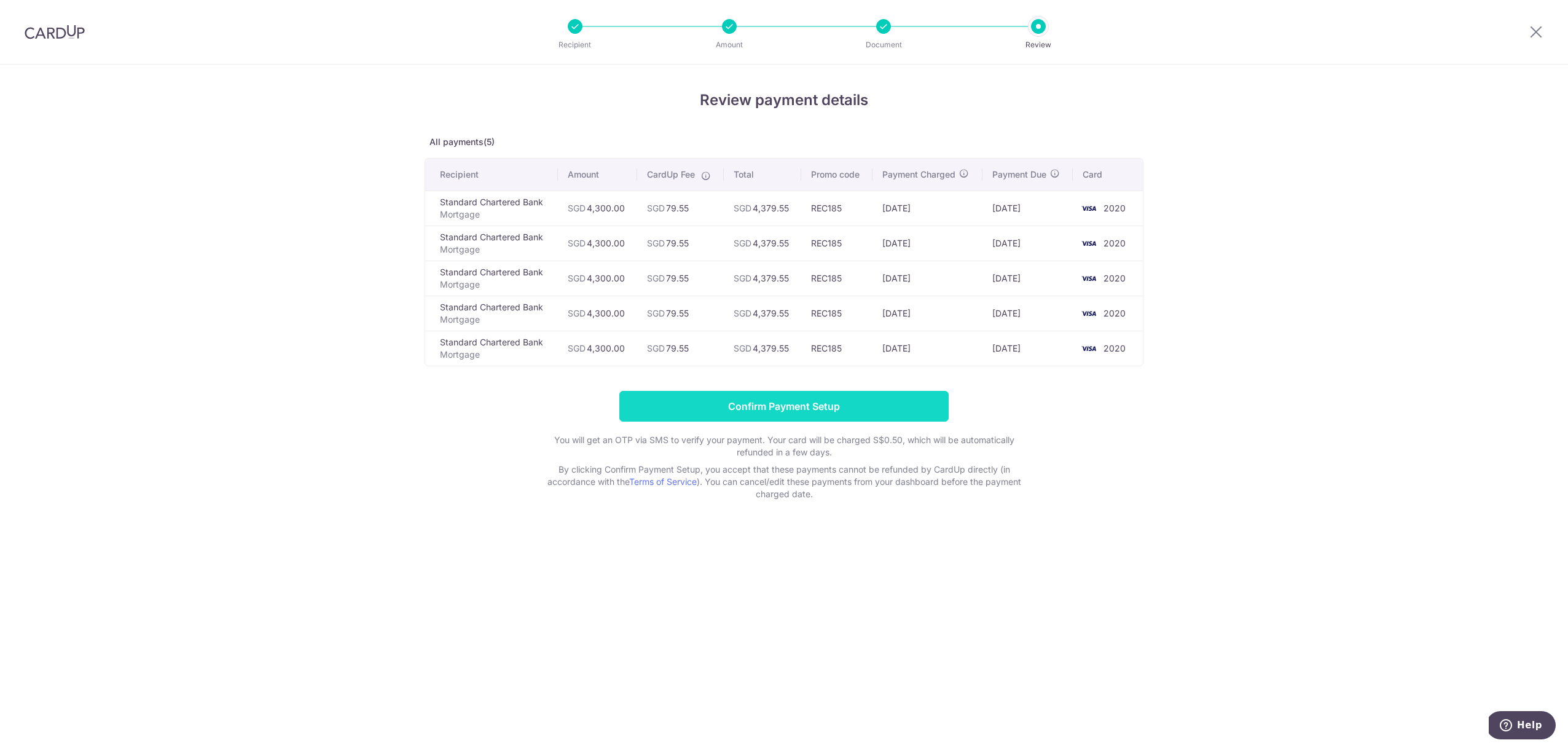
click at [714, 411] on input "Confirm Payment Setup" at bounding box center [784, 406] width 330 height 31
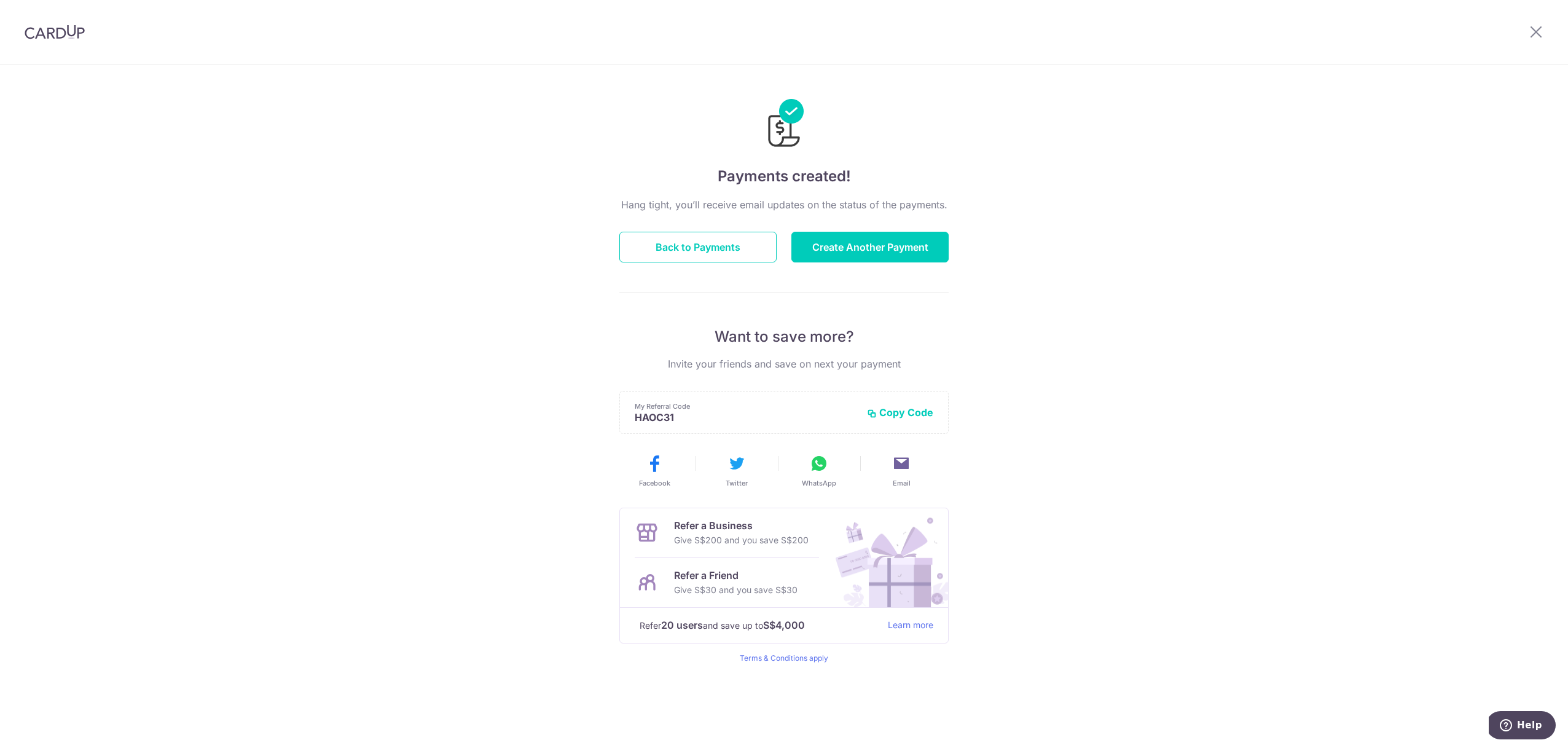
click at [42, 37] on img at bounding box center [55, 32] width 61 height 15
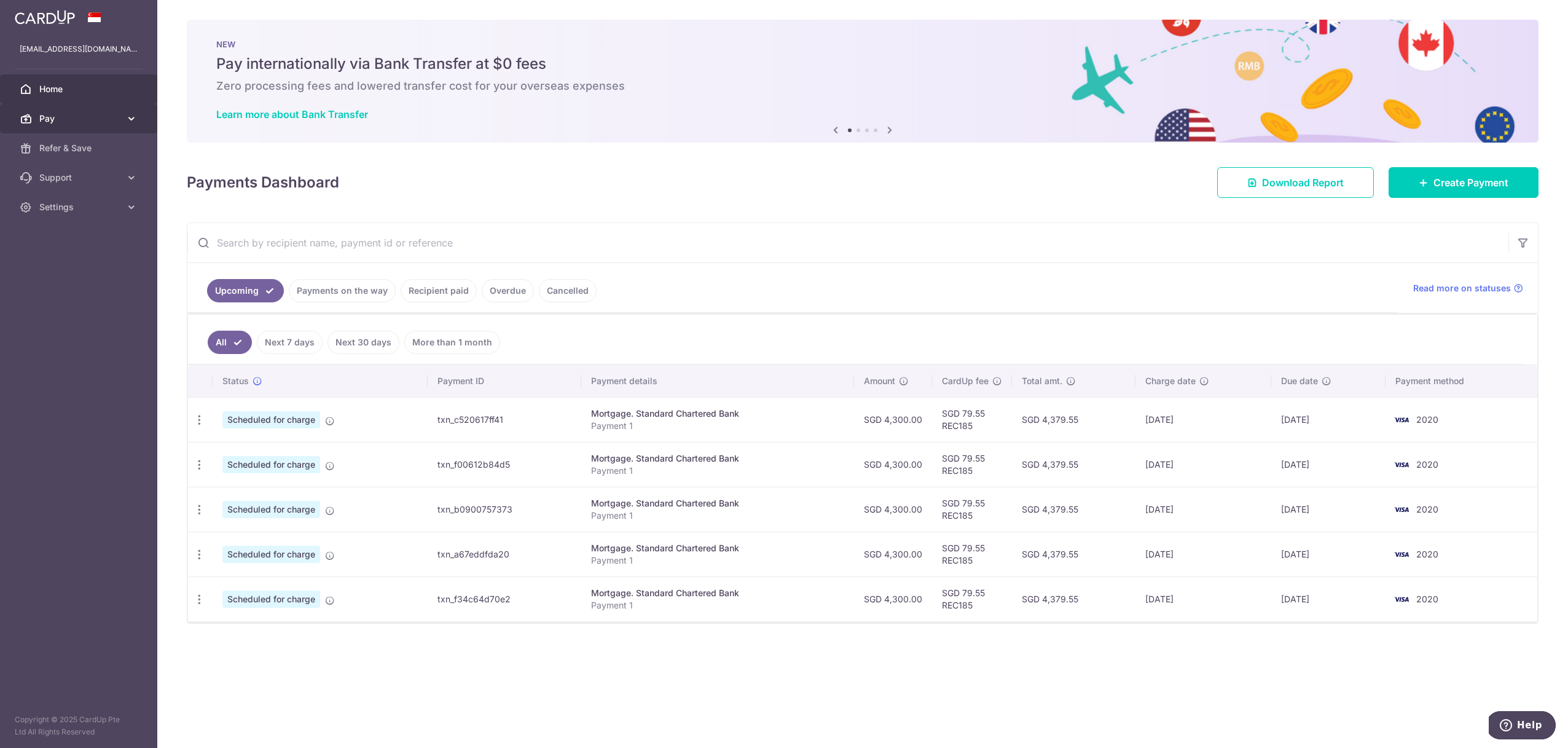
click at [98, 123] on span "Pay" at bounding box center [80, 118] width 81 height 12
click at [90, 141] on link "Payments" at bounding box center [79, 149] width 158 height 30
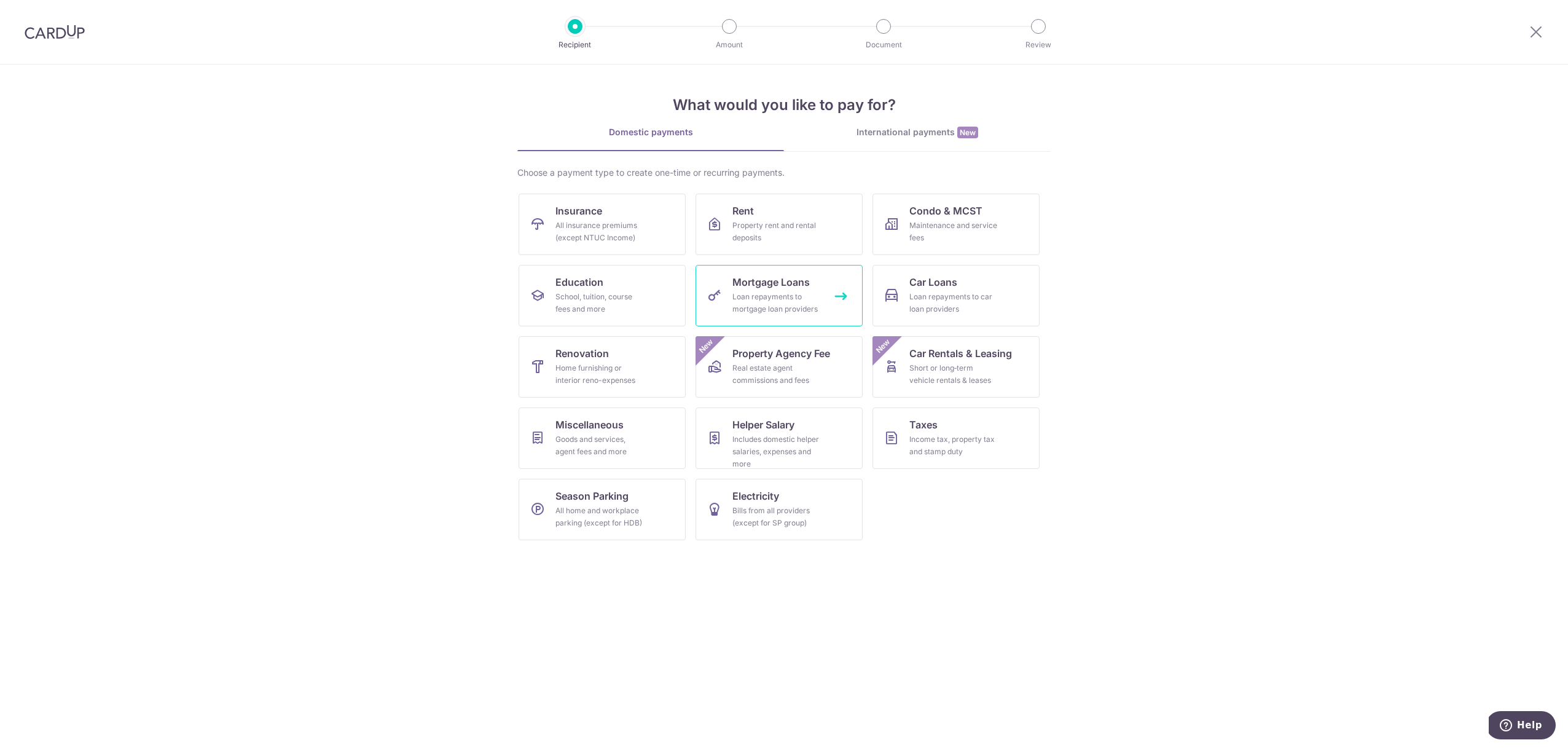
click at [751, 295] on div "Loan repayments to mortgage loan providers" at bounding box center [776, 303] width 89 height 25
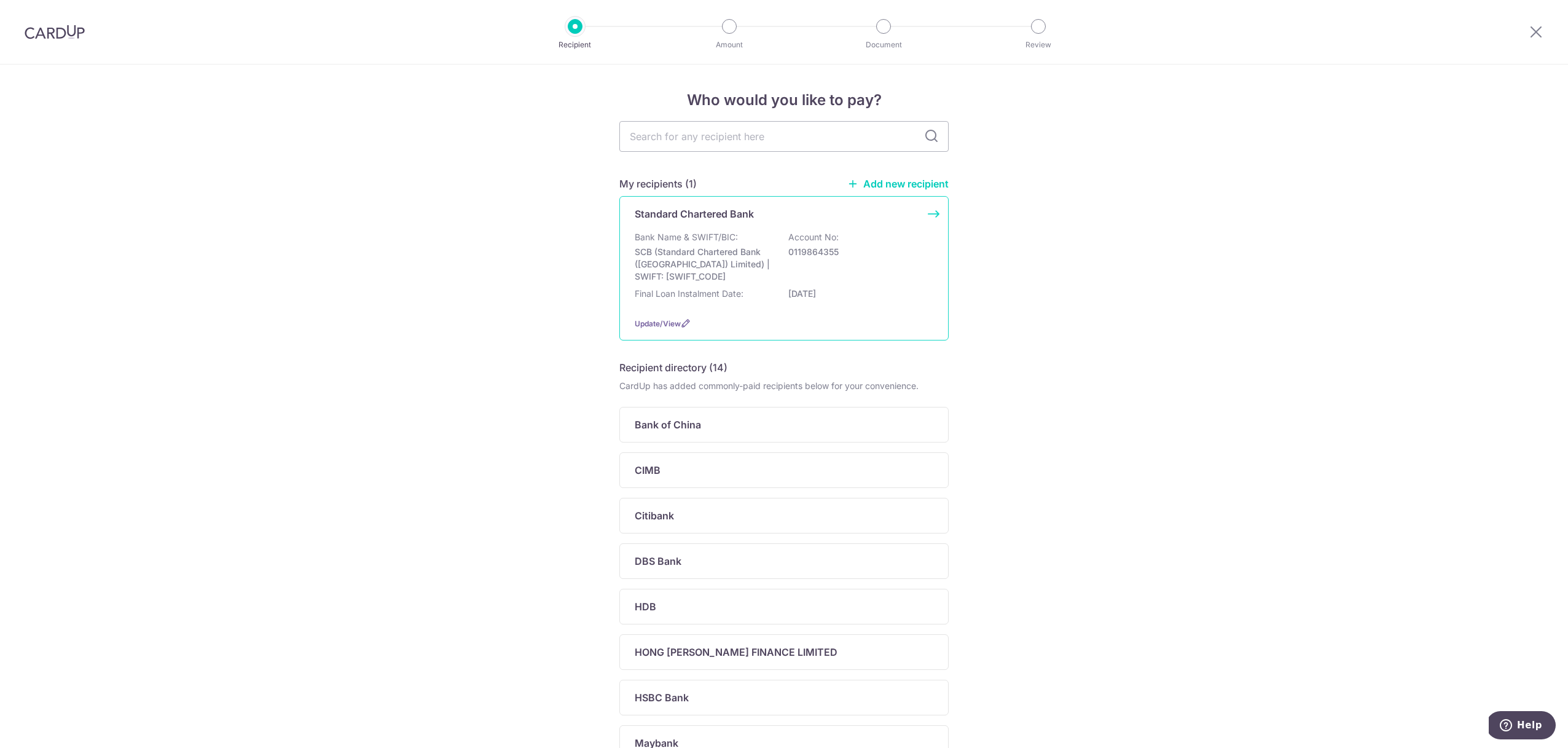
click at [677, 245] on div "Bank Name & SWIFT/BIC: SCB (Standard Chartered Bank (Singapore) Limited) | SWIF…" at bounding box center [784, 257] width 299 height 51
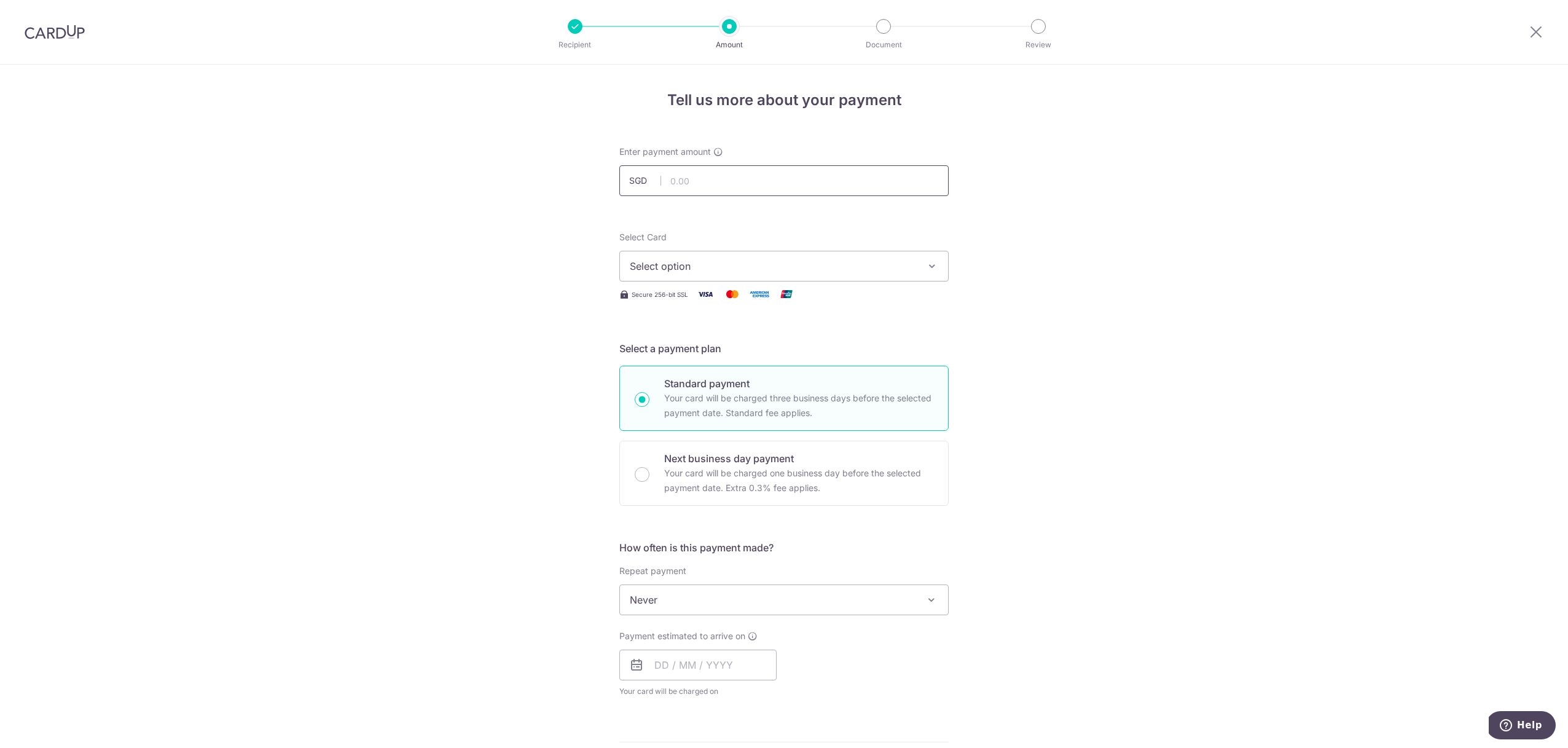
click at [683, 183] on input "text" at bounding box center [784, 180] width 330 height 31
type input "800.00"
click at [715, 262] on span "Select option" at bounding box center [773, 266] width 286 height 15
click at [709, 362] on link "**** 3553" at bounding box center [784, 354] width 328 height 30
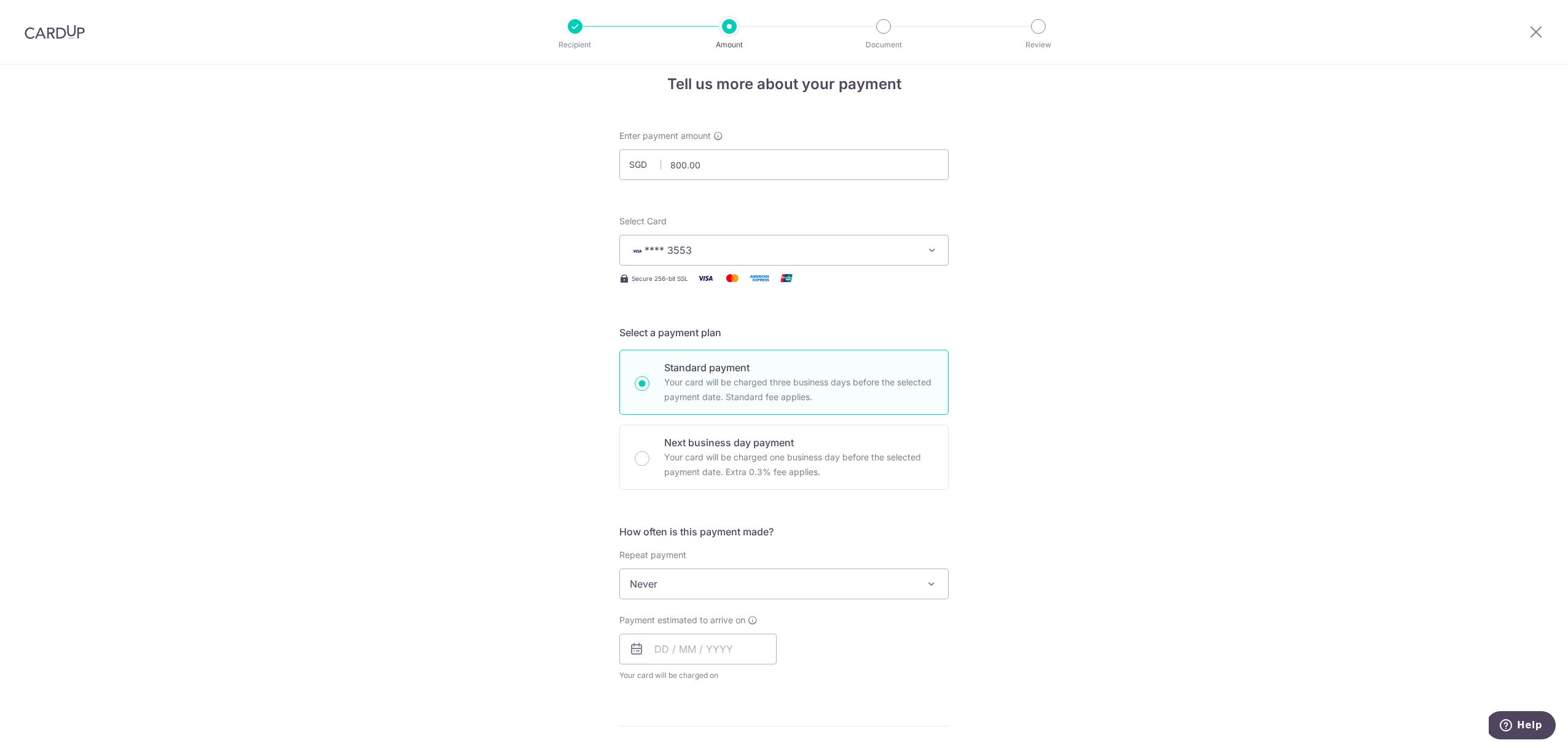
scroll to position [39, 0]
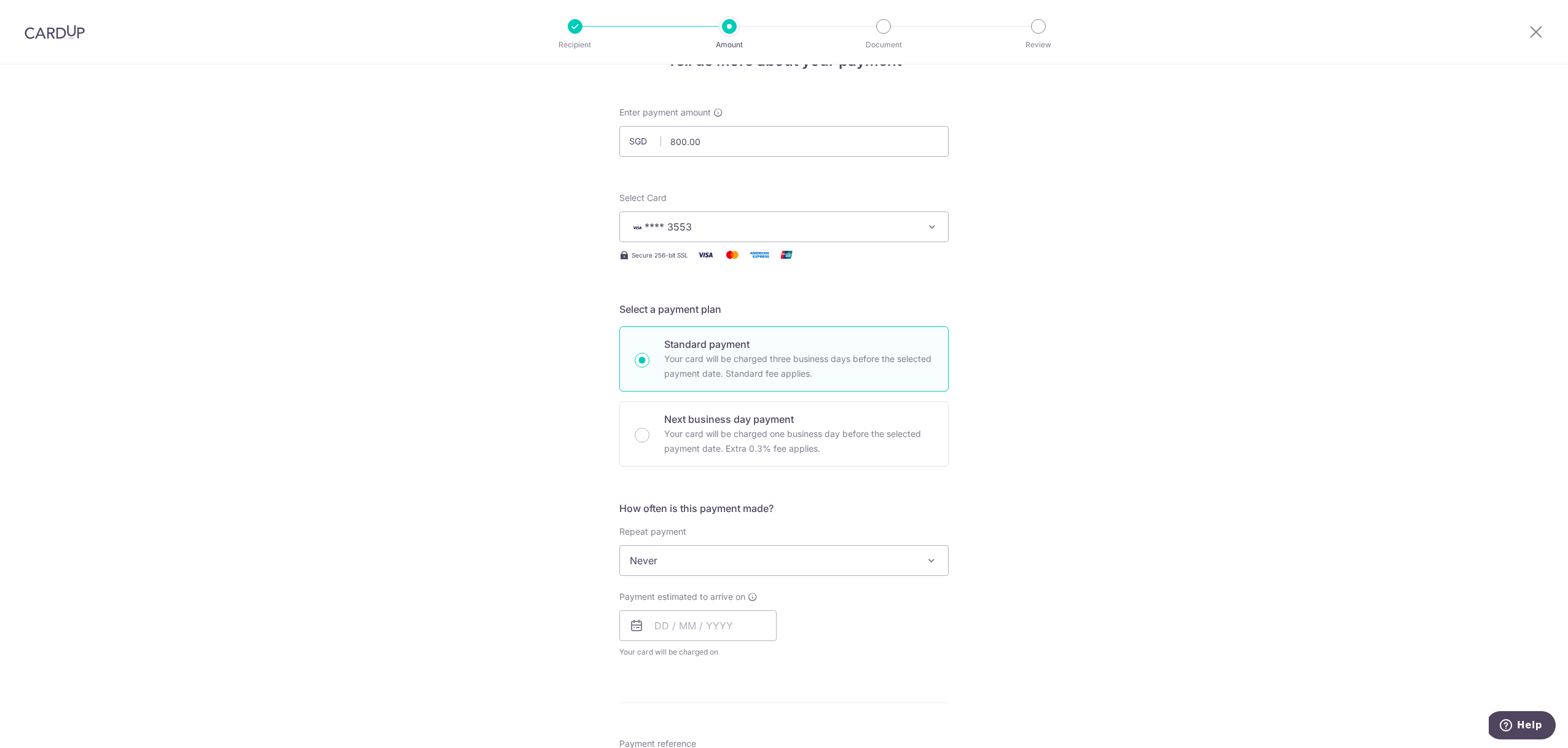
click at [667, 557] on span "Never" at bounding box center [784, 560] width 328 height 30
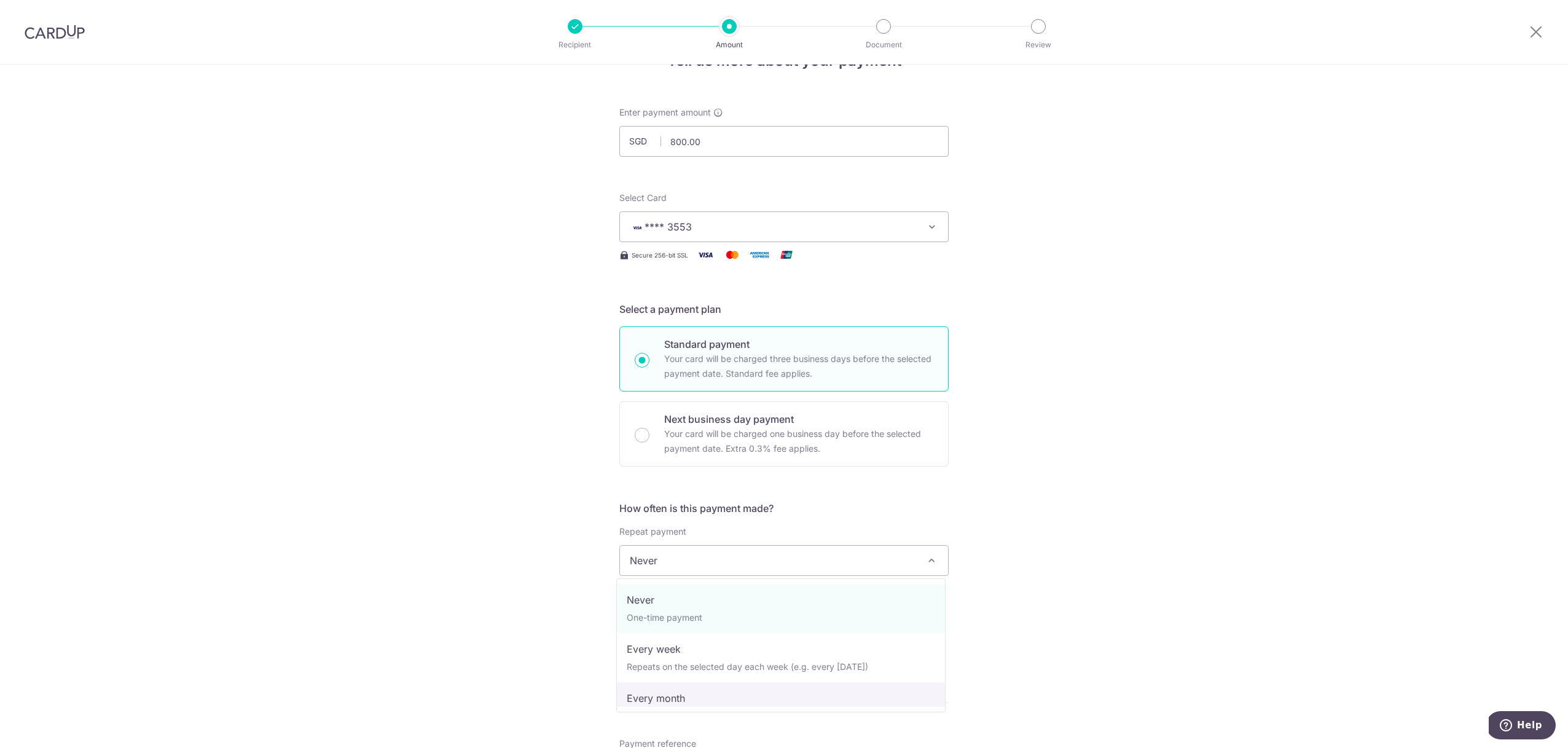
select select "3"
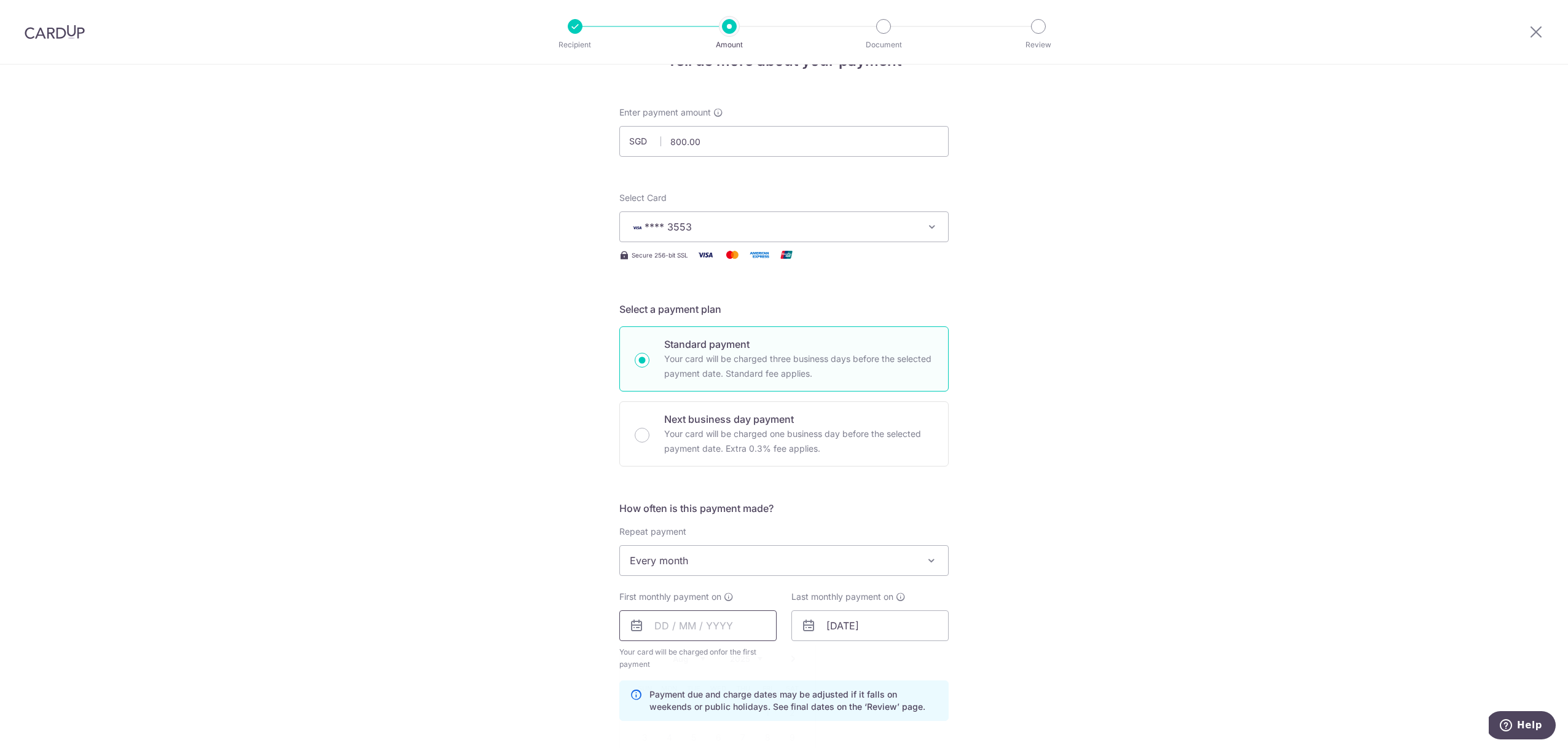
click at [681, 628] on input "text" at bounding box center [698, 625] width 158 height 31
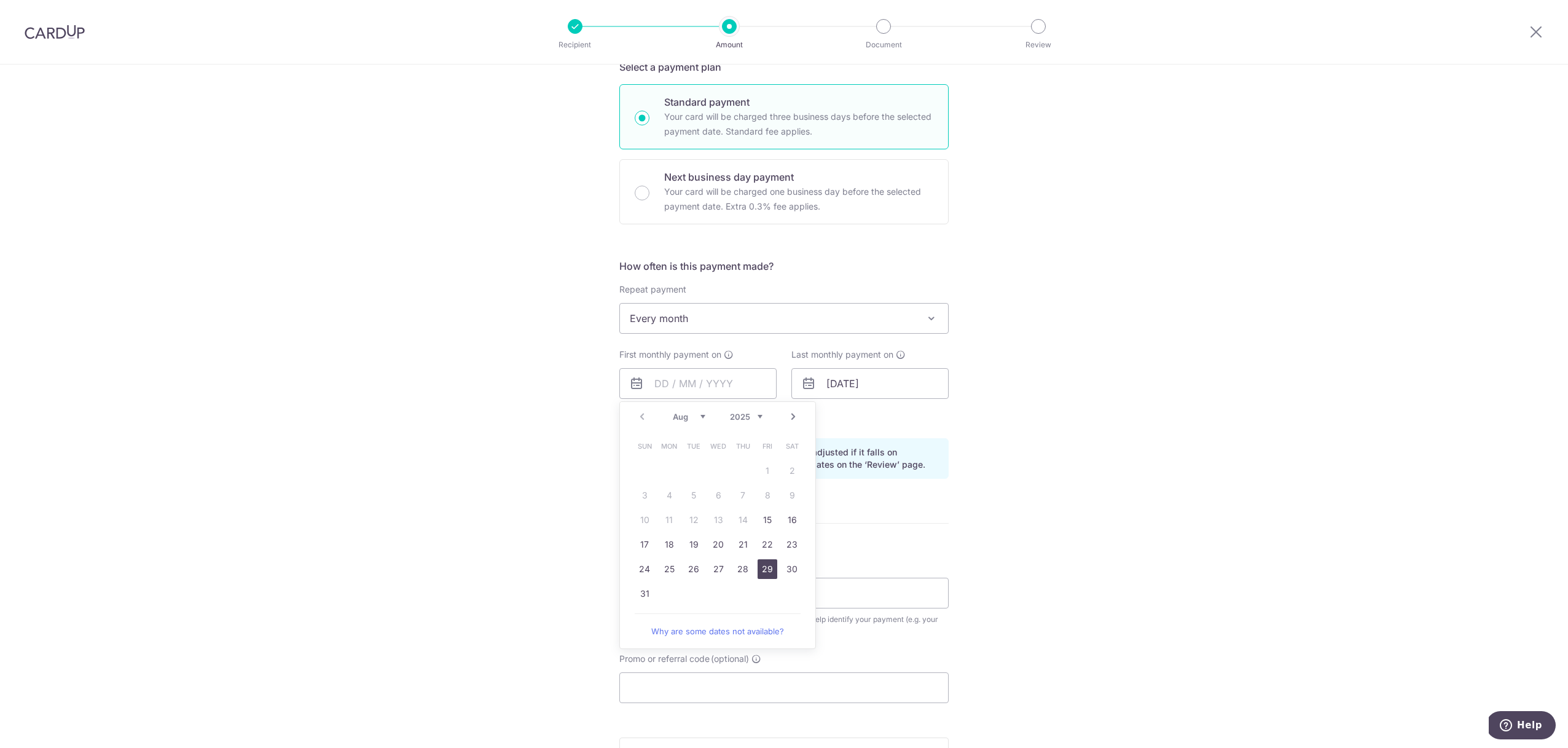
click at [758, 568] on link "29" at bounding box center [768, 570] width 20 height 20
type input "29/08/2025"
click at [869, 392] on input "01/01/2052" at bounding box center [871, 383] width 158 height 31
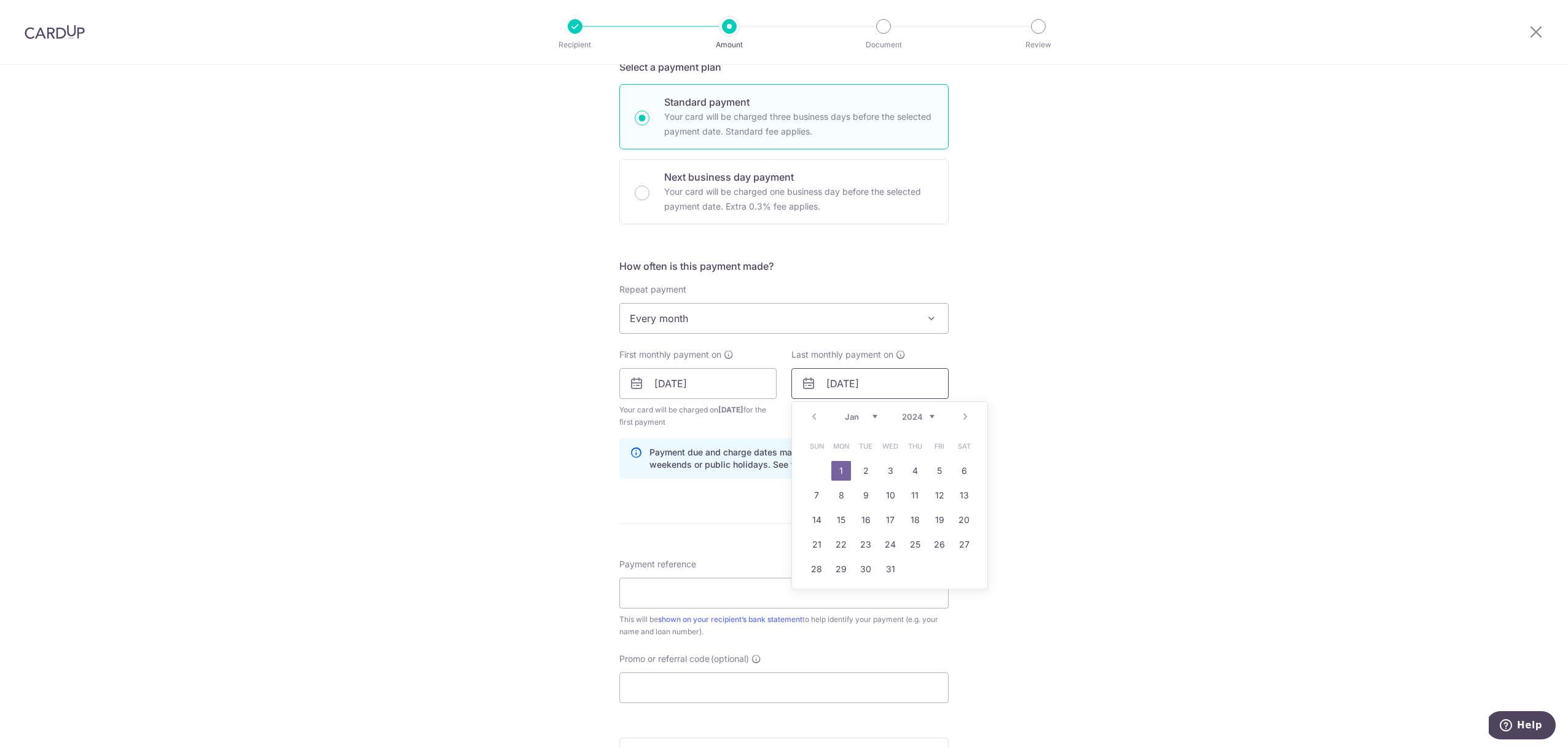
drag, startPoint x: 865, startPoint y: 386, endPoint x: 906, endPoint y: 384, distance: 41.0
click at [906, 384] on input "01/01/2052" at bounding box center [871, 383] width 158 height 31
click at [859, 414] on select "Jan Feb Mar Apr May Jun Jul Aug Sep Oct Nov Dec" at bounding box center [861, 417] width 32 height 10
click at [848, 420] on select "Jan Feb Mar Apr May Jun Jul Aug Sep Oct Nov Dec" at bounding box center [861, 417] width 32 height 10
click at [835, 569] on link "29" at bounding box center [842, 570] width 20 height 20
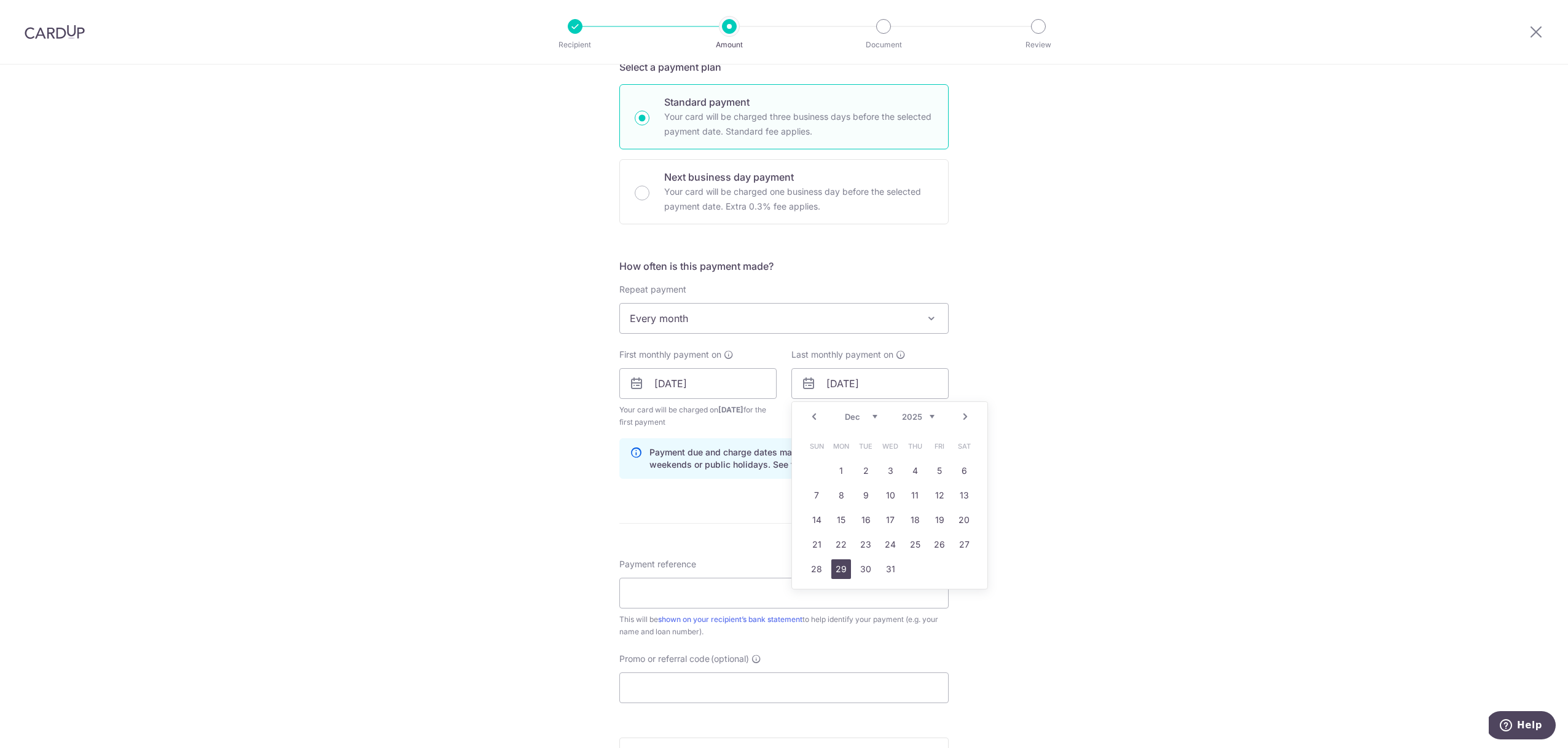
type input "[DATE]"
click at [657, 601] on input "Payment reference" at bounding box center [784, 593] width 330 height 31
type input "Payment 2"
click at [496, 589] on div "Tell us more about your payment Enter payment amount SGD 800.00 800.00 Select C…" at bounding box center [784, 370] width 1568 height 1175
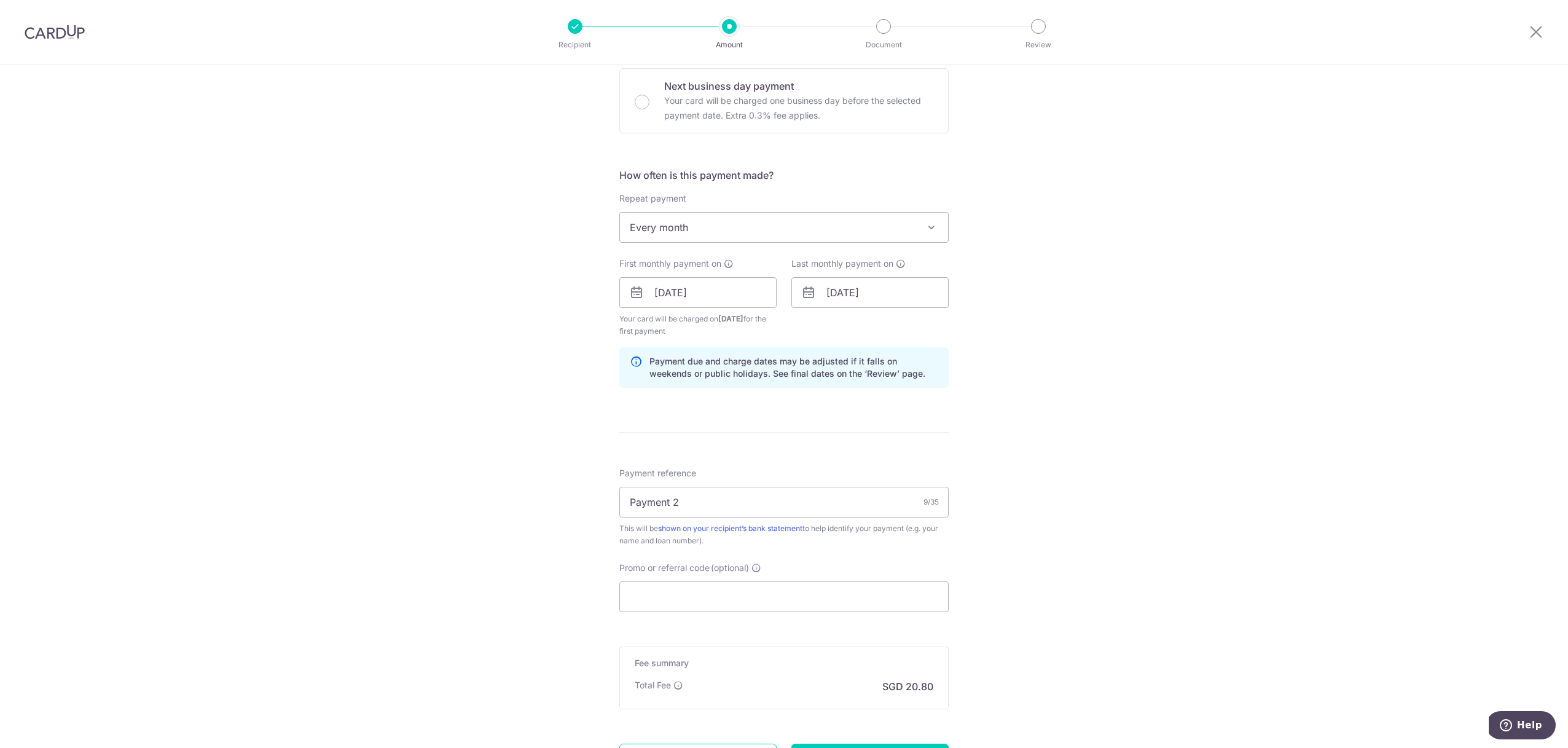
scroll to position [133, 0]
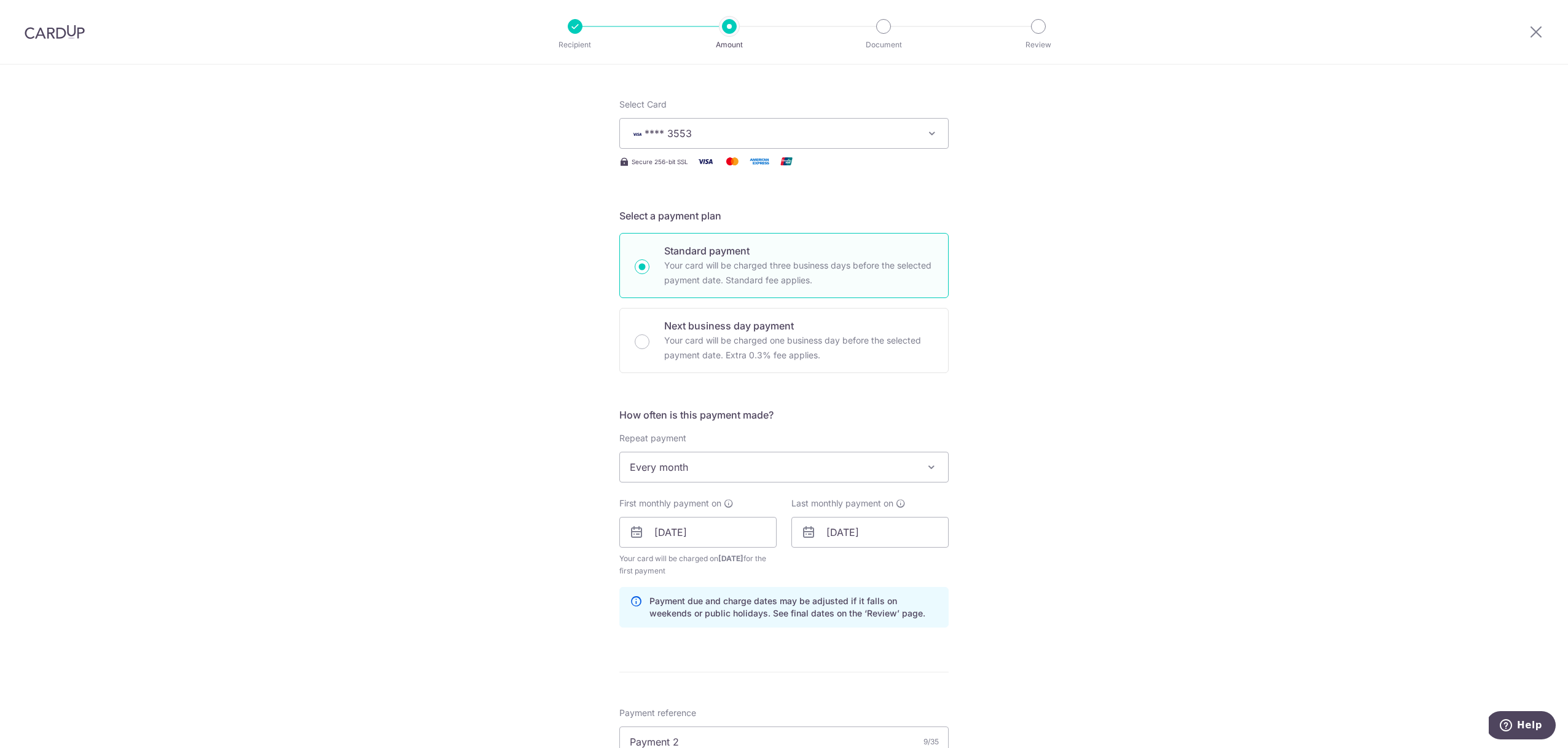
click at [645, 136] on span "**** 3553" at bounding box center [668, 133] width 47 height 12
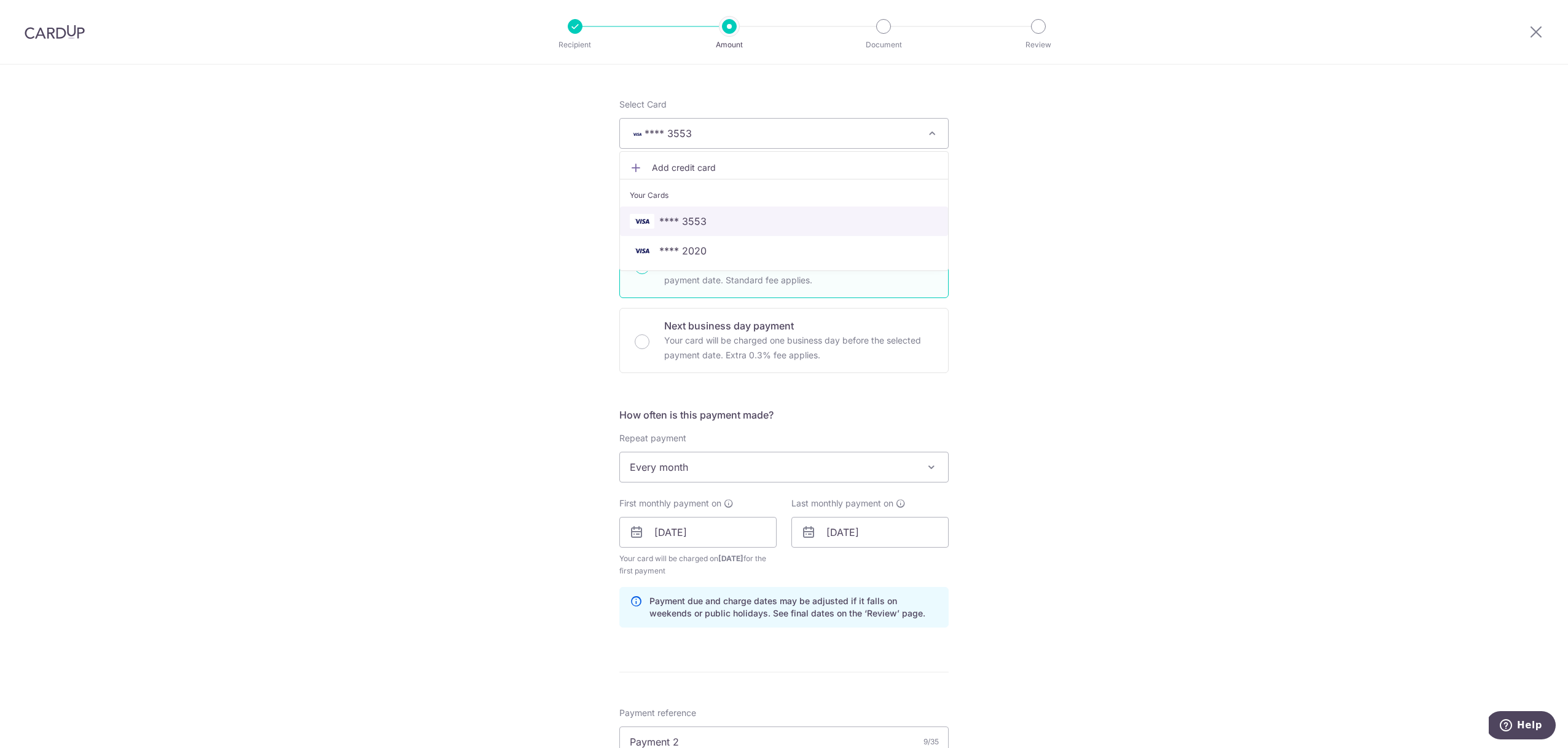
click at [675, 228] on span "**** 3553" at bounding box center [682, 222] width 47 height 15
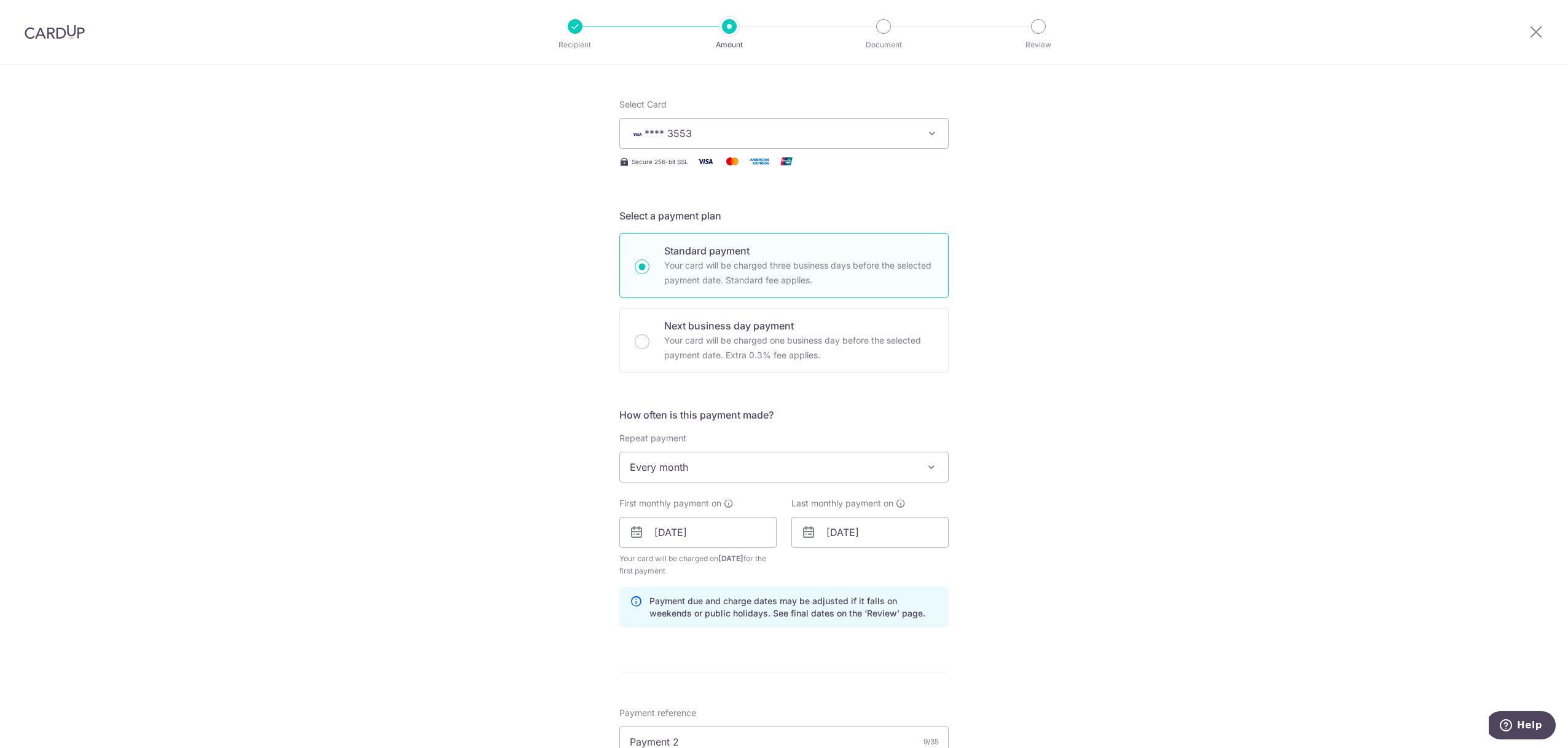
scroll to position [491, 0]
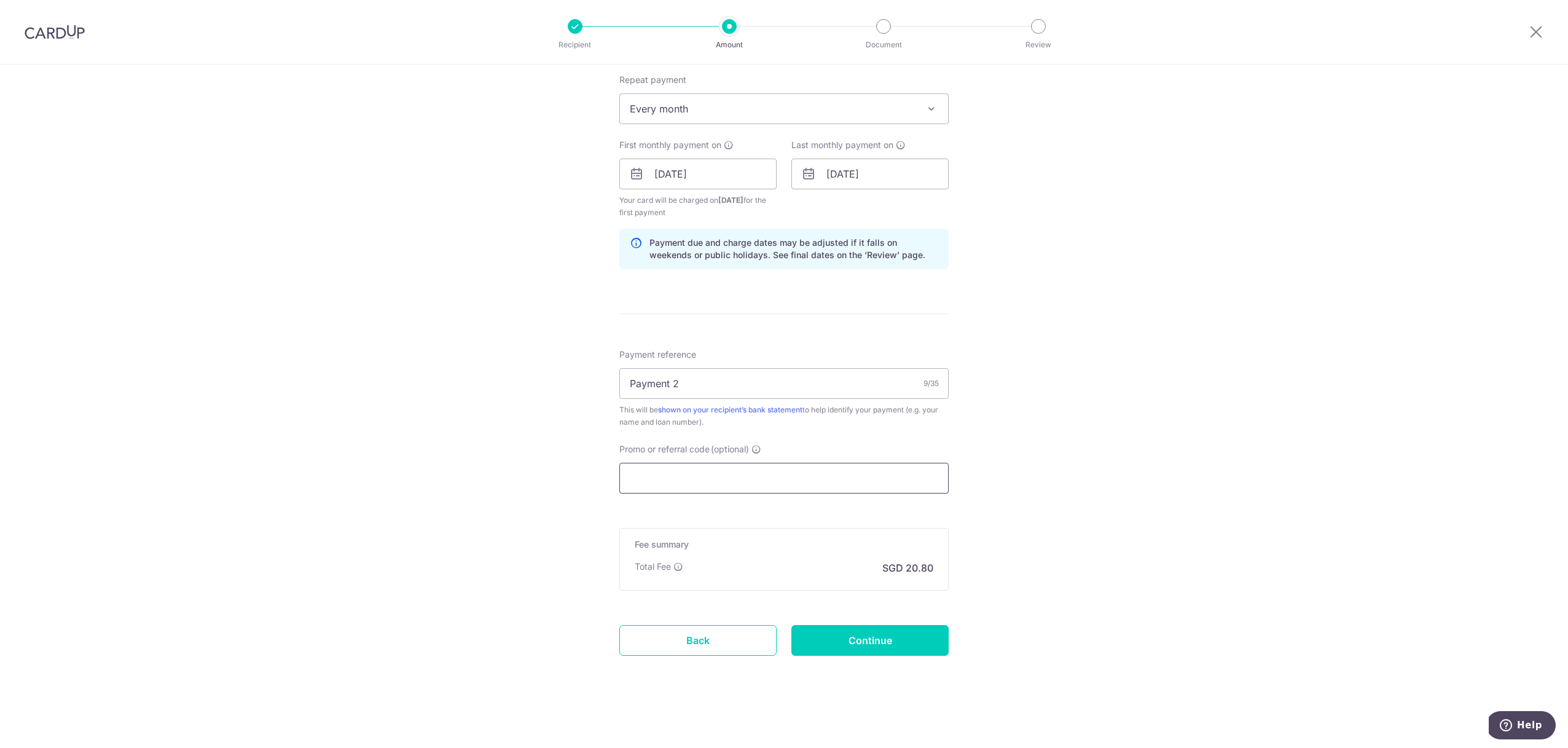
click at [669, 468] on input "Promo or referral code (optional)" at bounding box center [784, 477] width 330 height 31
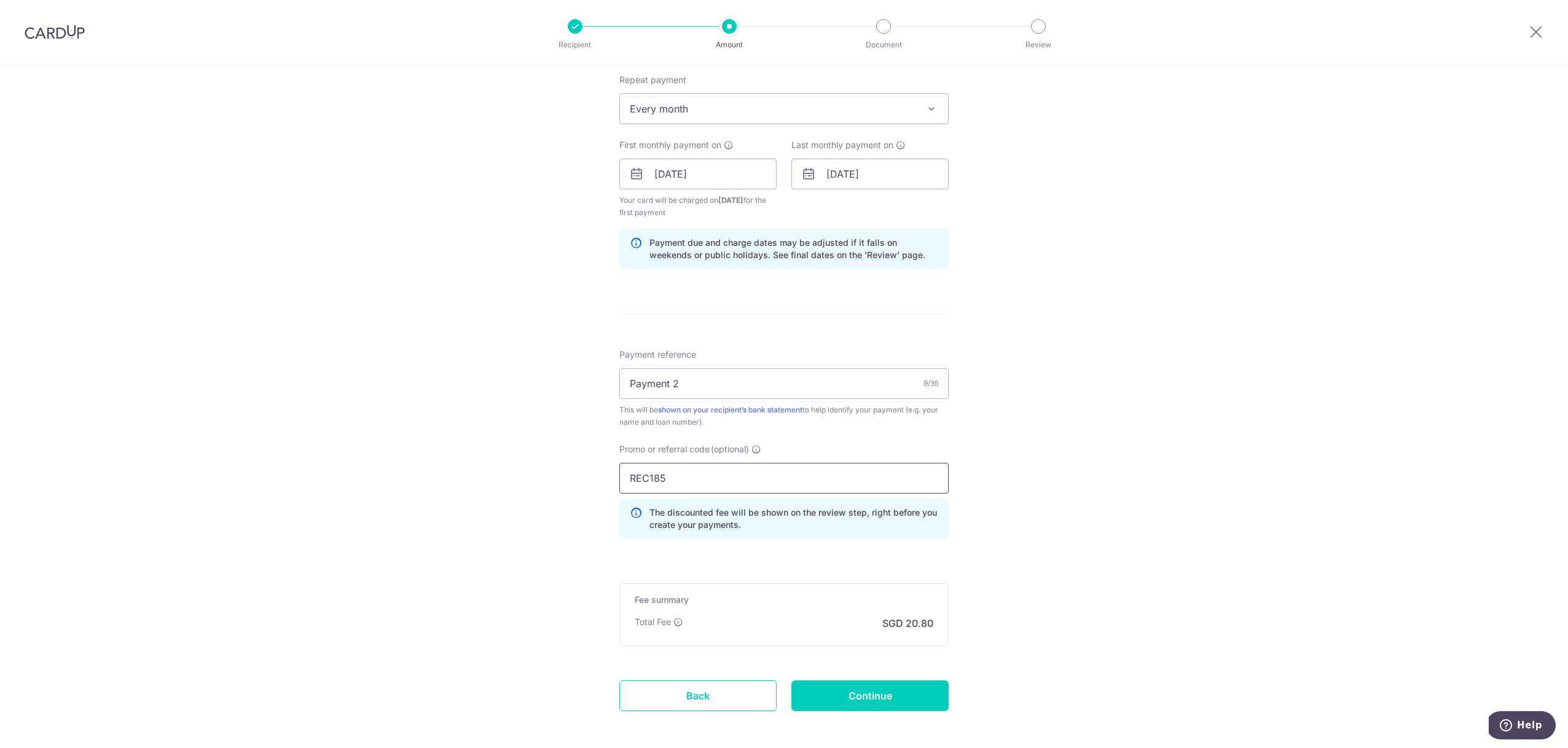
type input "REC185"
click at [538, 418] on div "Tell us more about your payment Enter payment amount SGD 800.00 800.00 Select C…" at bounding box center [784, 188] width 1568 height 1230
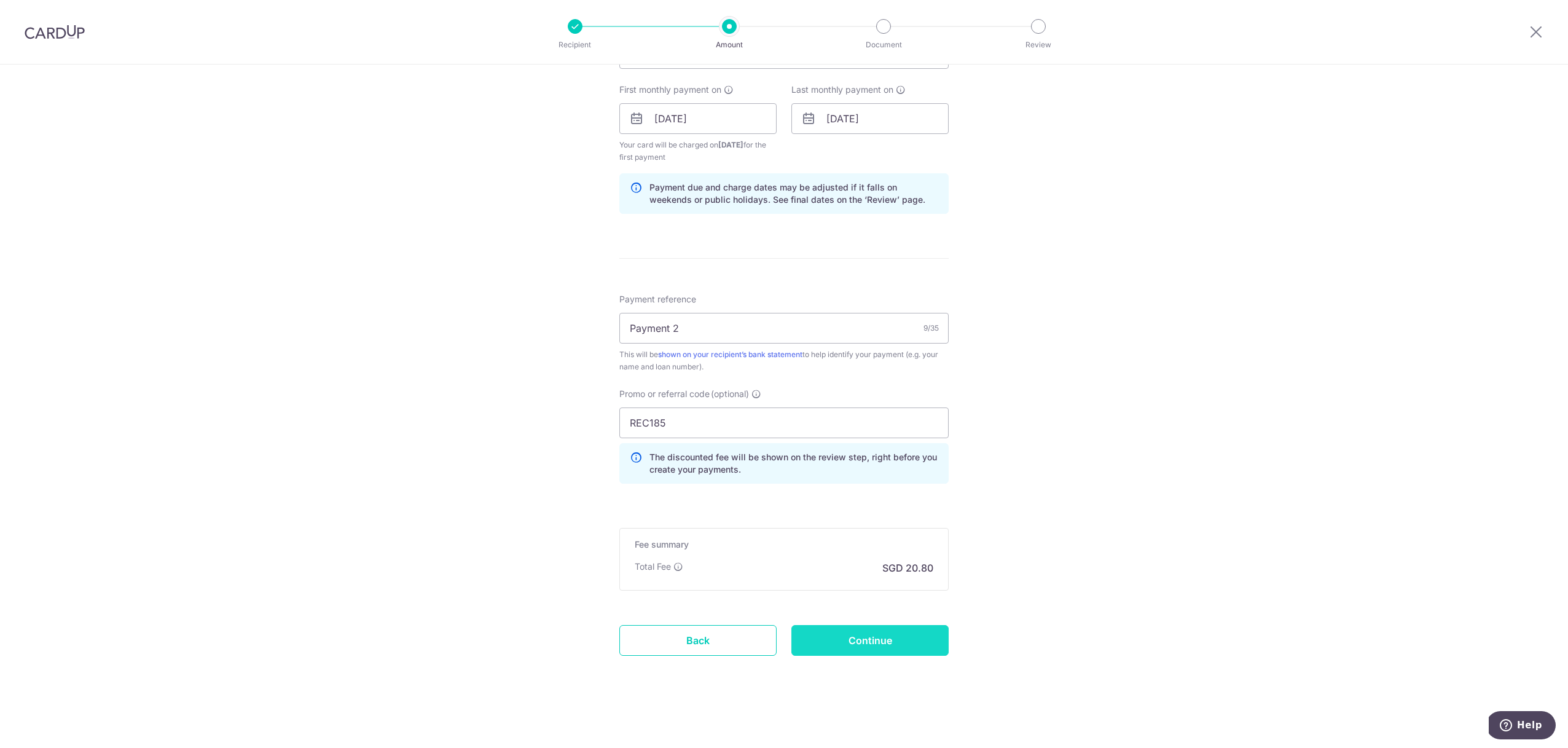
click at [857, 650] on input "Continue" at bounding box center [871, 640] width 158 height 31
type input "Create Schedule"
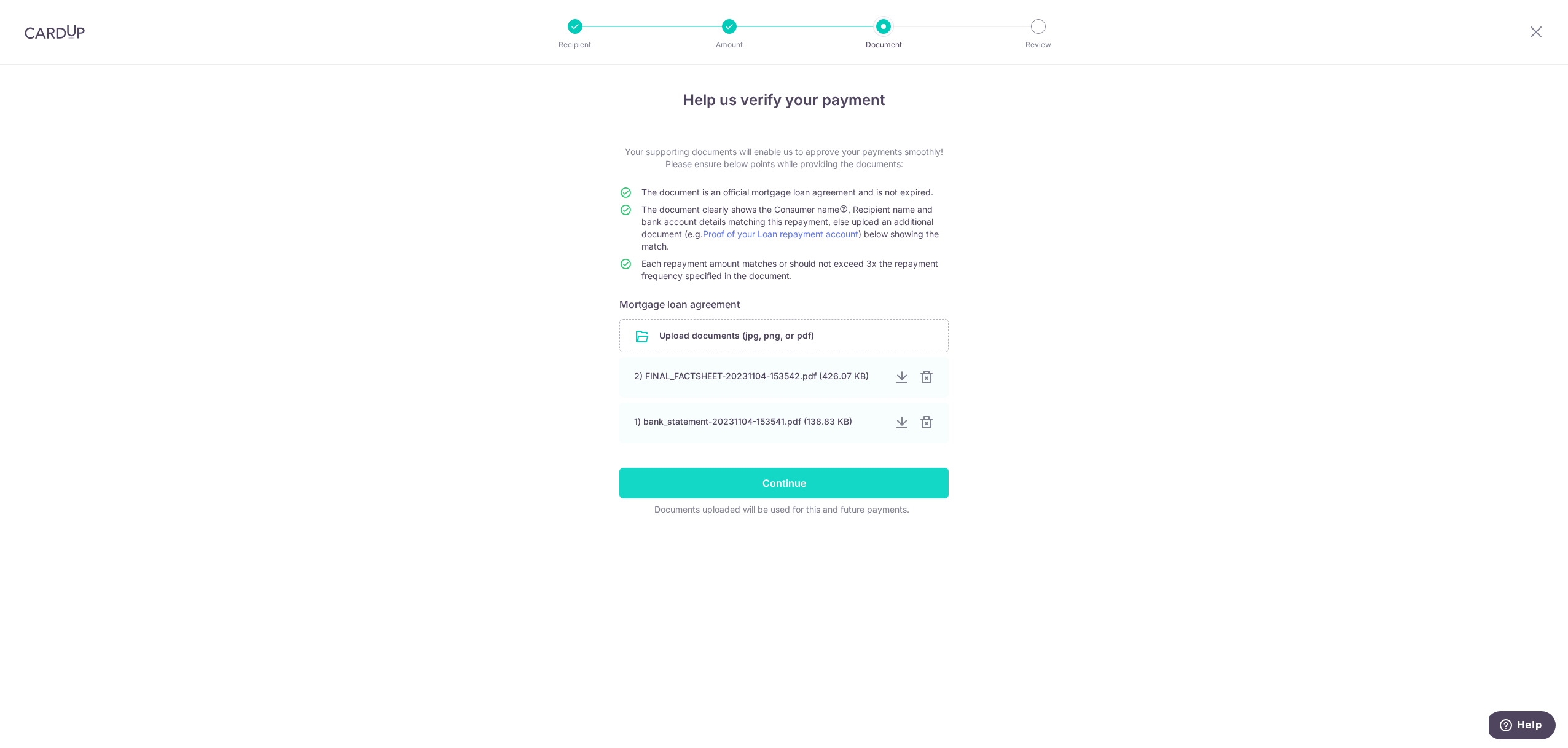
click at [704, 487] on input "Continue" at bounding box center [784, 482] width 330 height 31
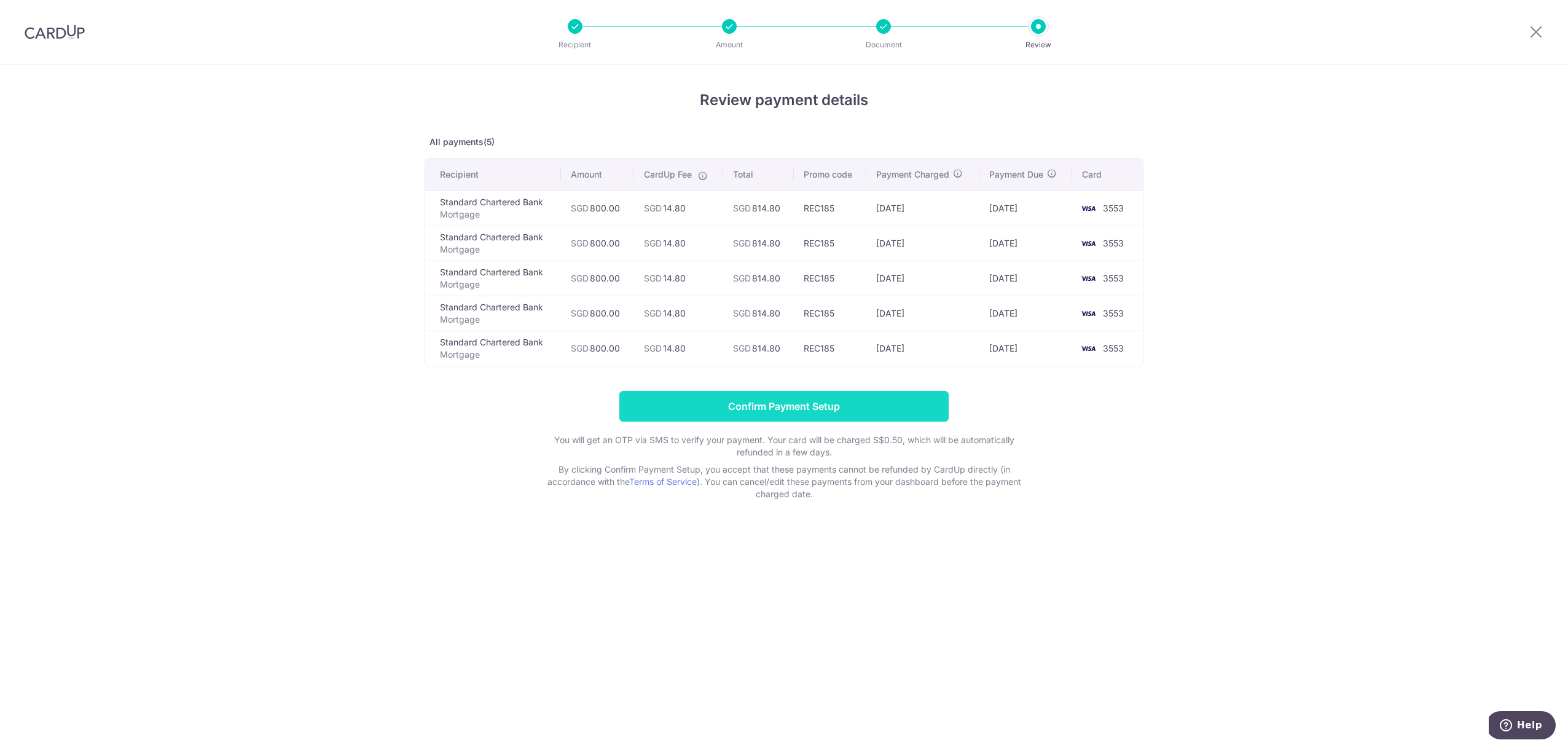
click at [727, 404] on input "Confirm Payment Setup" at bounding box center [784, 406] width 330 height 31
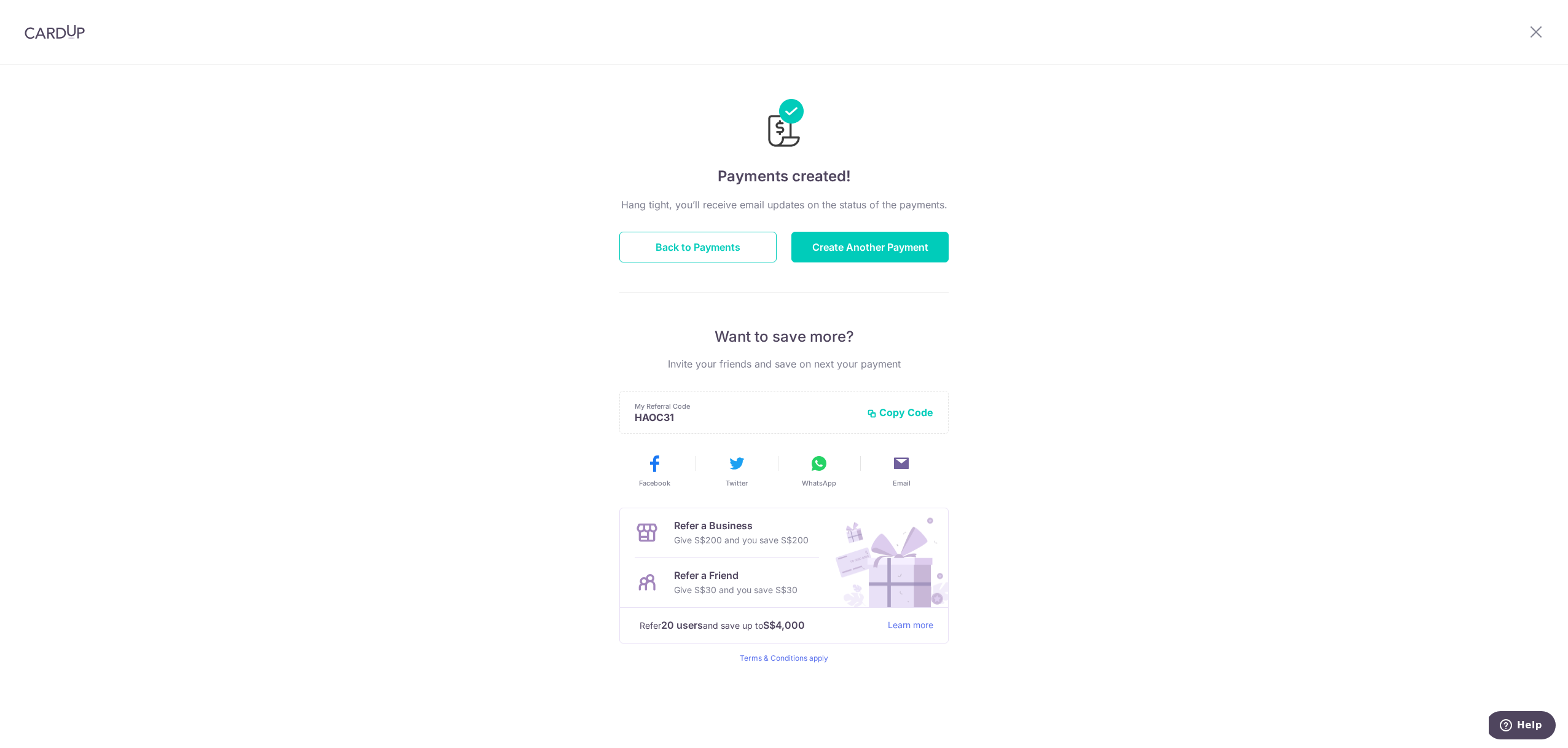
click at [48, 38] on img at bounding box center [55, 32] width 61 height 15
